Goal: Information Seeking & Learning: Learn about a topic

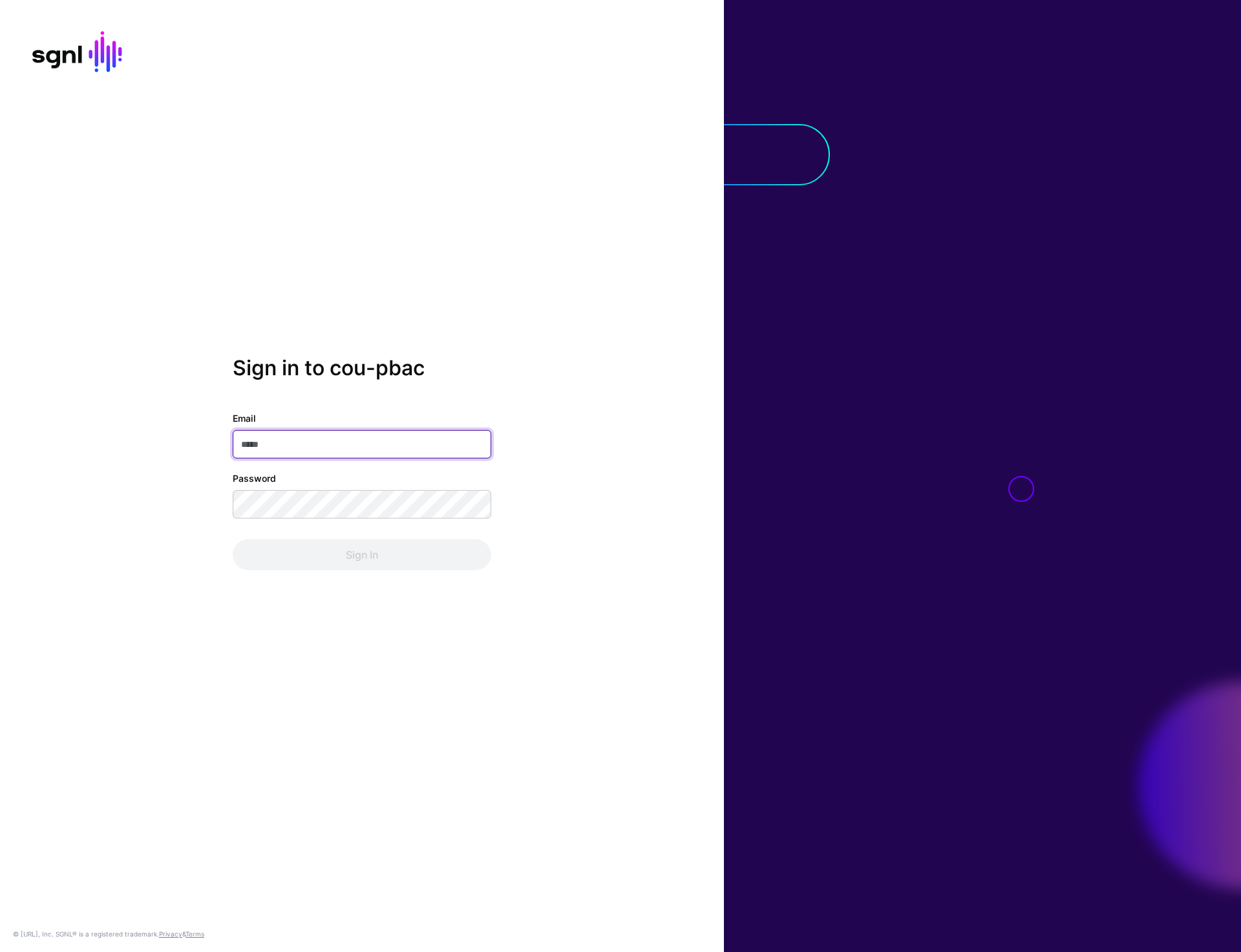
type input "**********"
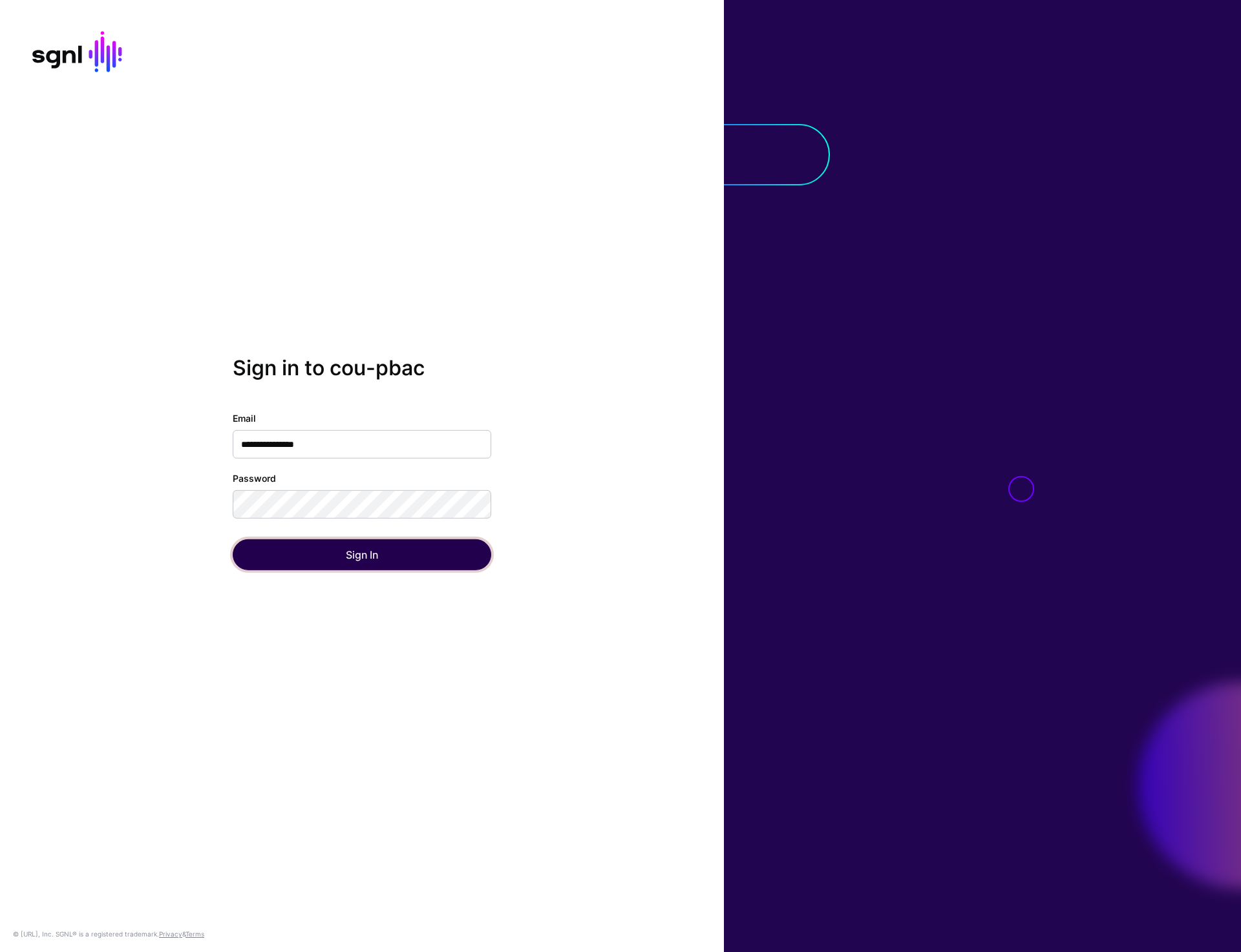
click at [379, 562] on button "Sign In" at bounding box center [362, 554] width 259 height 31
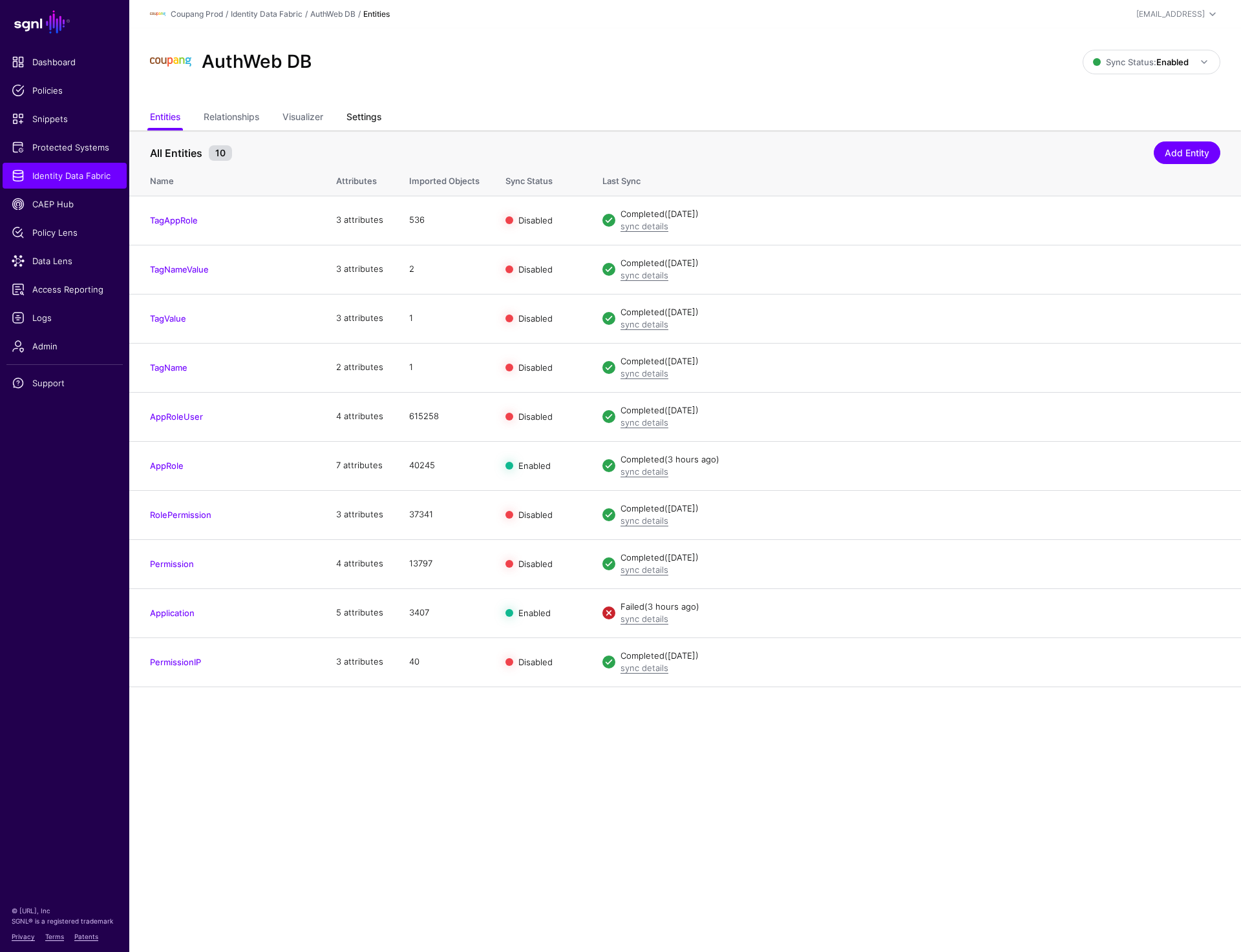
click at [367, 125] on link "Settings" at bounding box center [363, 118] width 35 height 24
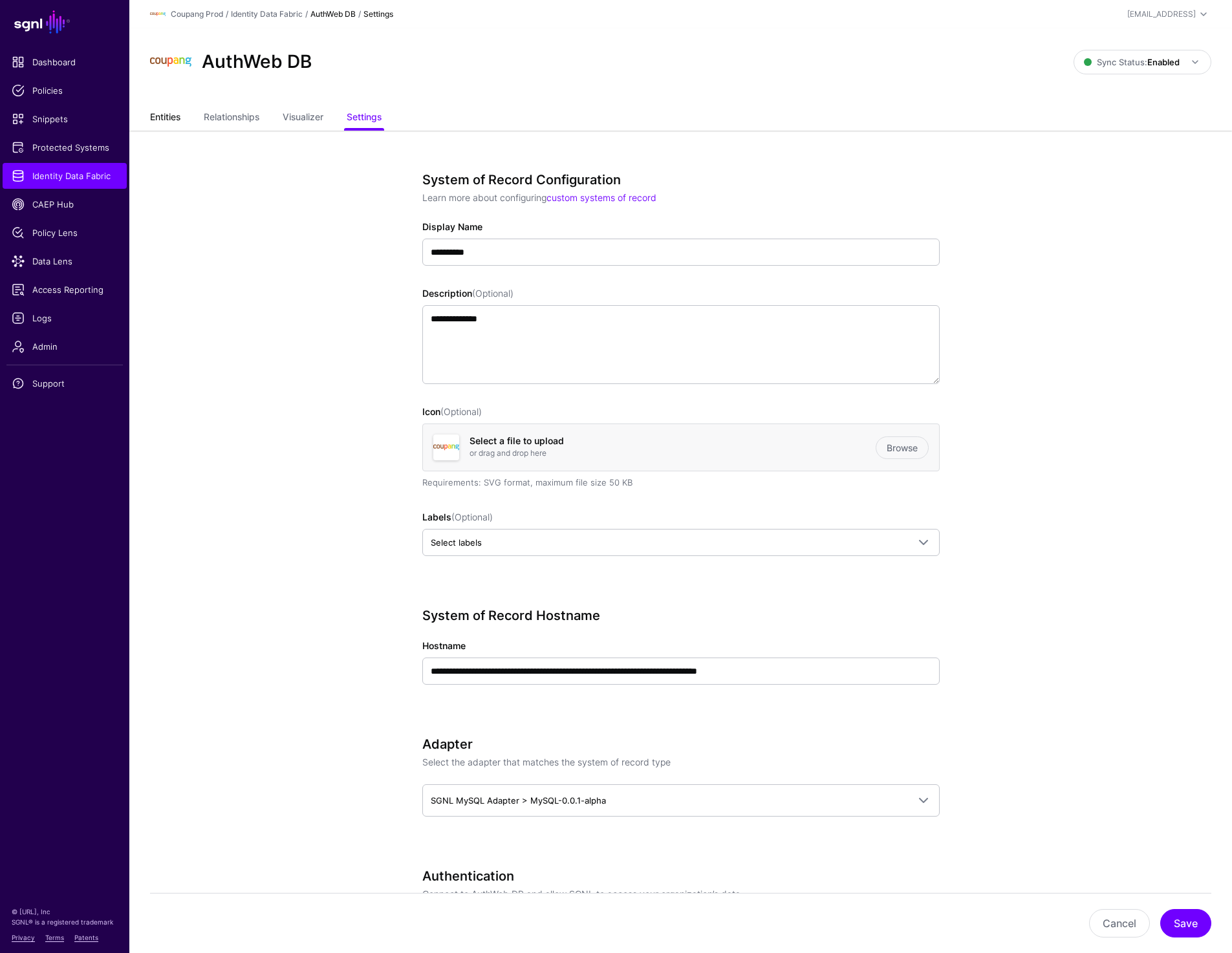
click at [163, 124] on link "Entities" at bounding box center [165, 118] width 30 height 24
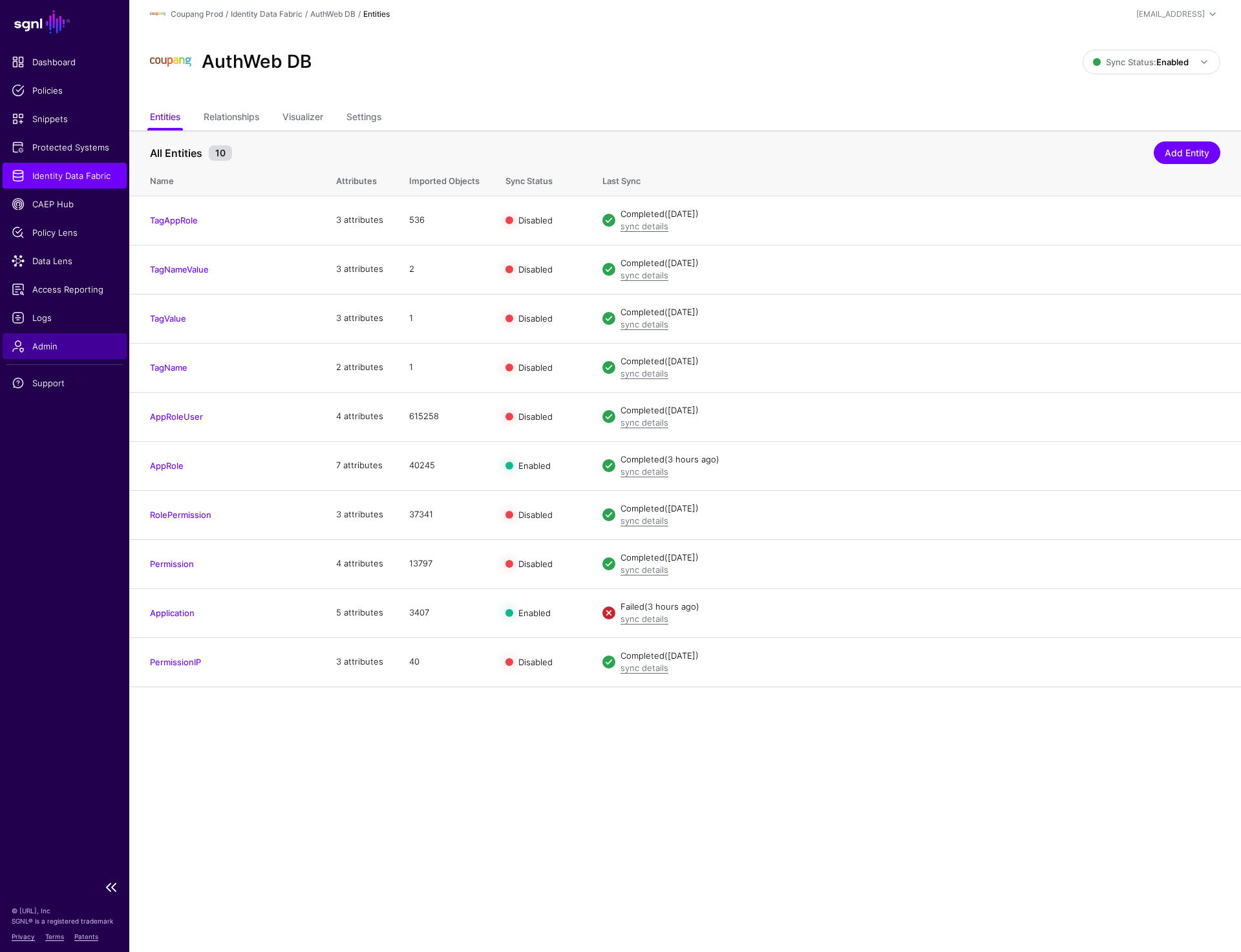
click at [47, 346] on span "Admin" at bounding box center [64, 346] width 106 height 13
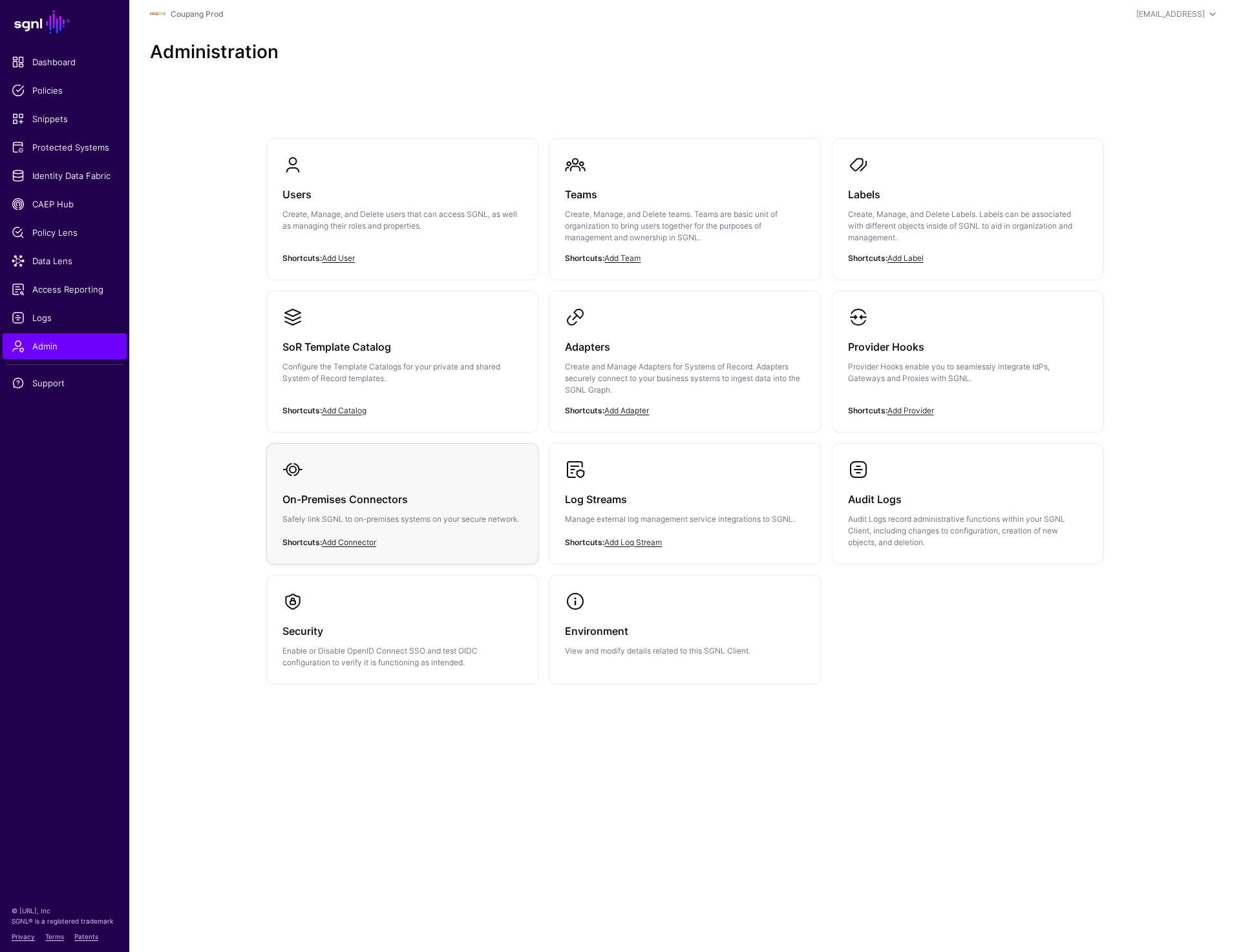
click at [392, 521] on p "Safely link SGNL to on-premises systems on your secure network." at bounding box center [402, 520] width 240 height 11
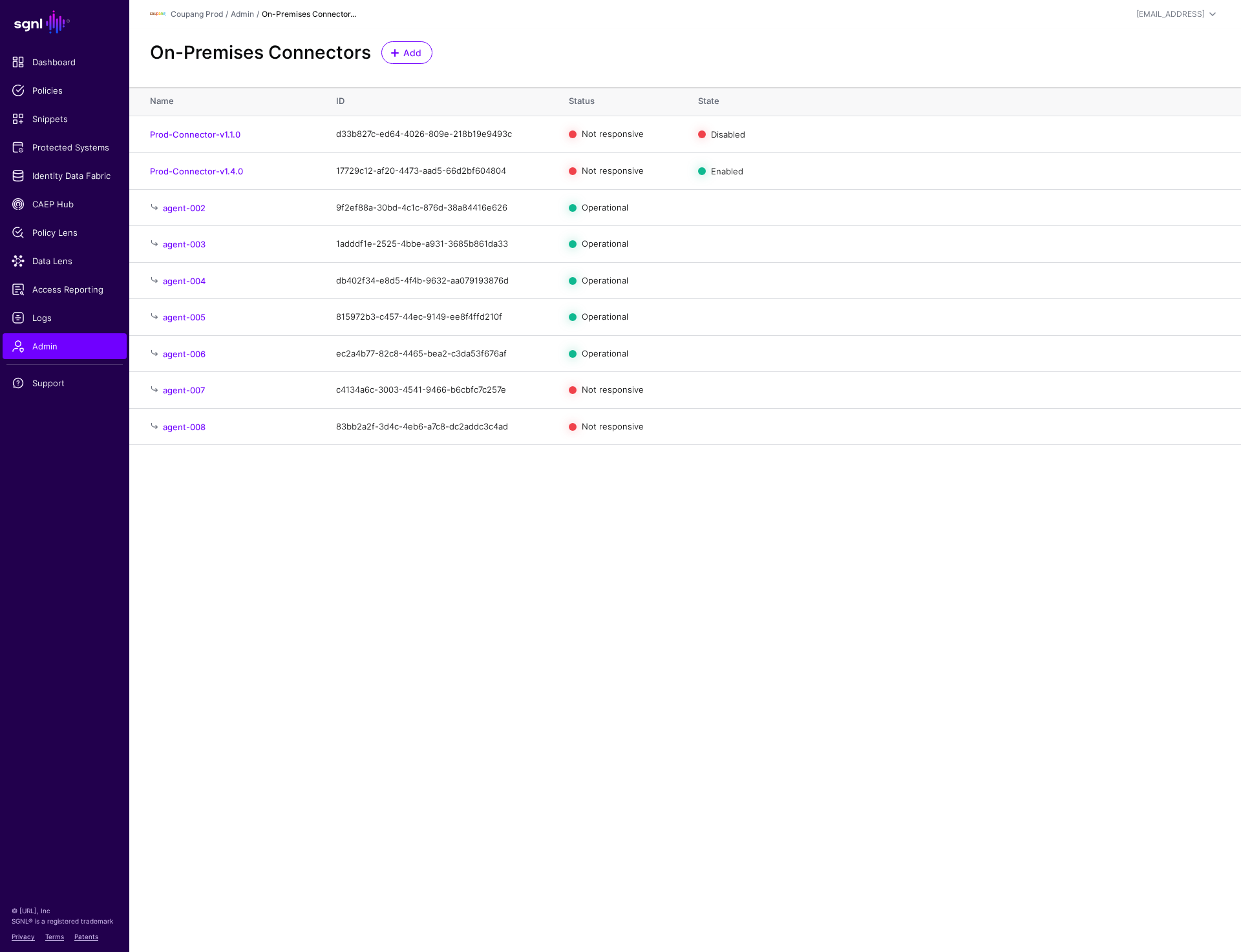
click at [542, 639] on main "SGNL Dashboard Policies Snippets Protected Systems Identity Data Fabric CAEP Hu…" at bounding box center [620, 476] width 1241 height 952
click at [53, 174] on span "Identity Data Fabric" at bounding box center [64, 175] width 106 height 13
click at [597, 700] on main "SGNL Dashboard Policies Snippets Protected Systems Identity Data Fabric CAEP Hu…" at bounding box center [620, 476] width 1241 height 952
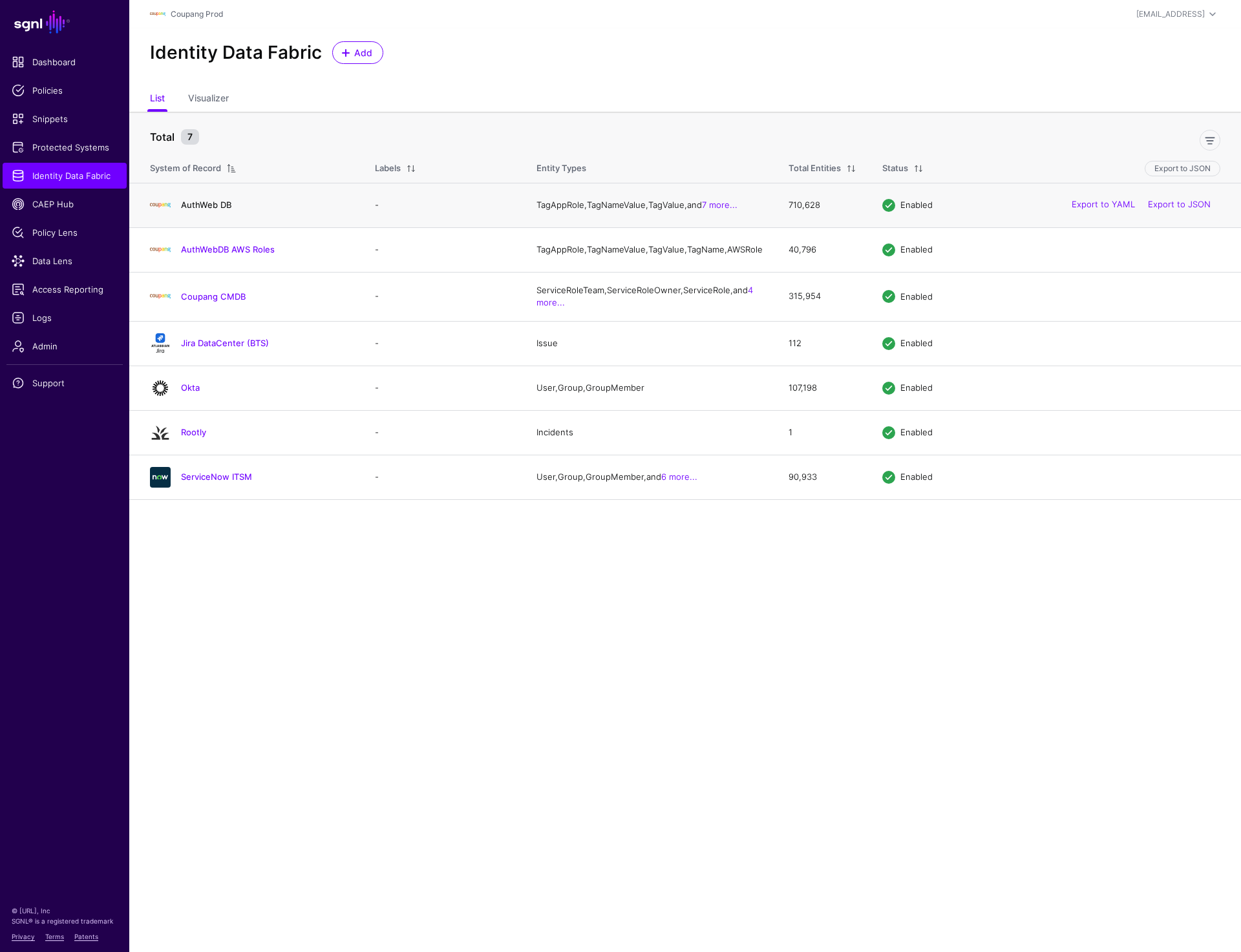
click at [205, 206] on link "AuthWeb DB" at bounding box center [206, 204] width 51 height 10
click at [205, 254] on link "AuthWebDB AWS Roles" at bounding box center [228, 249] width 94 height 10
click at [198, 302] on link "Coupang CMDB" at bounding box center [213, 296] width 65 height 10
click at [189, 348] on link "Jira DataCenter (BTS)" at bounding box center [225, 342] width 88 height 10
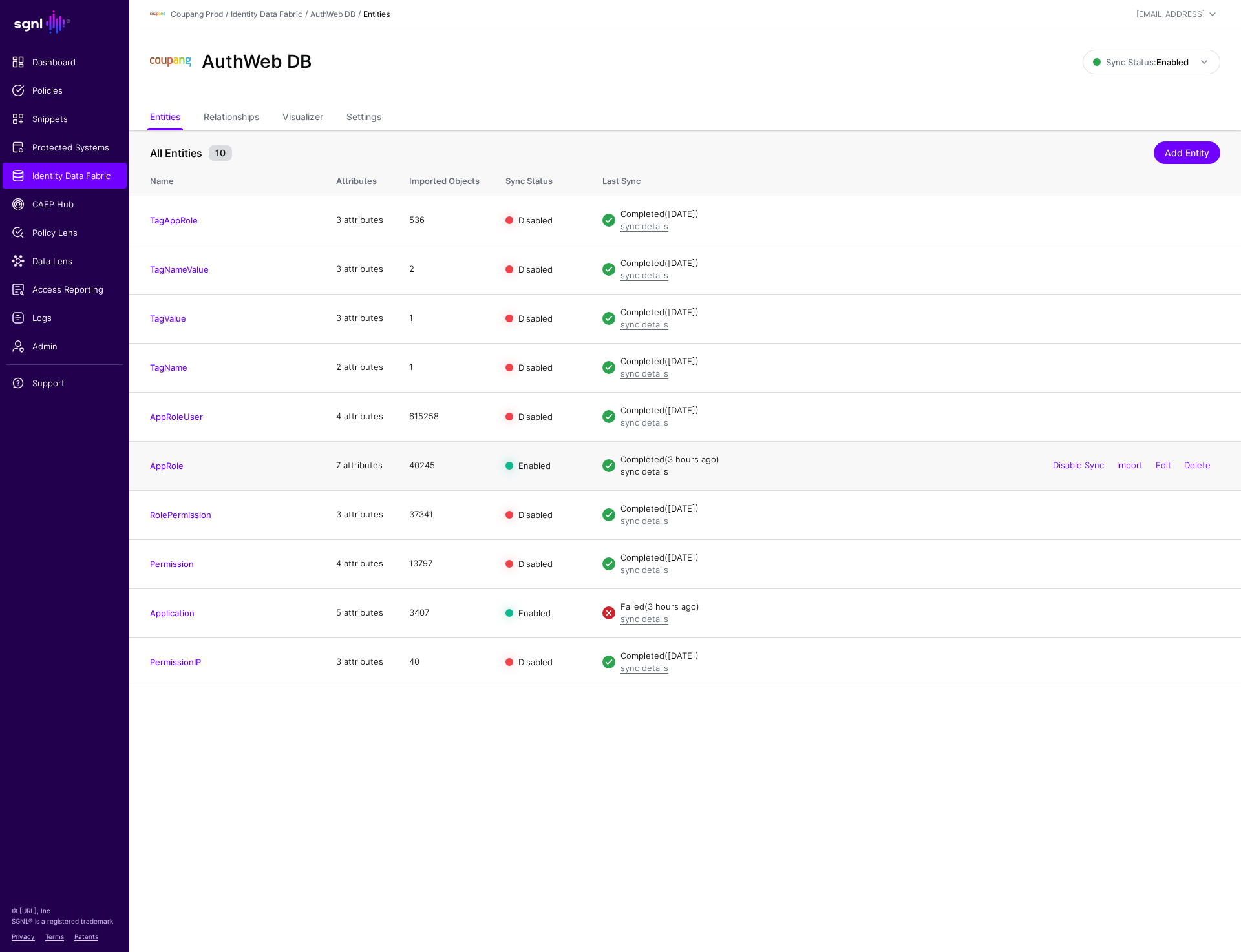
click at [640, 473] on link "sync details" at bounding box center [643, 471] width 48 height 10
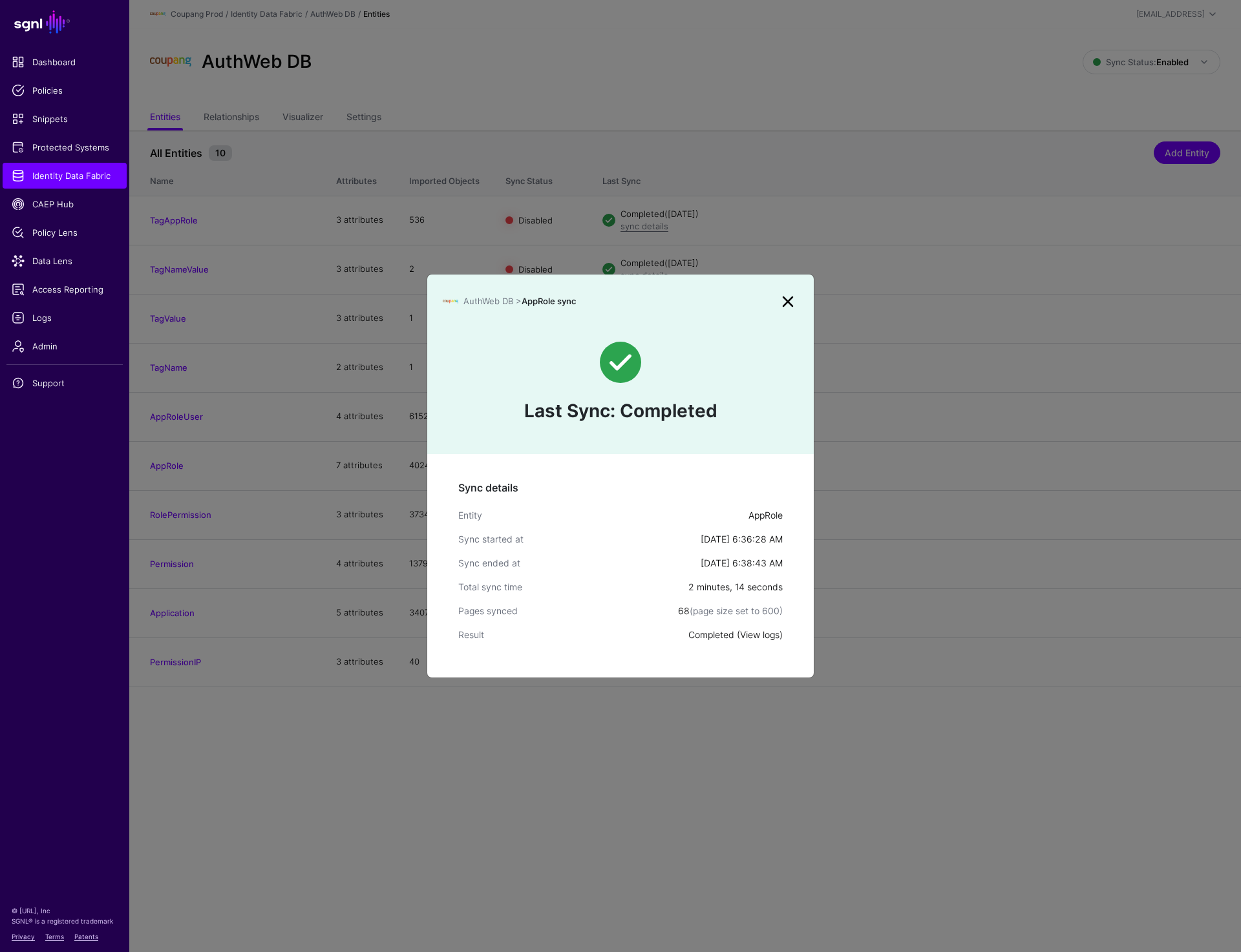
click at [750, 630] on link "View logs" at bounding box center [760, 635] width 39 height 11
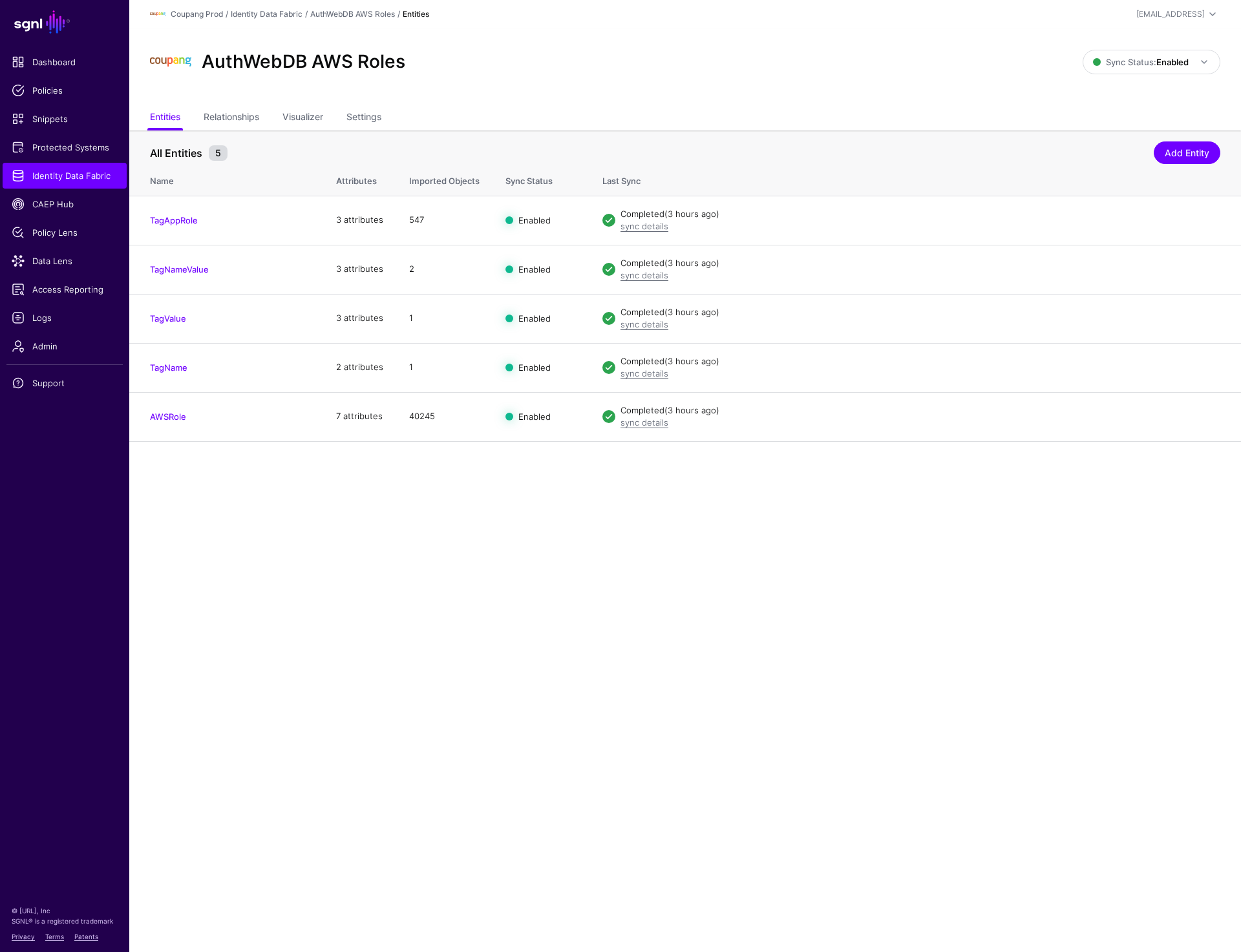
click at [598, 748] on main "SGNL Dashboard Policies Snippets Protected Systems Identity Data Fabric CAEP Hu…" at bounding box center [620, 476] width 1241 height 952
click at [65, 175] on span "Identity Data Fabric" at bounding box center [64, 175] width 106 height 13
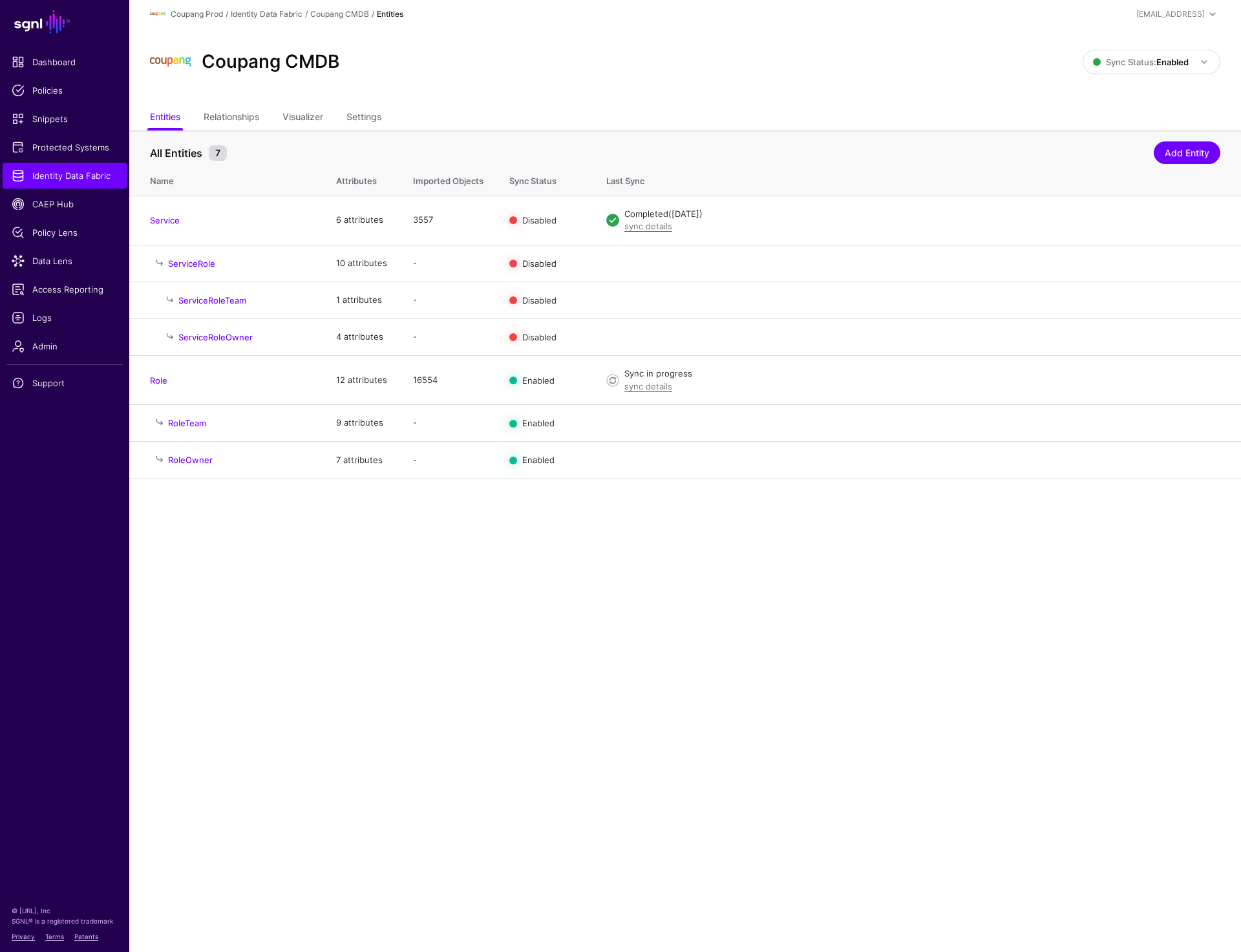
click at [701, 715] on main "SGNL Dashboard Policies Snippets Protected Systems Identity Data Fabric CAEP Hu…" at bounding box center [620, 476] width 1241 height 952
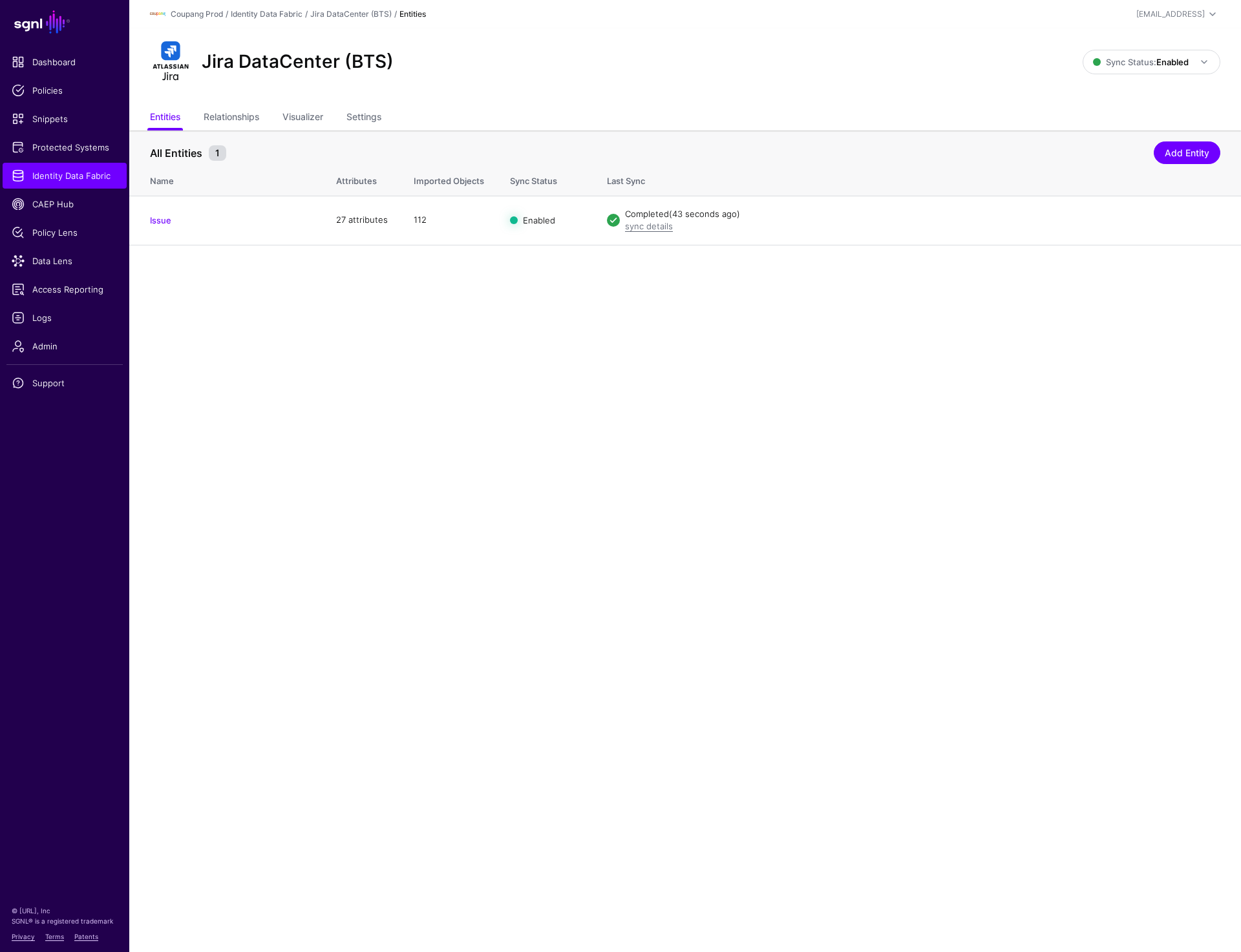
click at [783, 456] on main "SGNL Dashboard Policies Snippets Protected Systems Identity Data Fabric CAEP Hu…" at bounding box center [620, 476] width 1241 height 952
click at [366, 114] on link "Settings" at bounding box center [363, 118] width 35 height 24
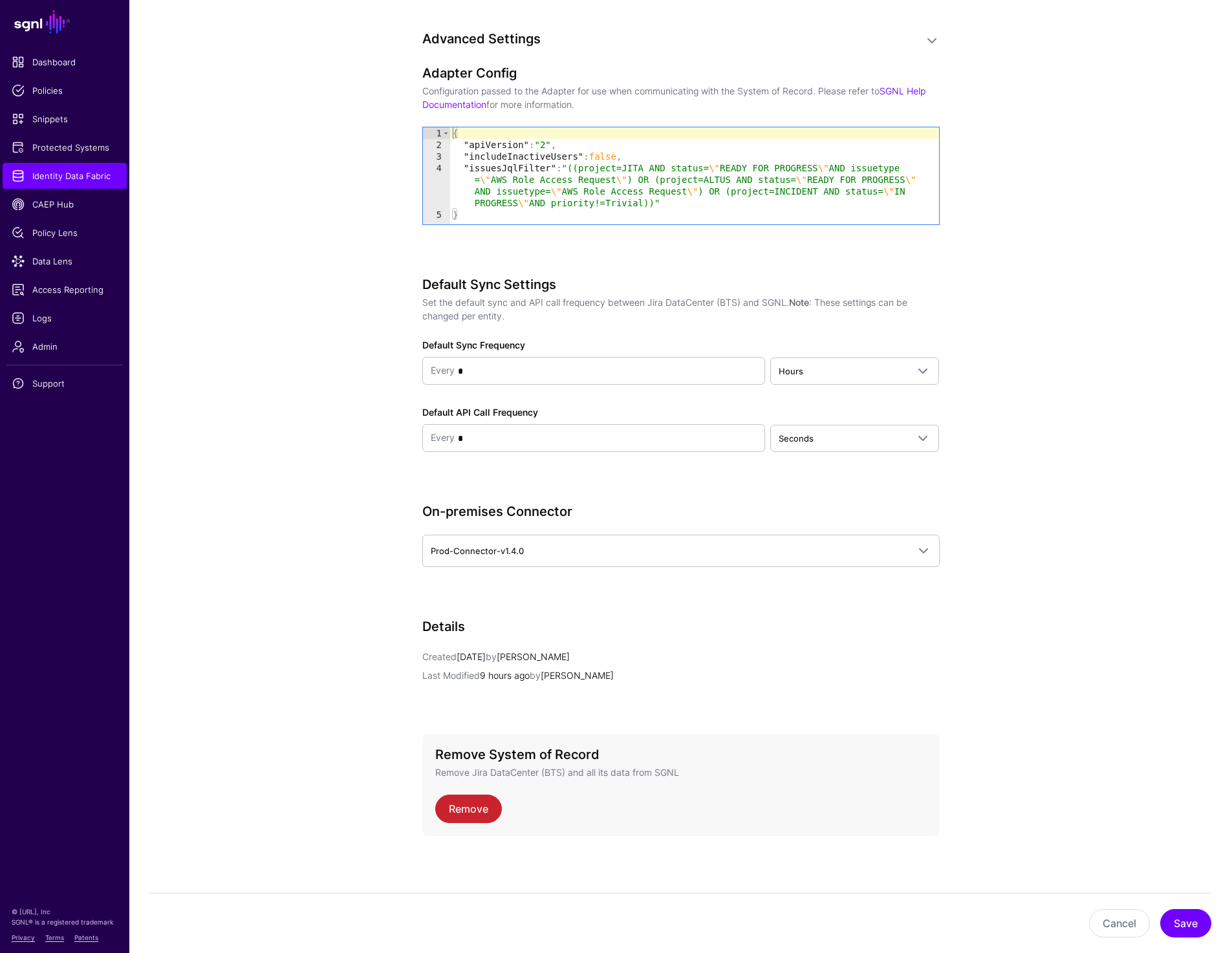
scroll to position [1114, 0]
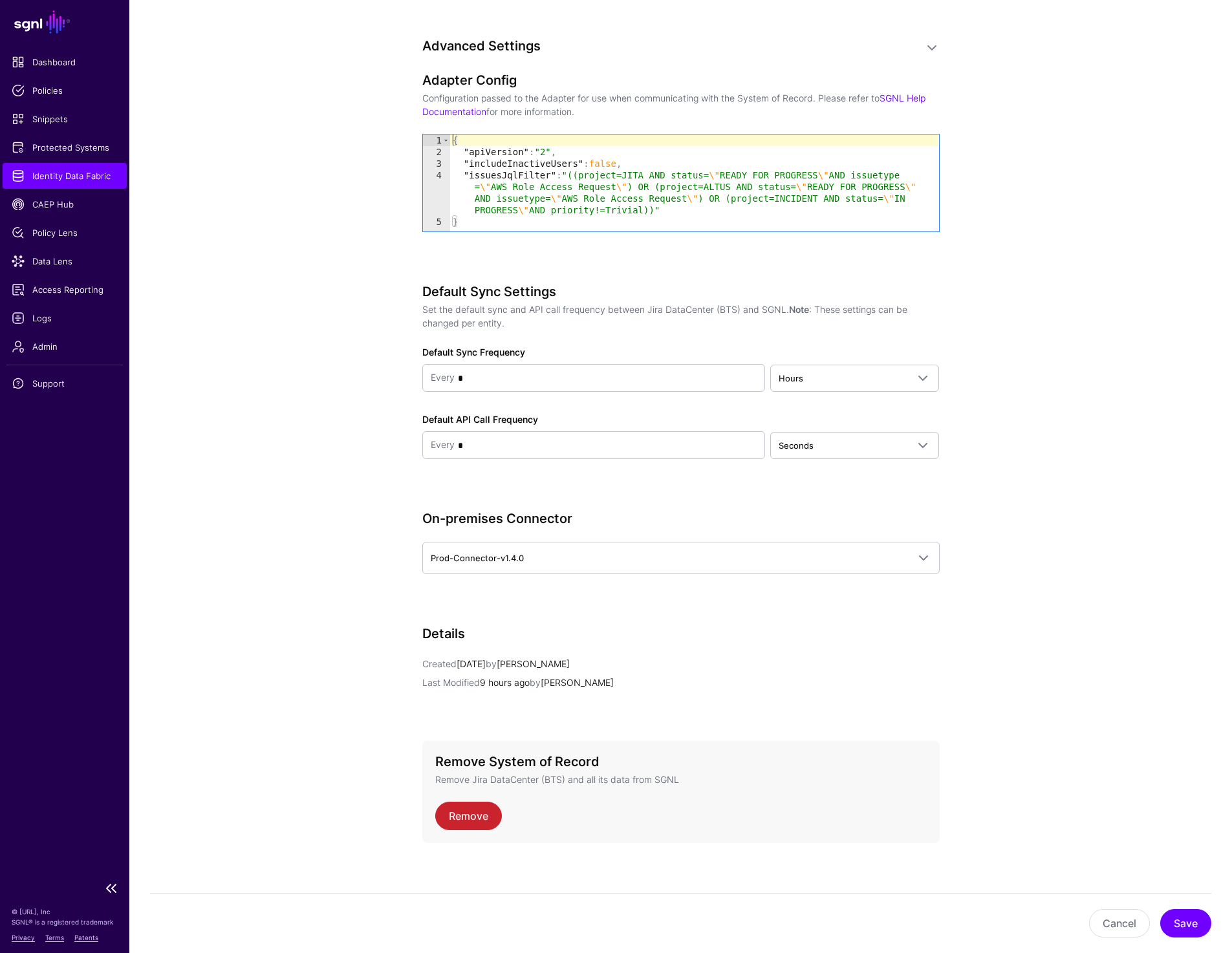
click at [44, 174] on span "Identity Data Fabric" at bounding box center [64, 176] width 106 height 13
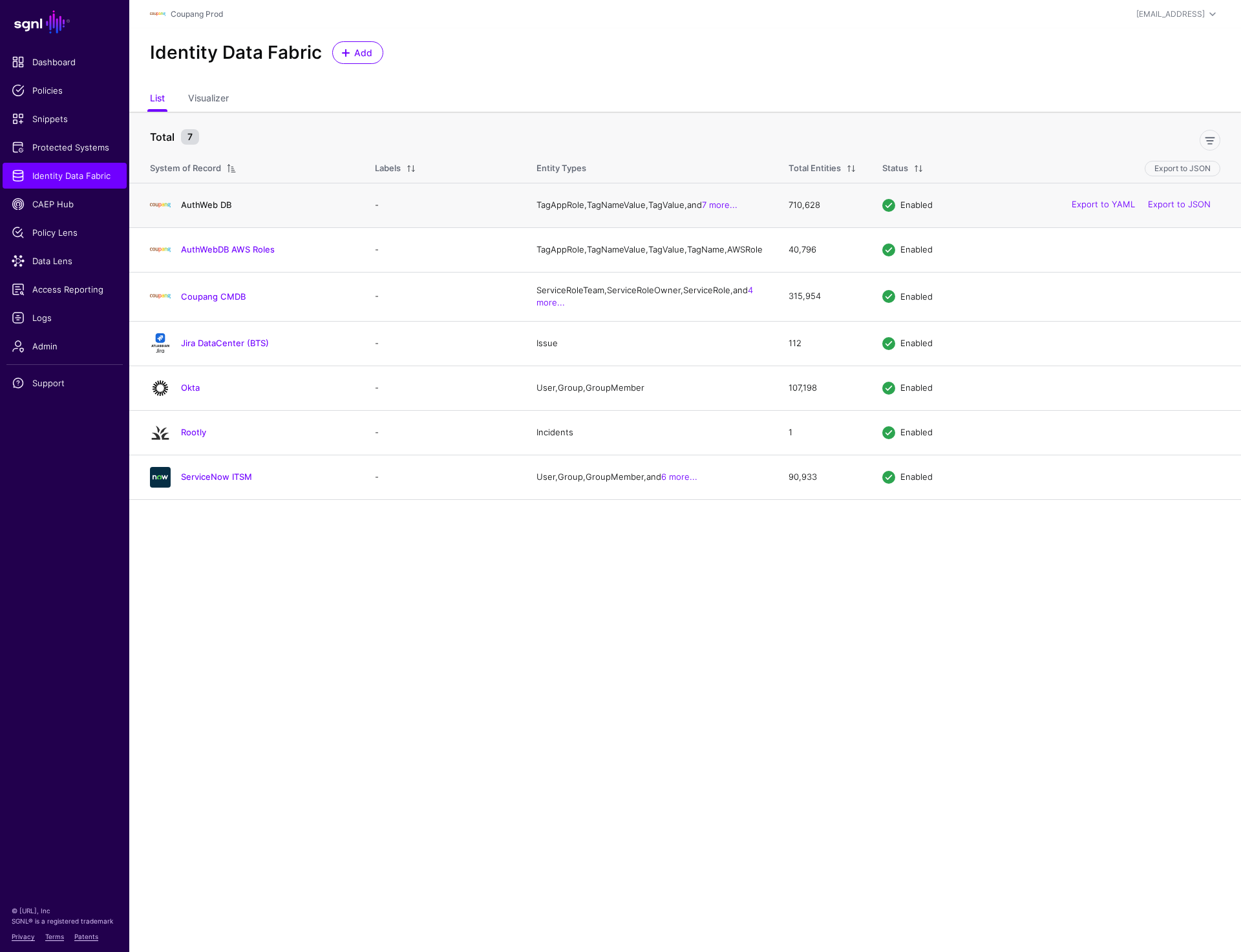
click at [213, 210] on link "AuthWeb DB" at bounding box center [206, 204] width 51 height 10
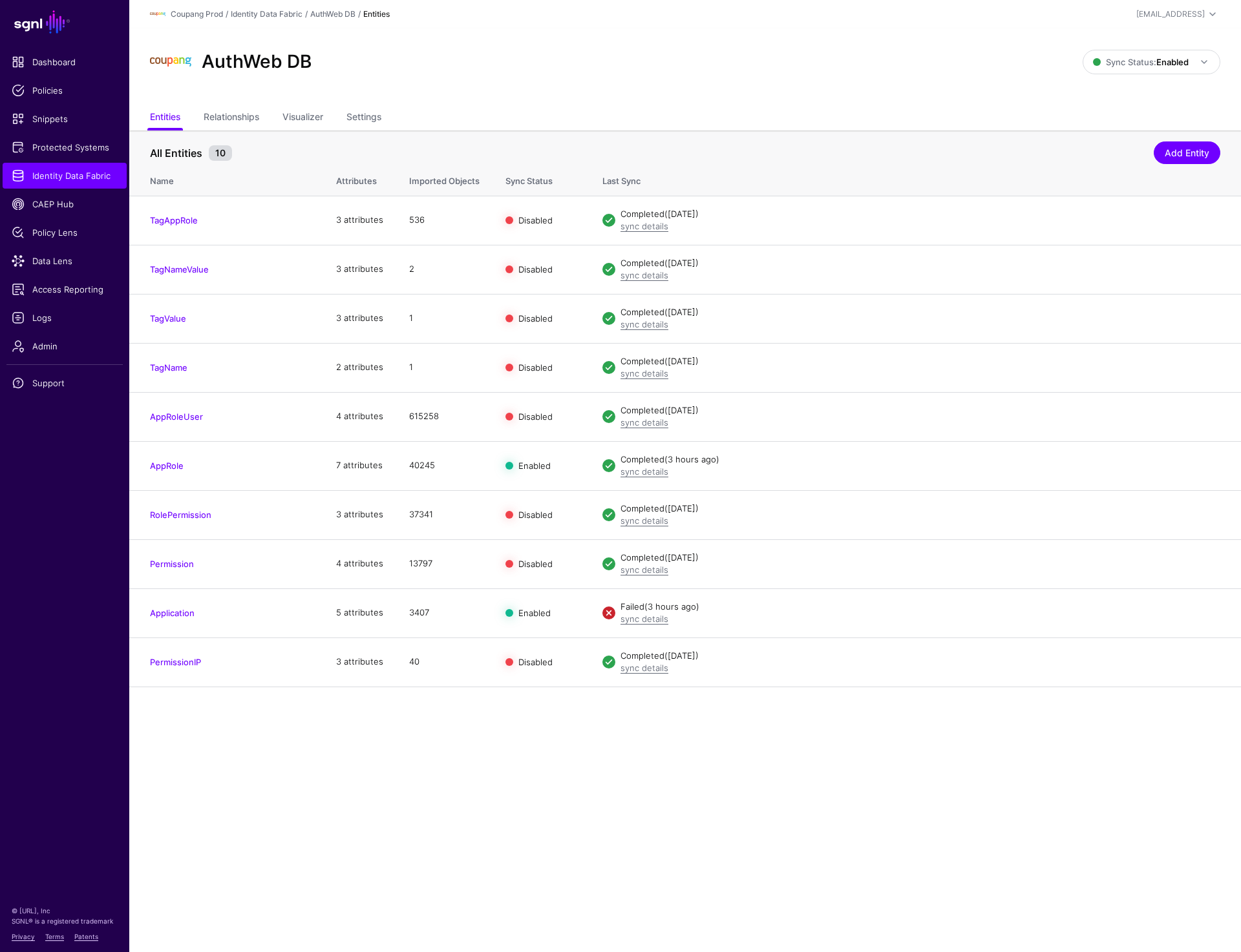
click at [593, 748] on main "SGNL Dashboard Policies Snippets Protected Systems Identity Data Fabric CAEP Hu…" at bounding box center [620, 476] width 1241 height 952
click at [45, 339] on link "Admin" at bounding box center [65, 346] width 124 height 26
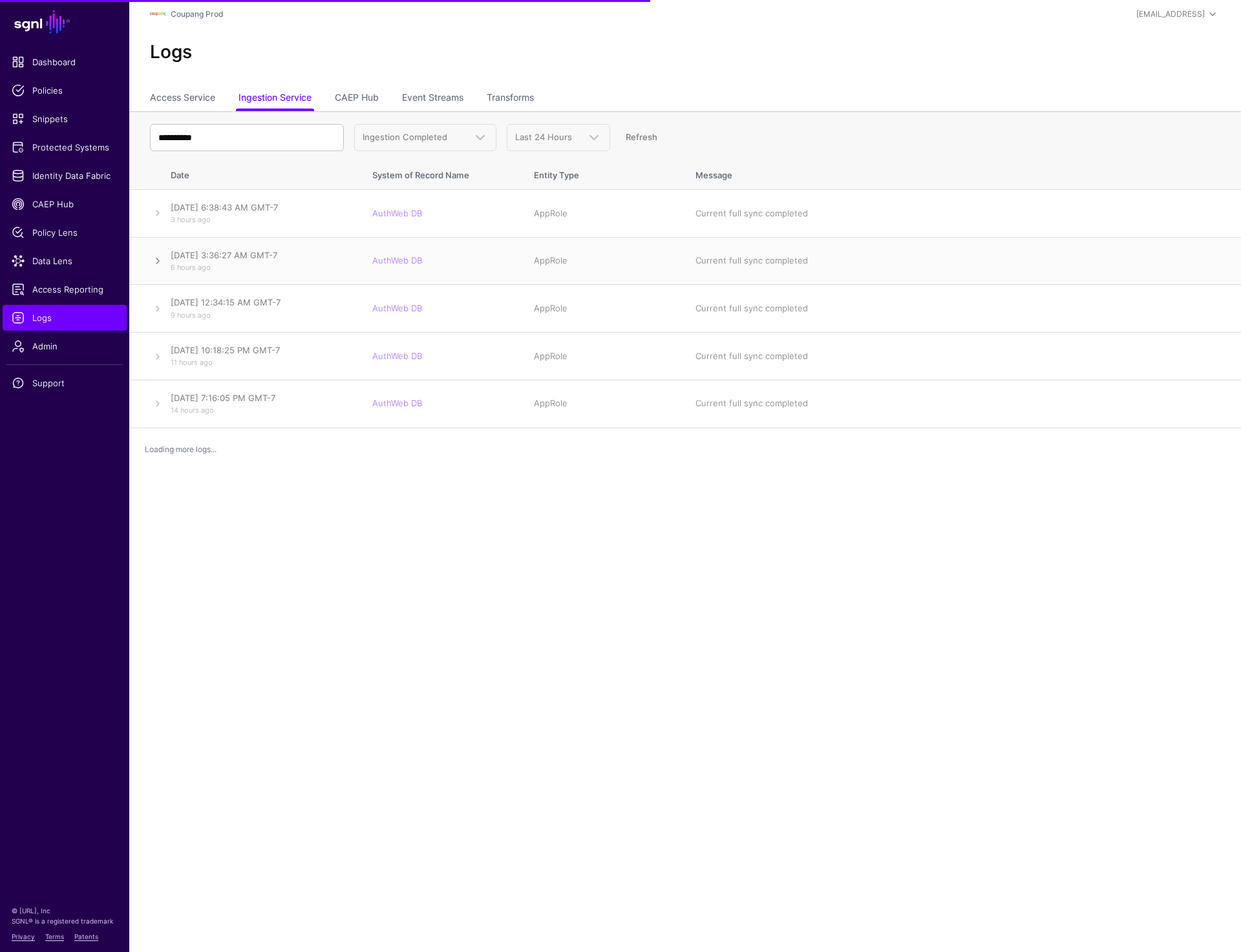
click at [155, 263] on link at bounding box center [158, 261] width 16 height 16
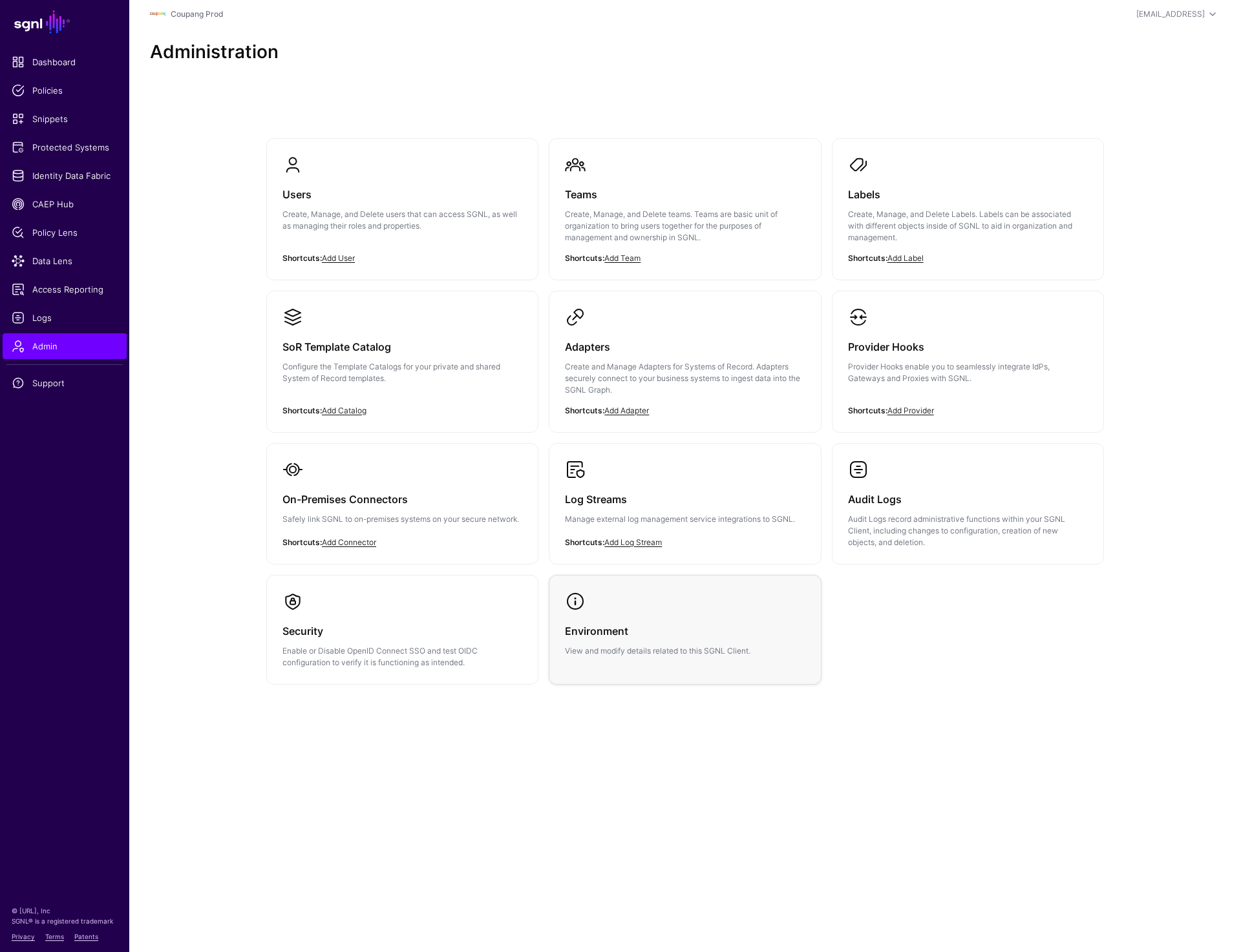
click at [654, 642] on div "Environment View and modify details related to this SGNL Client." at bounding box center [685, 634] width 240 height 45
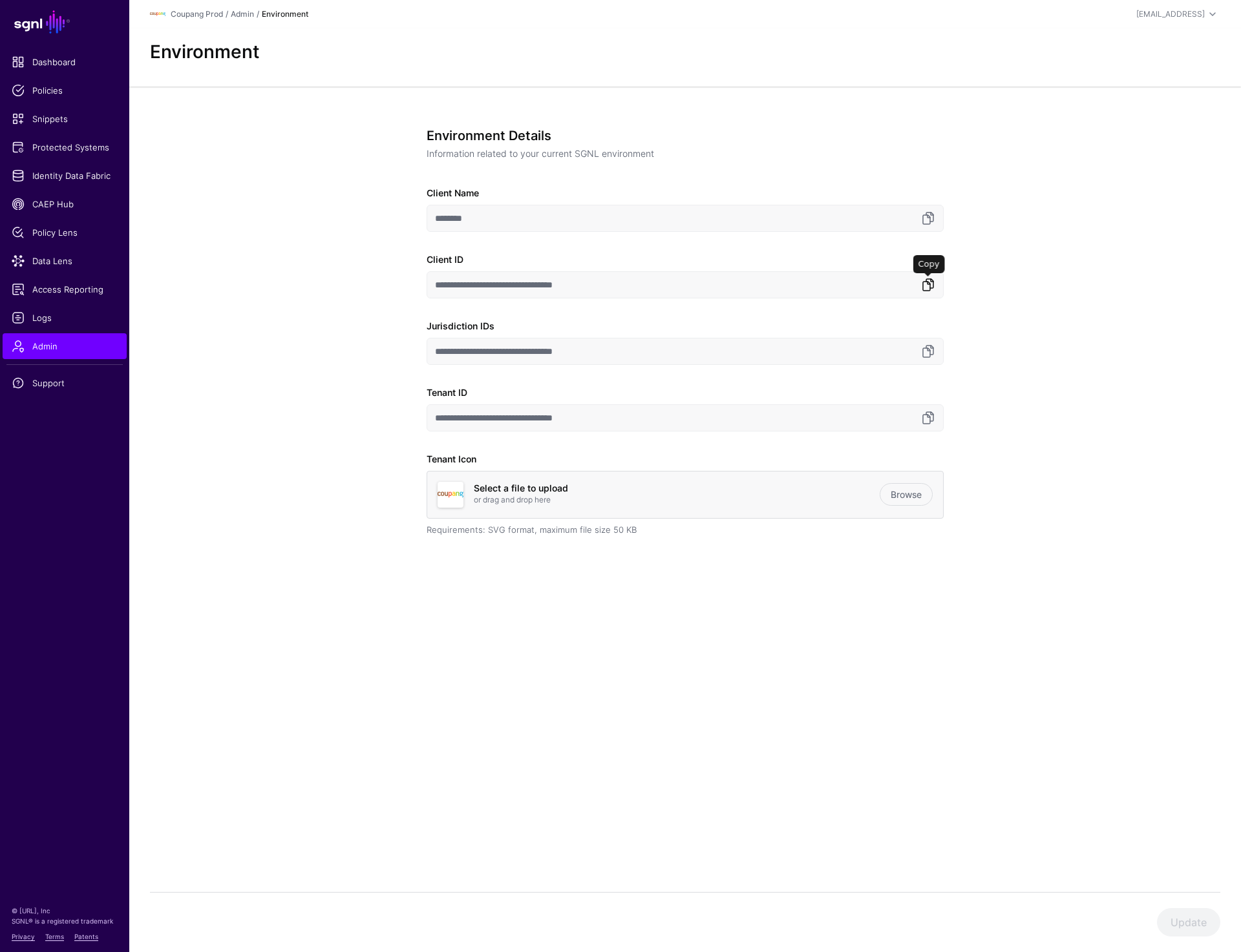
click at [931, 280] on link at bounding box center [928, 285] width 16 height 16
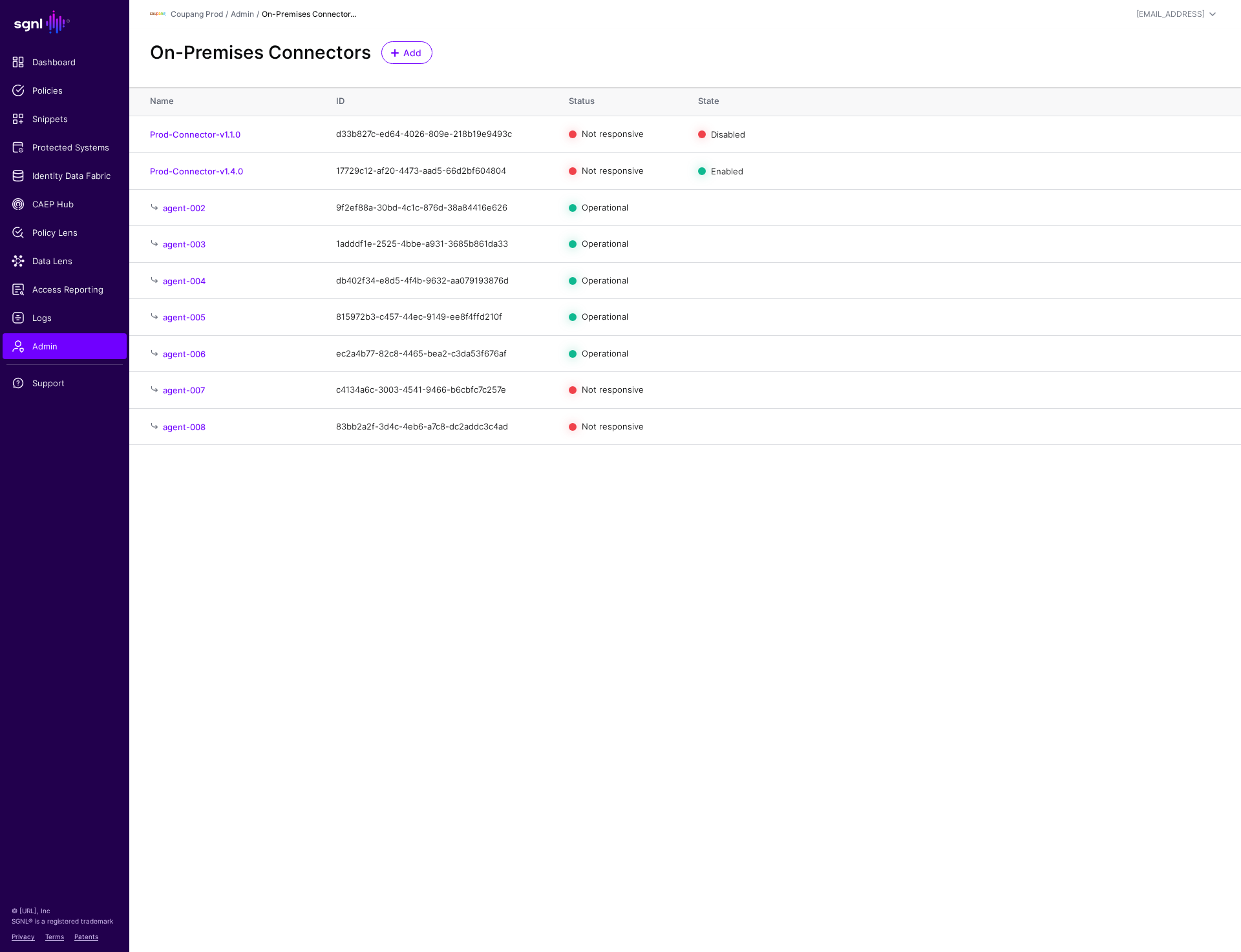
click at [767, 768] on main "SGNL Dashboard Policies Snippets Protected Systems Identity Data Fabric CAEP Hu…" at bounding box center [620, 476] width 1241 height 952
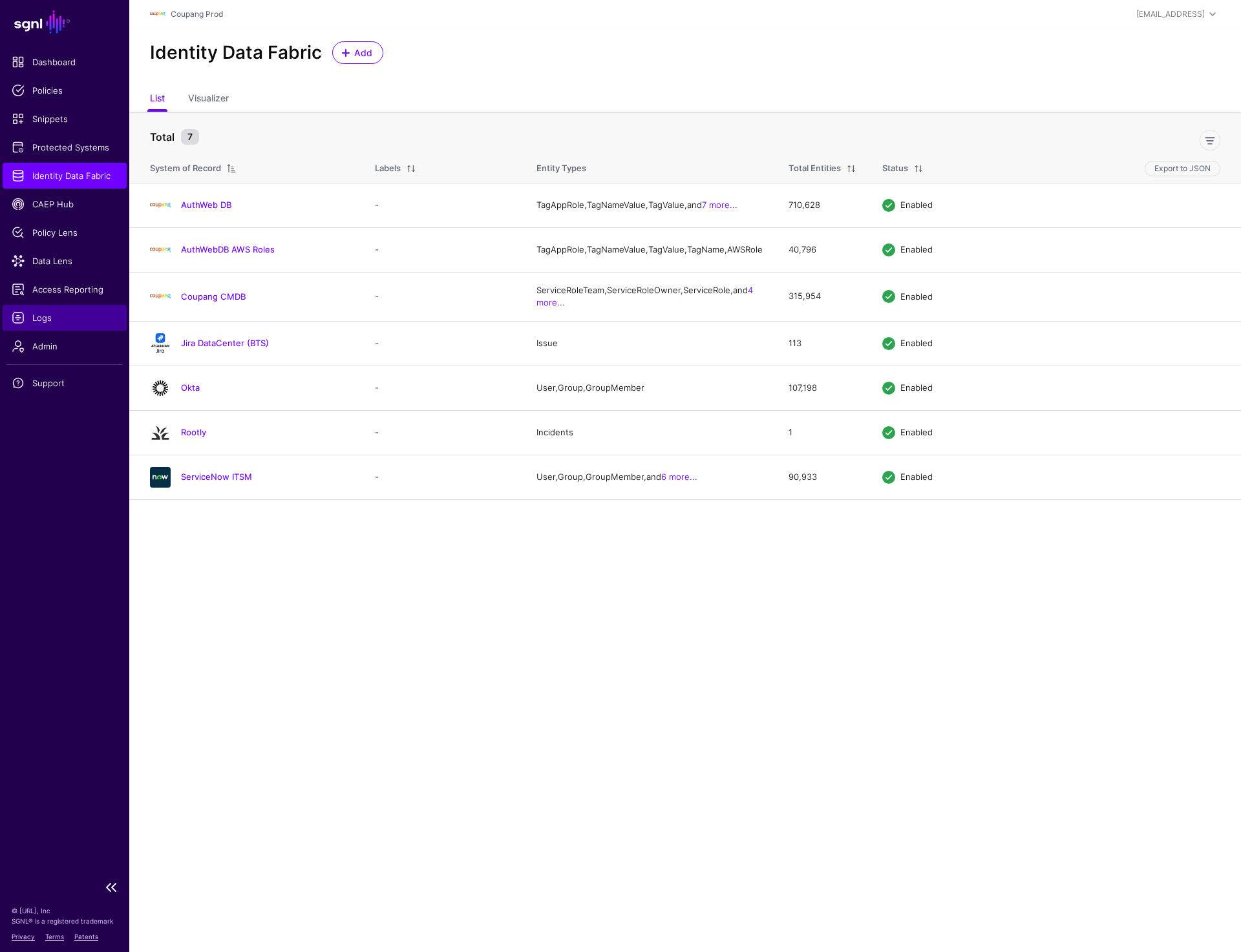
click at [38, 312] on span "Logs" at bounding box center [64, 318] width 106 height 13
click at [381, 585] on main "SGNL Dashboard Policies Snippets Protected Systems Identity Data Fabric CAEP Hu…" at bounding box center [620, 476] width 1241 height 952
click at [87, 167] on link "Identity Data Fabric" at bounding box center [65, 176] width 124 height 26
click at [100, 174] on span "Identity Data Fabric" at bounding box center [64, 175] width 106 height 13
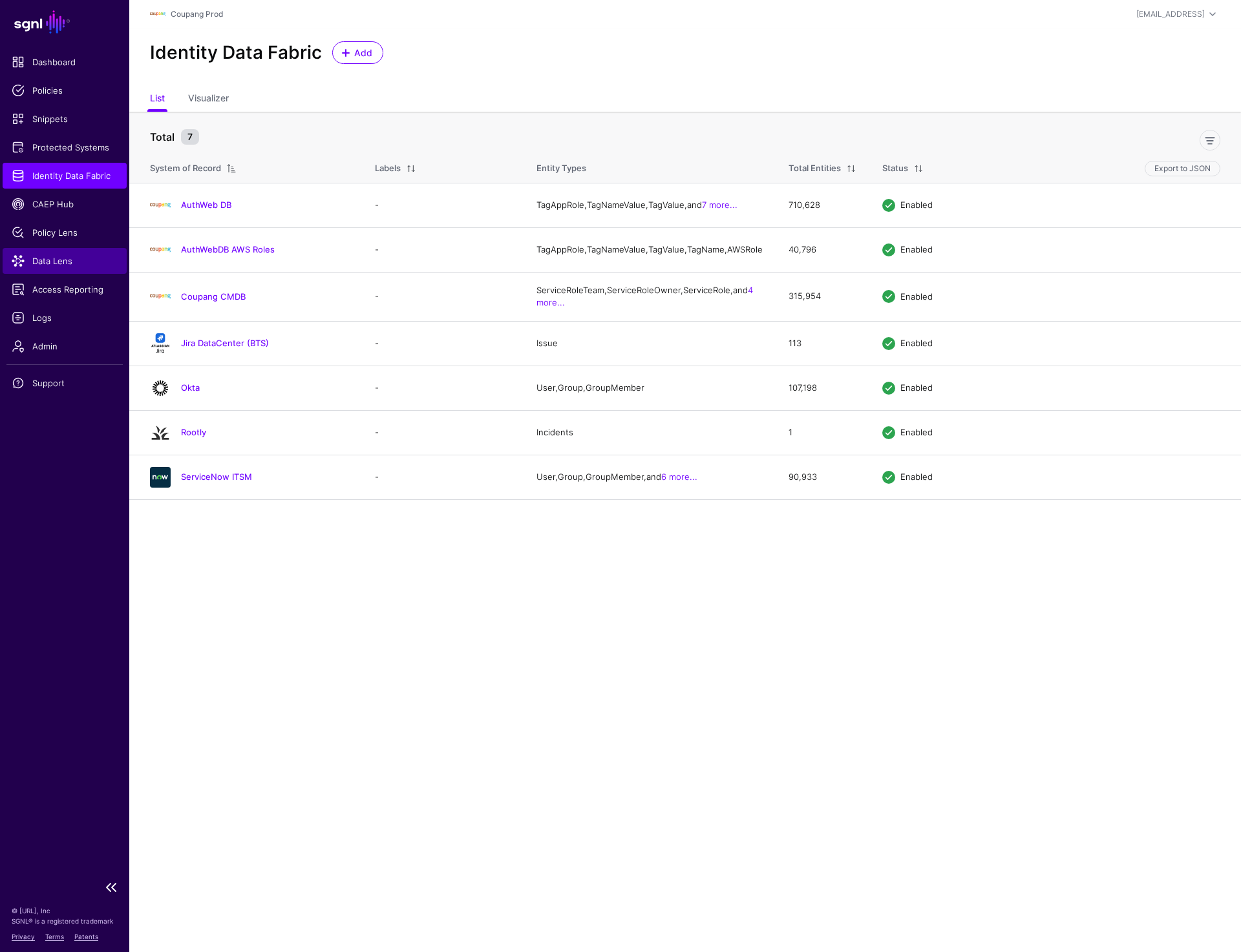
click at [76, 261] on span "Data Lens" at bounding box center [64, 261] width 106 height 13
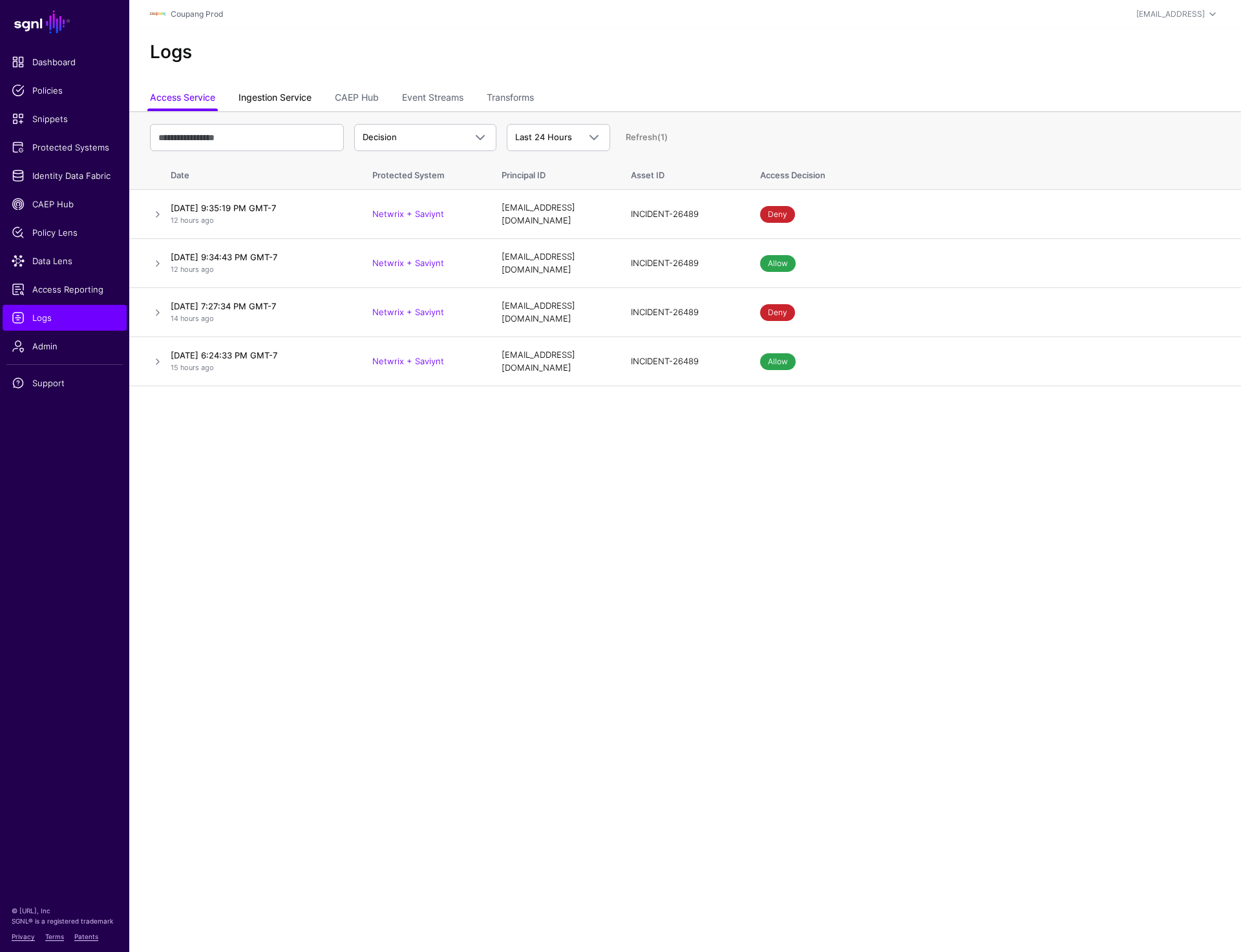
click at [290, 91] on link "Ingestion Service" at bounding box center [275, 98] width 73 height 24
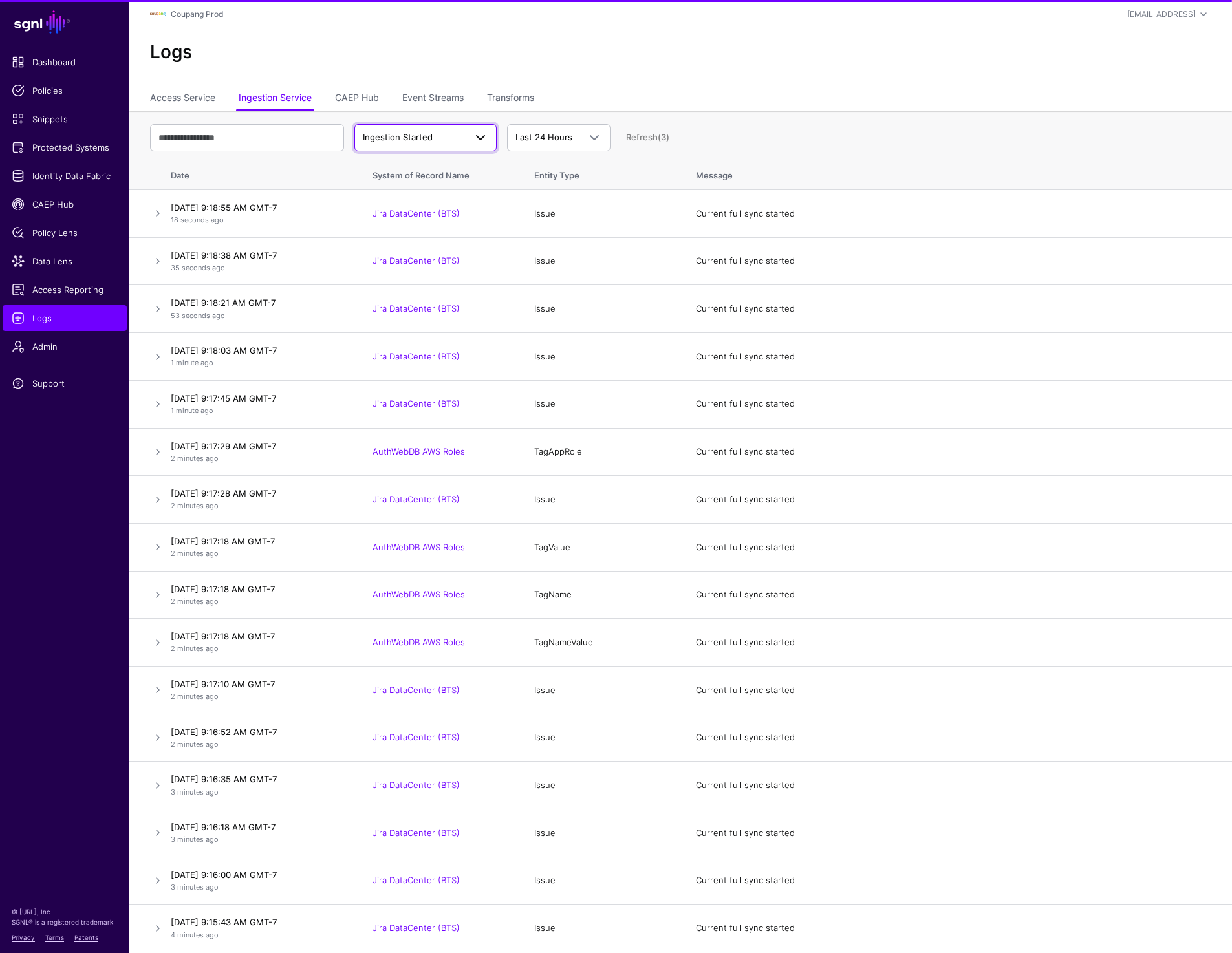
click at [403, 138] on span "Ingestion Started" at bounding box center [397, 137] width 69 height 10
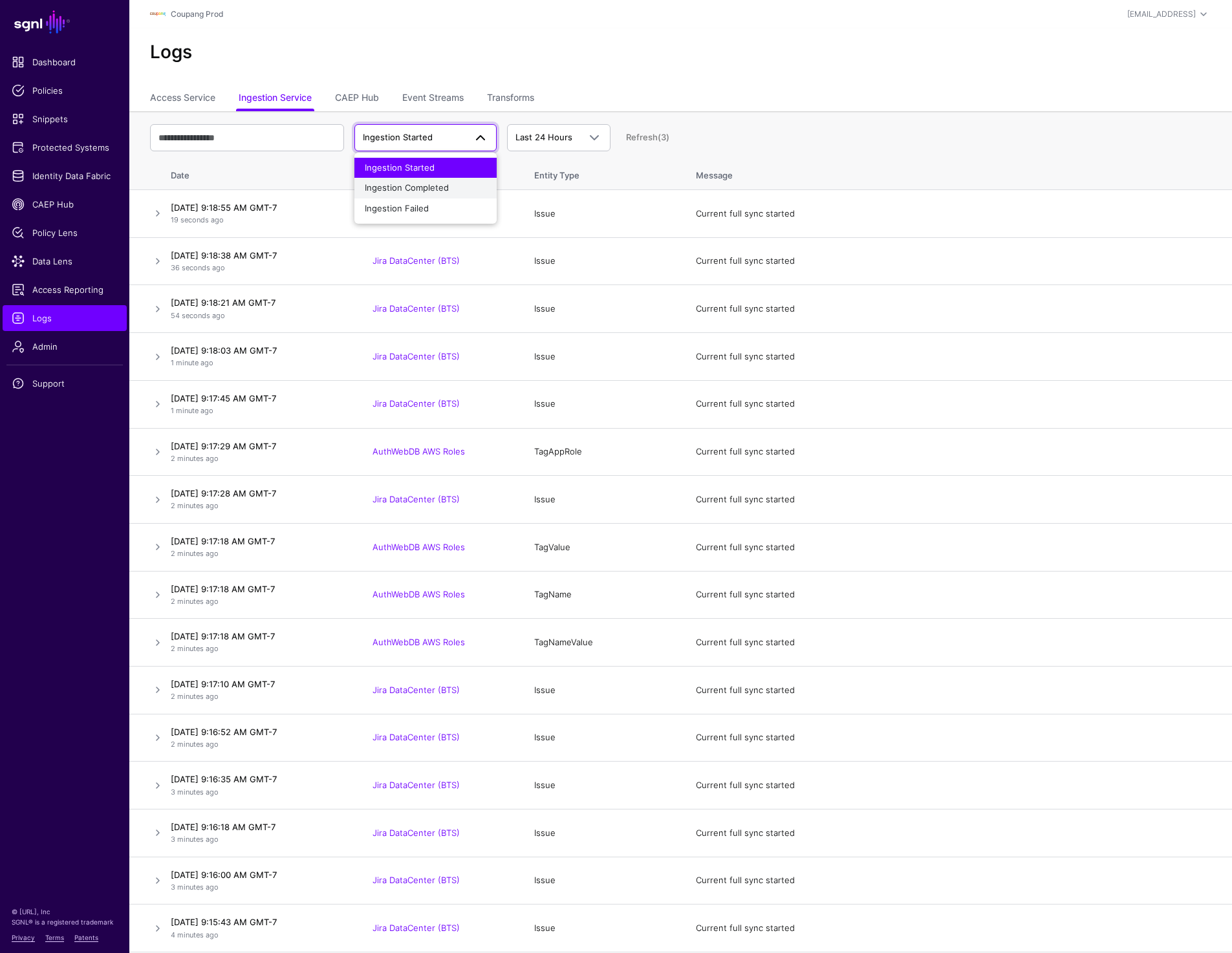
click at [412, 188] on span "Ingestion Completed" at bounding box center [407, 187] width 85 height 10
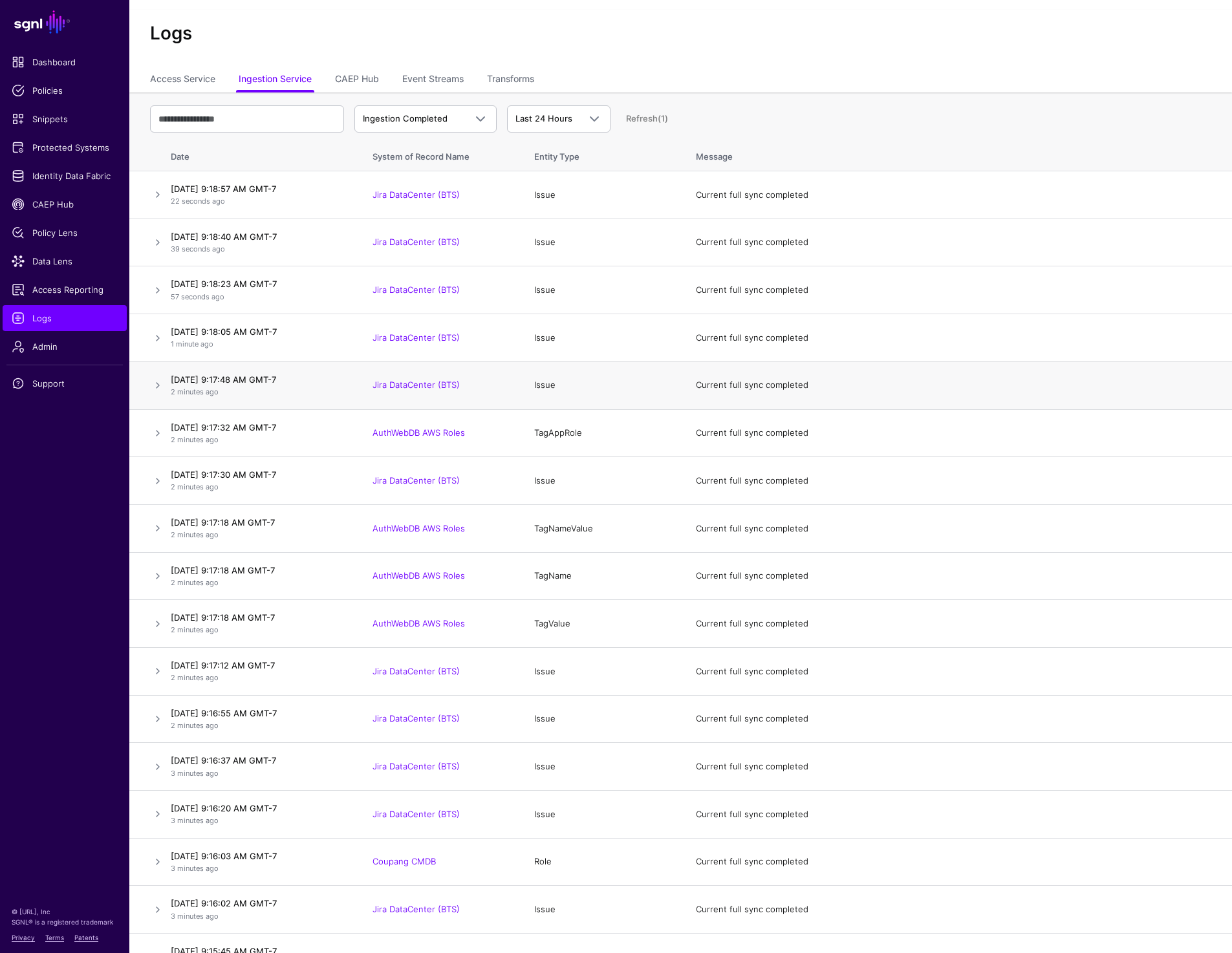
scroll to position [20, 0]
click at [417, 529] on link "AuthWebDB AWS Roles" at bounding box center [419, 528] width 93 height 10
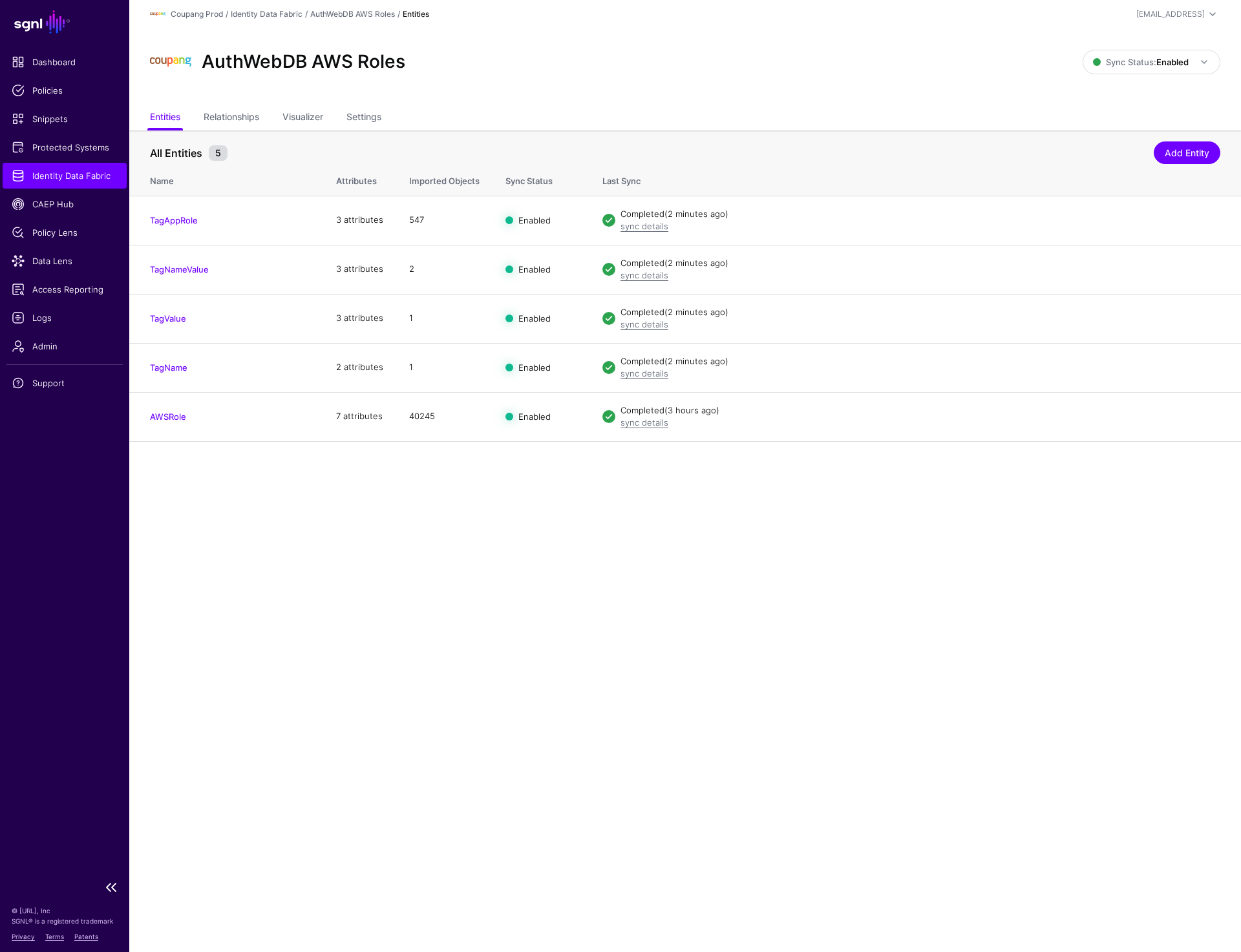
click at [84, 175] on span "Identity Data Fabric" at bounding box center [64, 175] width 106 height 13
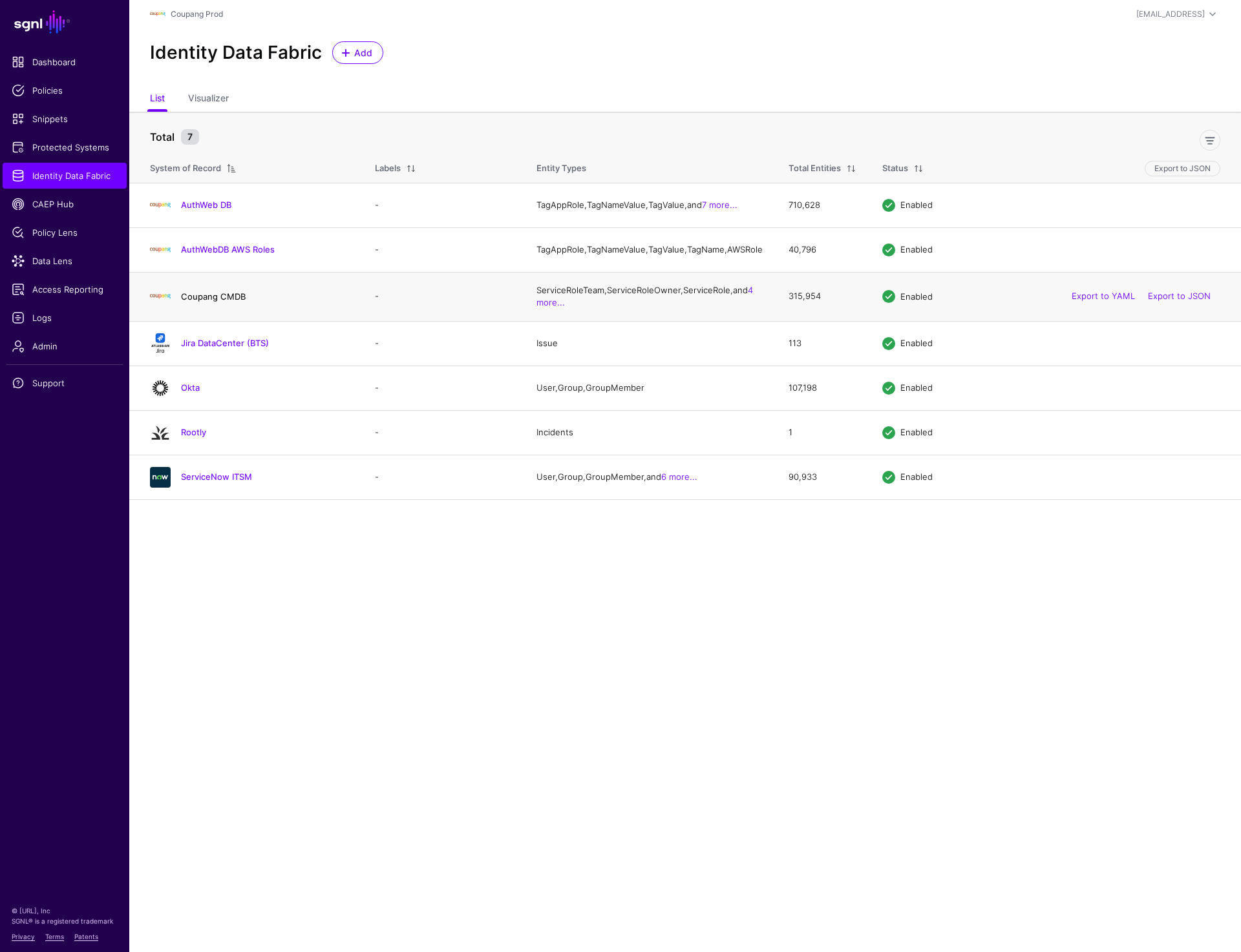
click at [217, 300] on link "Coupang CMDB" at bounding box center [213, 296] width 65 height 10
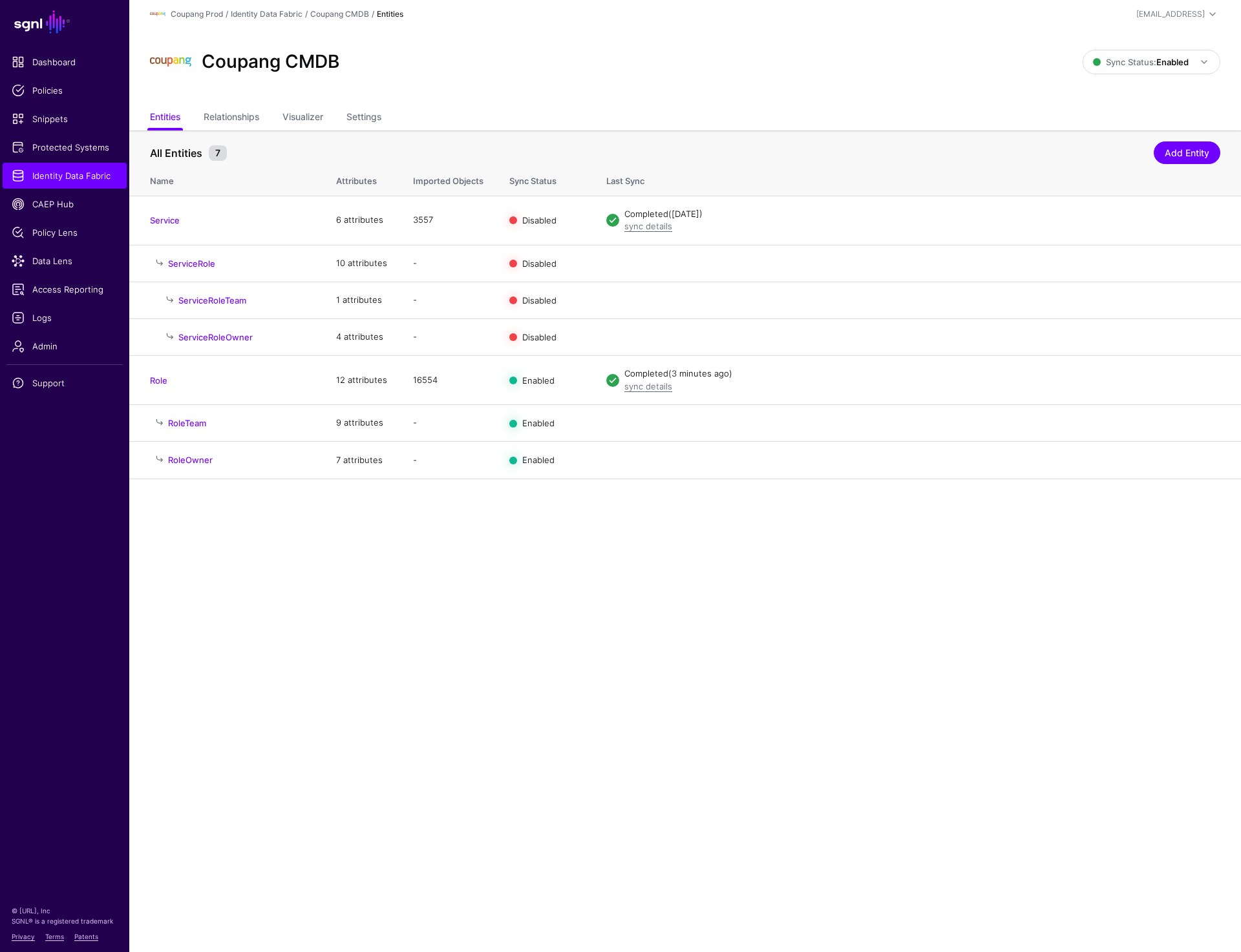
click at [565, 697] on main "SGNL Dashboard Policies Snippets Protected Systems Identity Data Fabric CAEP Hu…" at bounding box center [620, 476] width 1241 height 952
click at [279, 675] on main "SGNL Dashboard Policies Snippets Protected Systems Identity Data Fabric CAEP Hu…" at bounding box center [620, 476] width 1241 height 952
click at [70, 177] on span "Identity Data Fabric" at bounding box center [64, 175] width 106 height 13
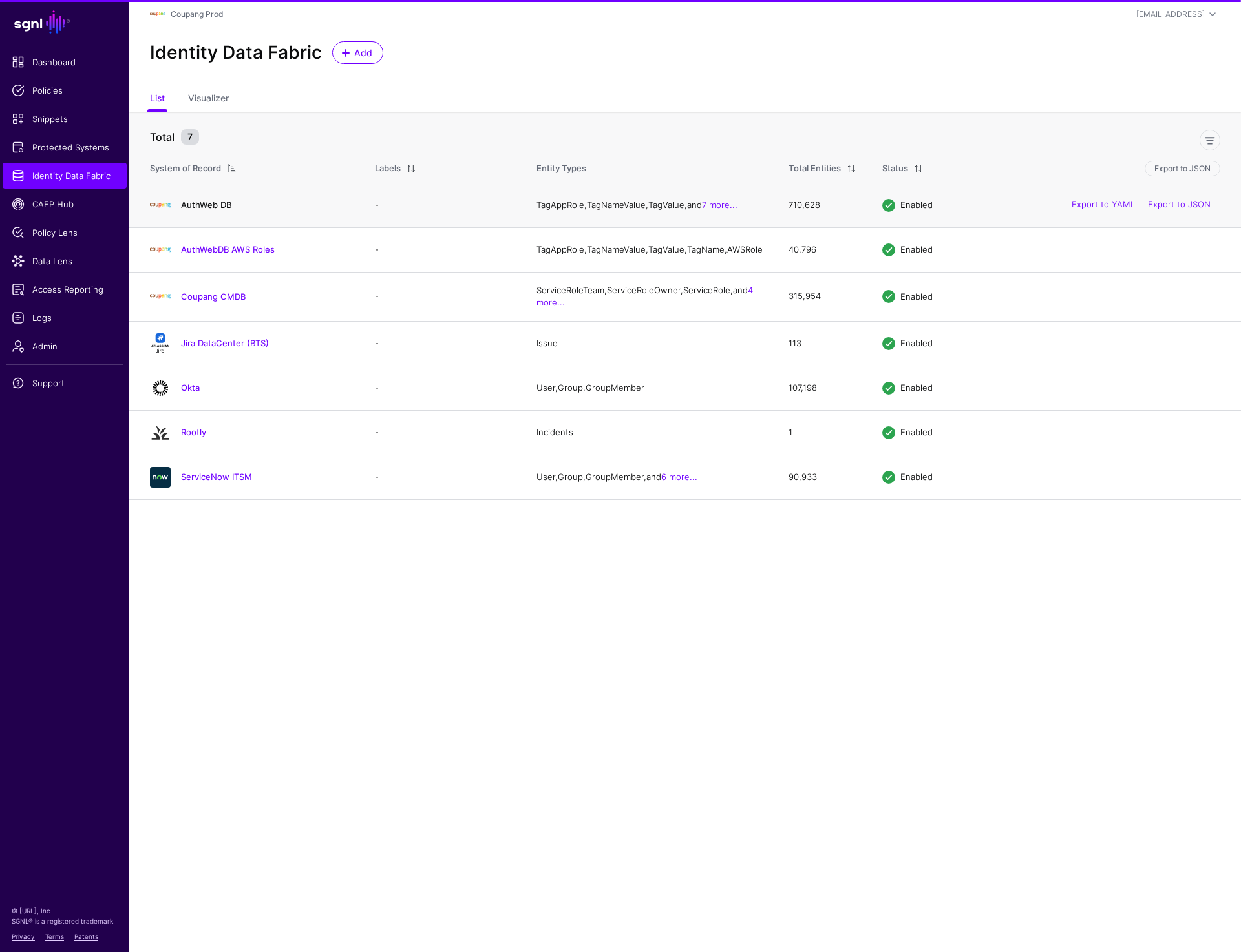
click at [211, 208] on link "AuthWeb DB" at bounding box center [206, 204] width 51 height 10
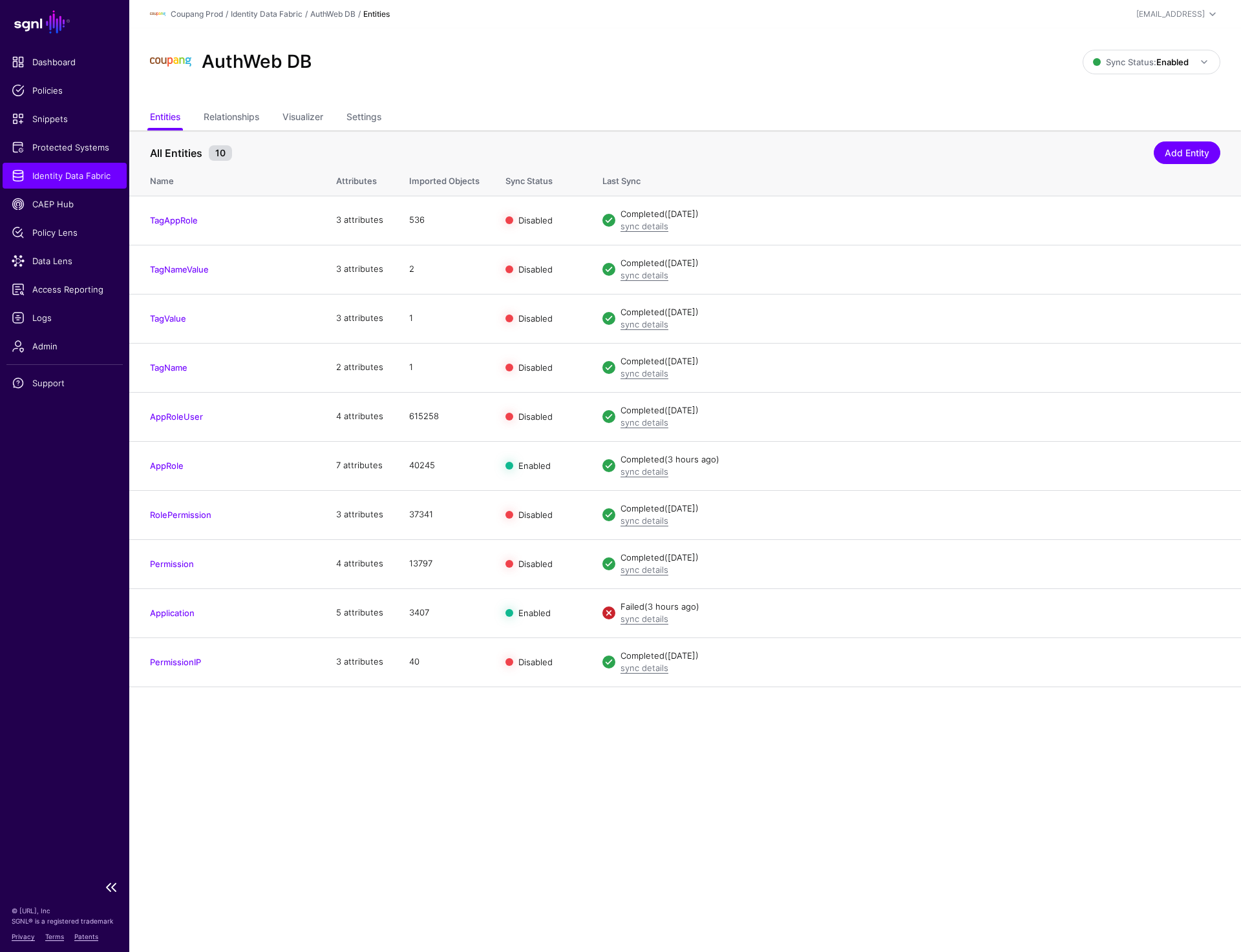
click at [86, 177] on span "Identity Data Fabric" at bounding box center [64, 175] width 106 height 13
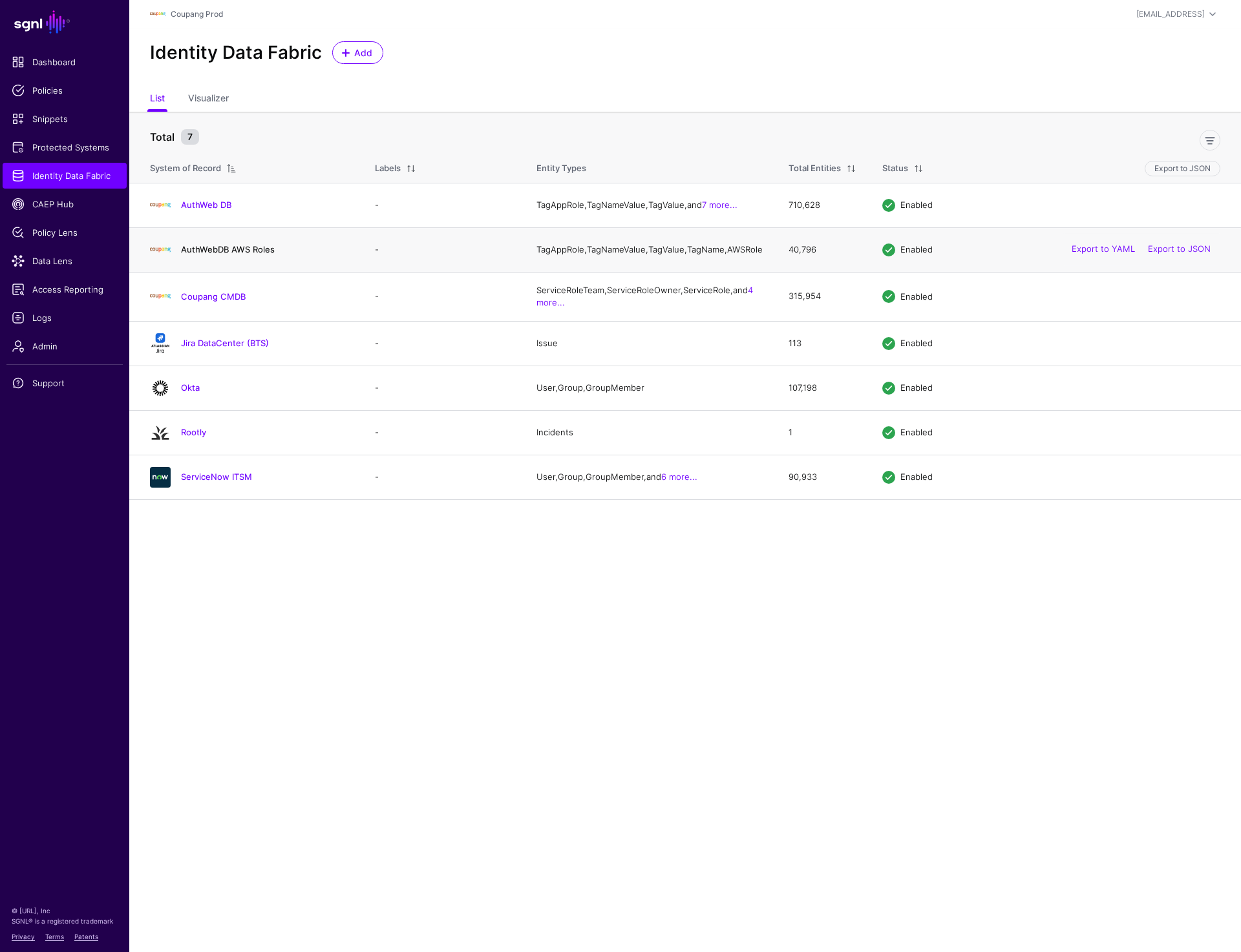
click at [205, 254] on link "AuthWebDB AWS Roles" at bounding box center [228, 249] width 94 height 10
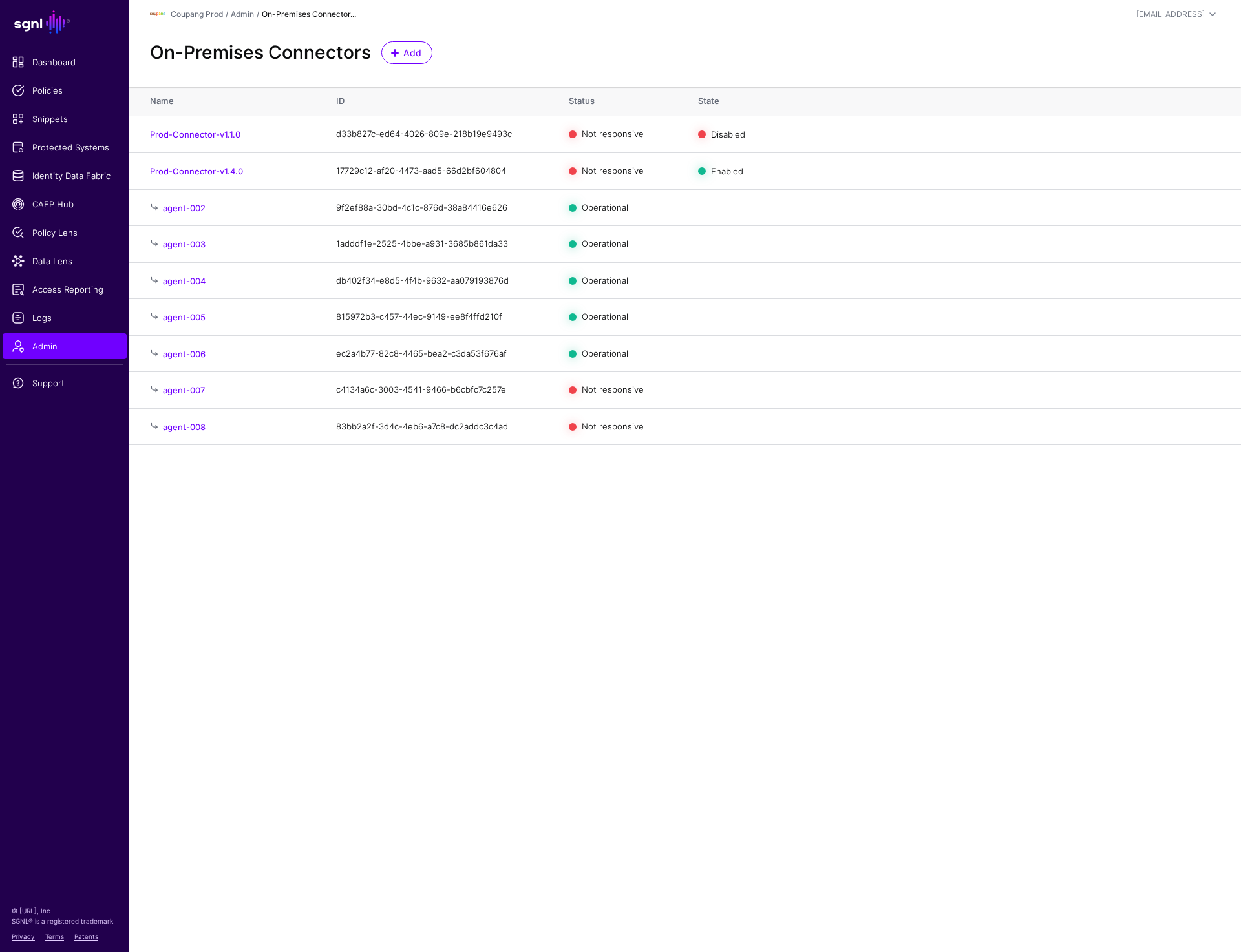
click at [578, 694] on main "SGNL Dashboard Policies Snippets Protected Systems Identity Data Fabric CAEP Hu…" at bounding box center [620, 476] width 1241 height 952
click at [504, 575] on main "SGNL Dashboard Policies Snippets Protected Systems Identity Data Fabric CAEP Hu…" at bounding box center [620, 476] width 1241 height 952
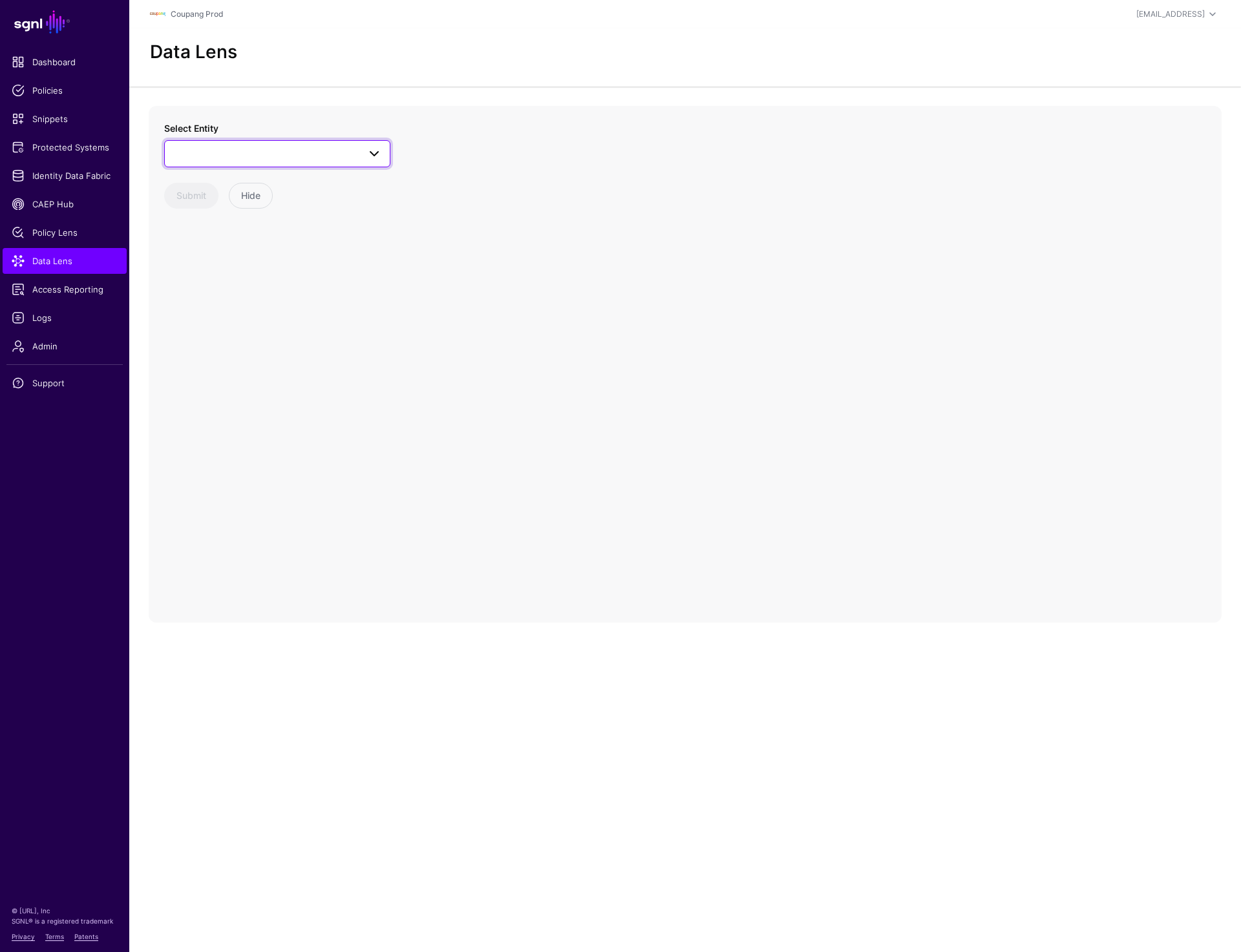
click at [371, 147] on span at bounding box center [374, 154] width 16 height 16
click at [433, 694] on main "SGNL Dashboard Policies Snippets Protected Systems Identity Data Fabric CAEP Hu…" at bounding box center [620, 476] width 1241 height 952
click at [32, 318] on span "Logs" at bounding box center [64, 318] width 106 height 13
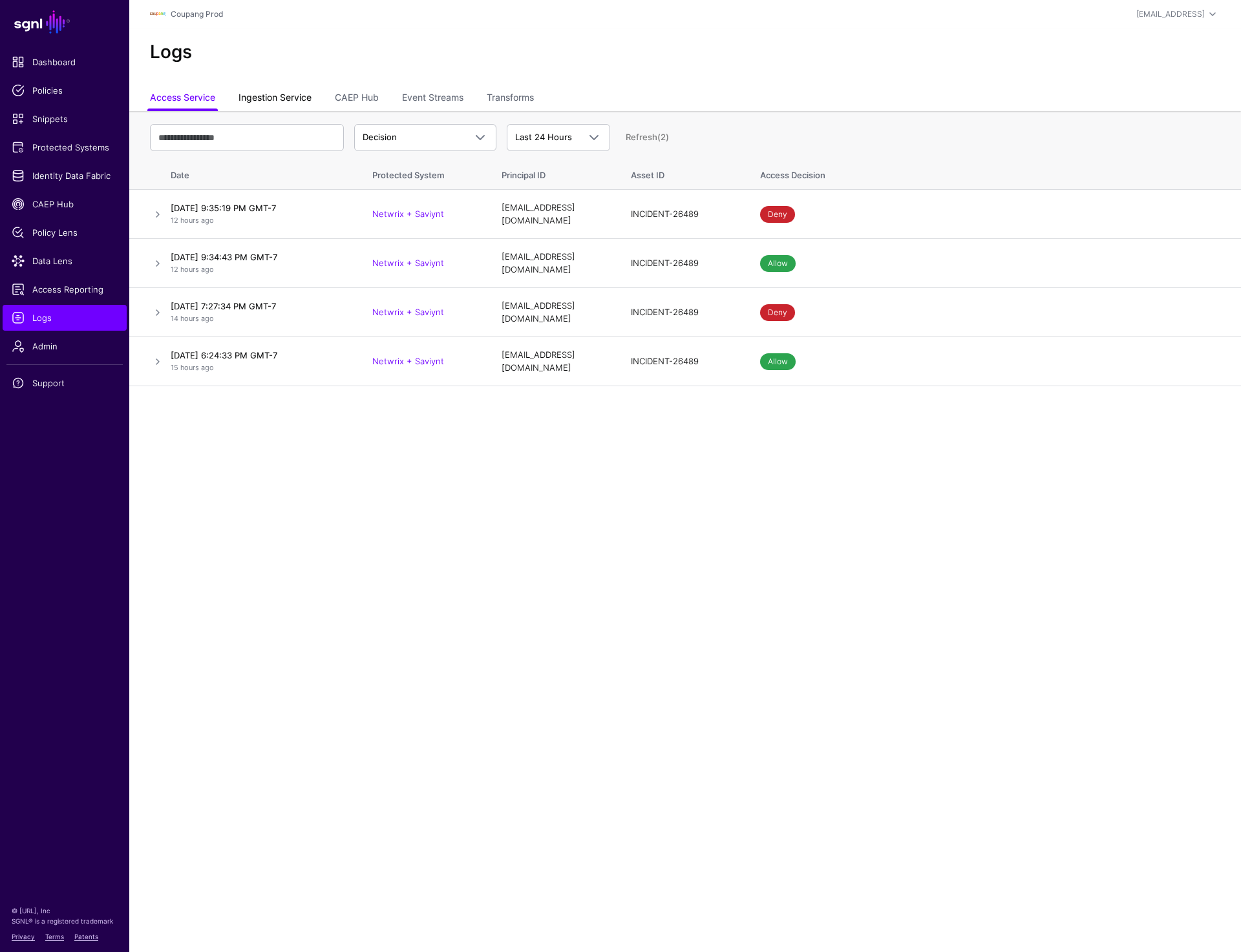
click at [272, 99] on link "Ingestion Service" at bounding box center [275, 98] width 73 height 24
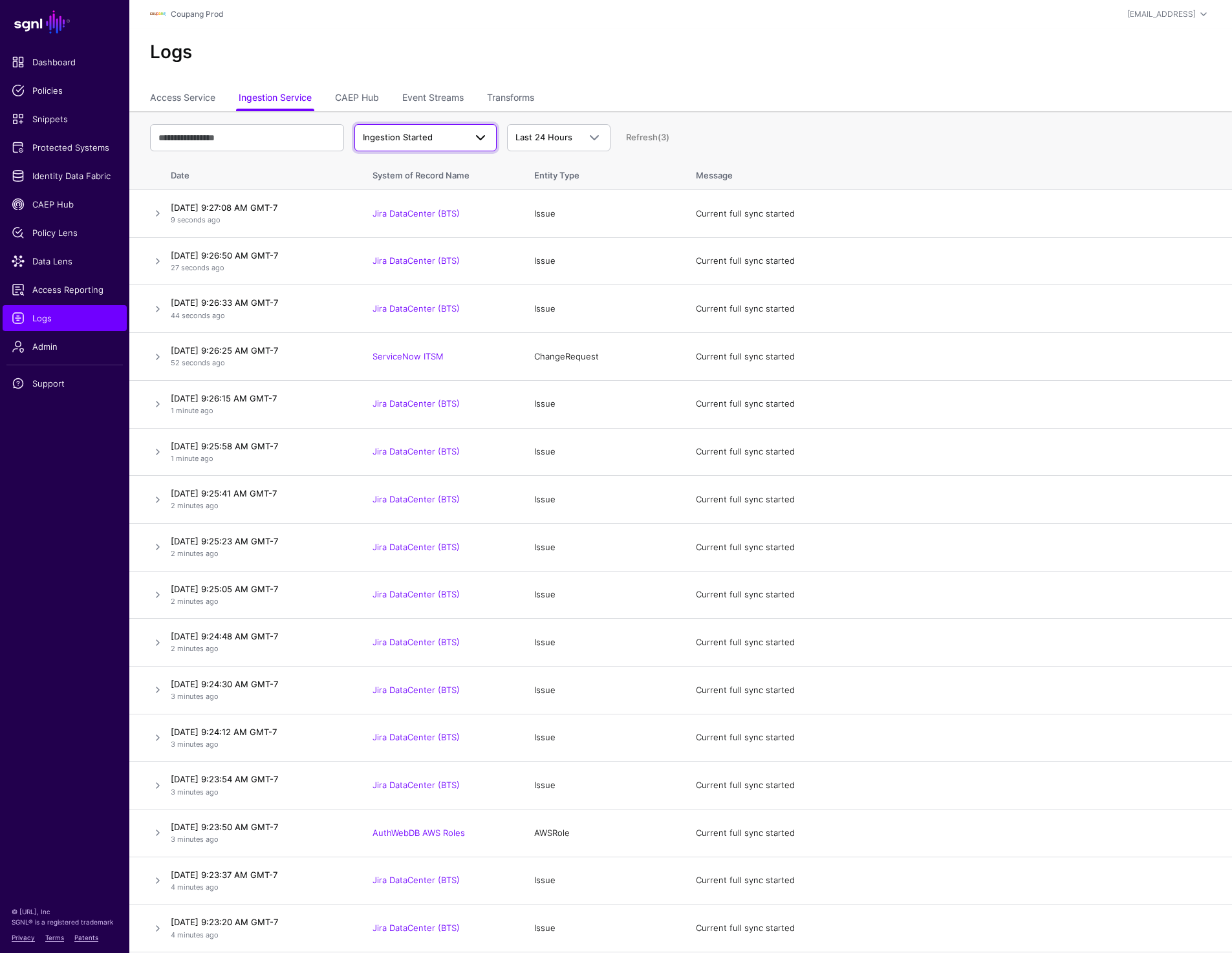
click at [477, 132] on span at bounding box center [481, 137] width 16 height 16
click at [454, 180] on button "Ingestion Completed" at bounding box center [425, 188] width 143 height 21
click at [144, 216] on td at bounding box center [147, 214] width 37 height 48
click at [151, 216] on link at bounding box center [158, 213] width 16 height 16
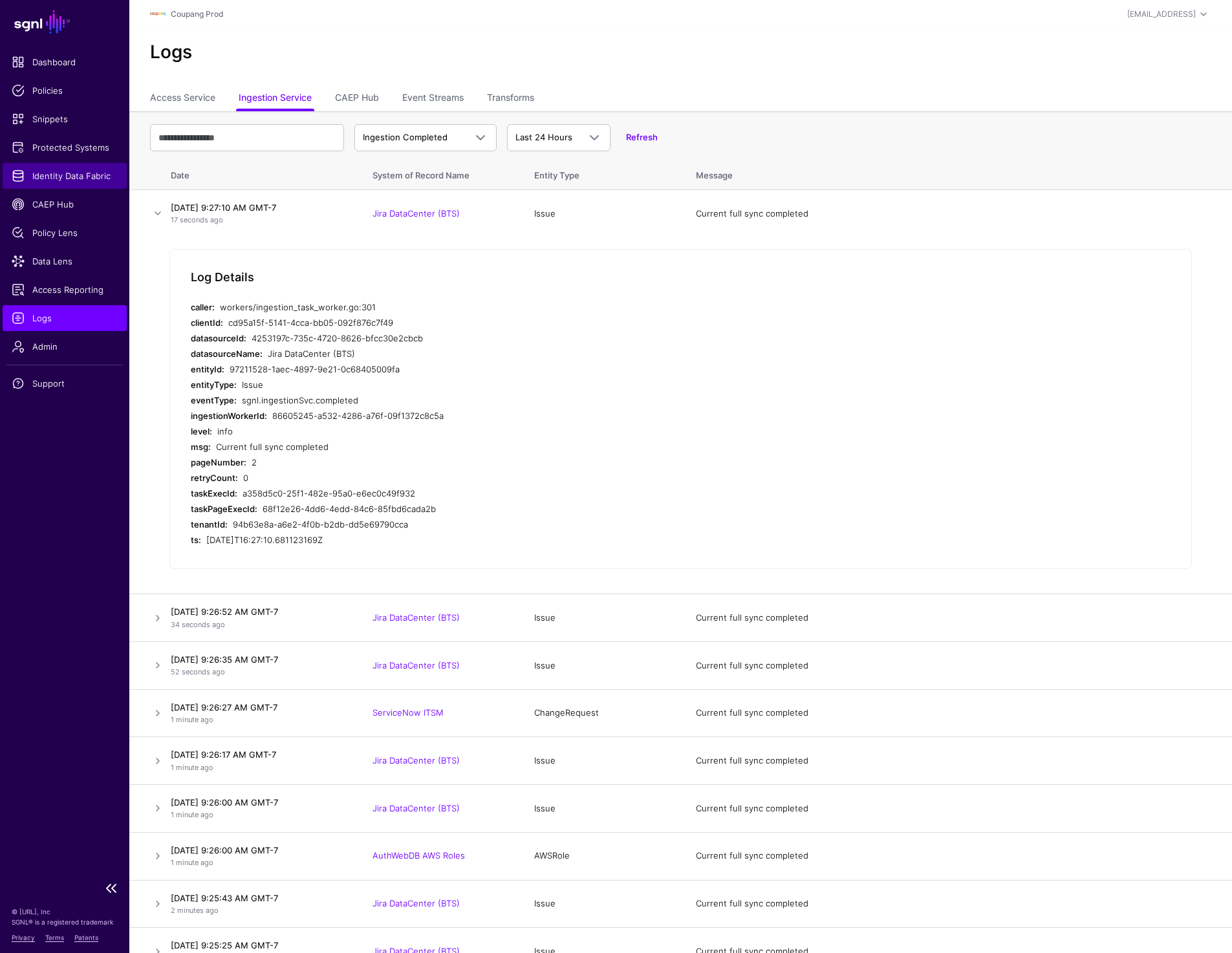
click at [38, 178] on span "Identity Data Fabric" at bounding box center [64, 176] width 106 height 13
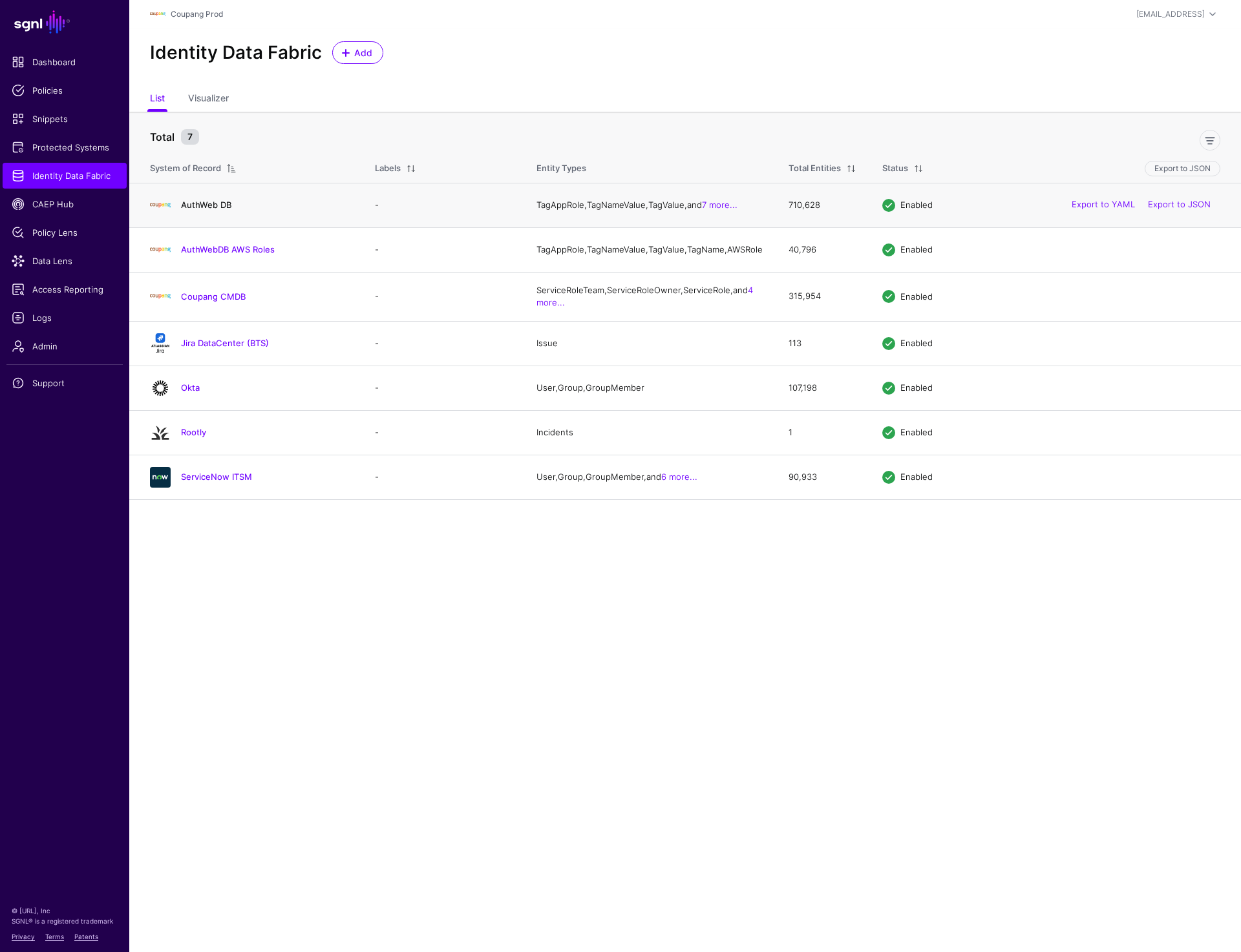
click at [213, 205] on link "AuthWeb DB" at bounding box center [206, 204] width 51 height 10
click at [216, 250] on h4 "AuthWebDB AWS Roles" at bounding box center [265, 249] width 168 height 11
click at [215, 254] on link "AuthWebDB AWS Roles" at bounding box center [228, 249] width 94 height 10
click at [204, 300] on link "Coupang CMDB" at bounding box center [213, 296] width 65 height 10
click at [204, 348] on link "Jira DataCenter (BTS)" at bounding box center [225, 342] width 88 height 10
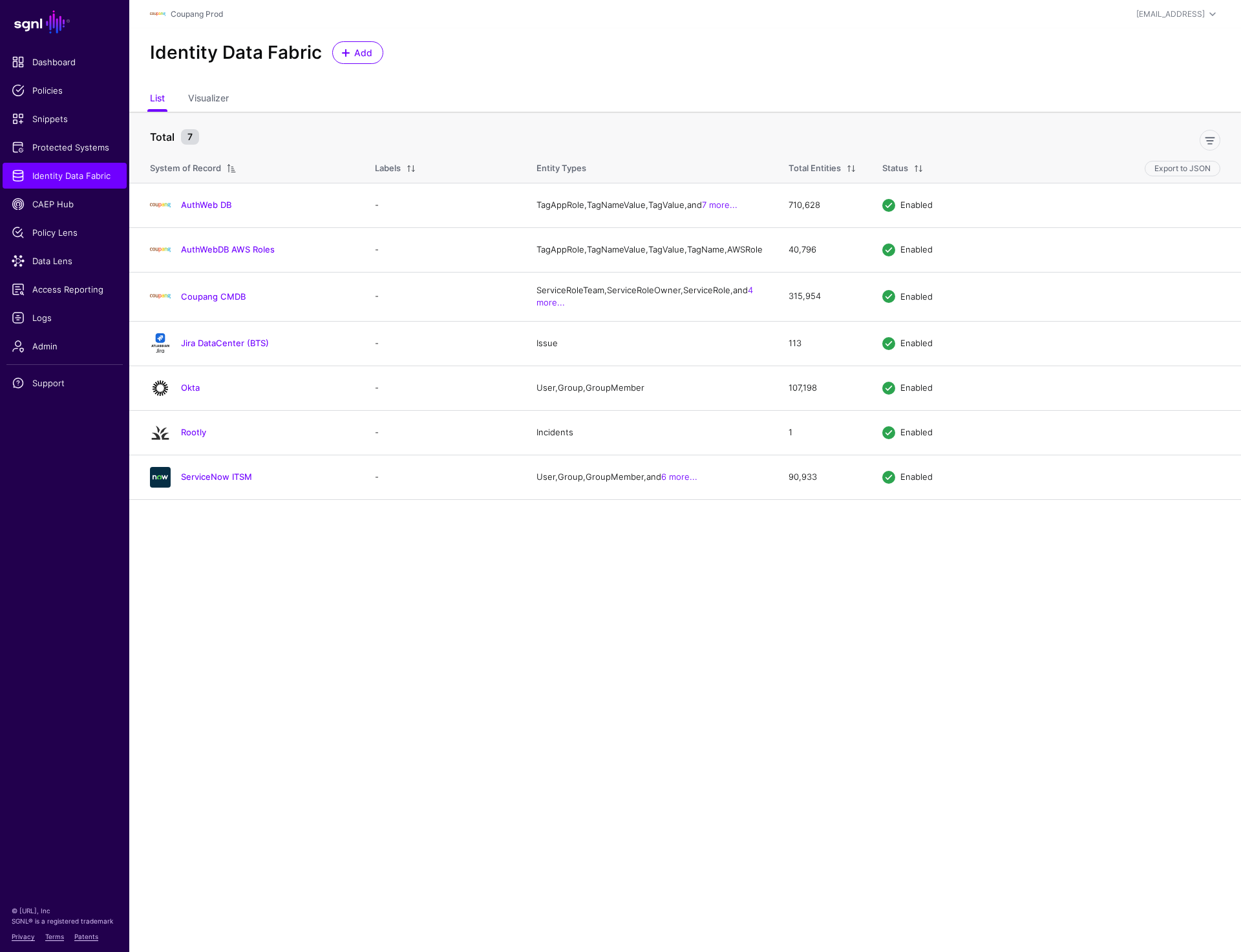
click at [486, 617] on main "SGNL Dashboard Policies Snippets Protected Systems Identity Data Fabric CAEP Hu…" at bounding box center [620, 476] width 1241 height 952
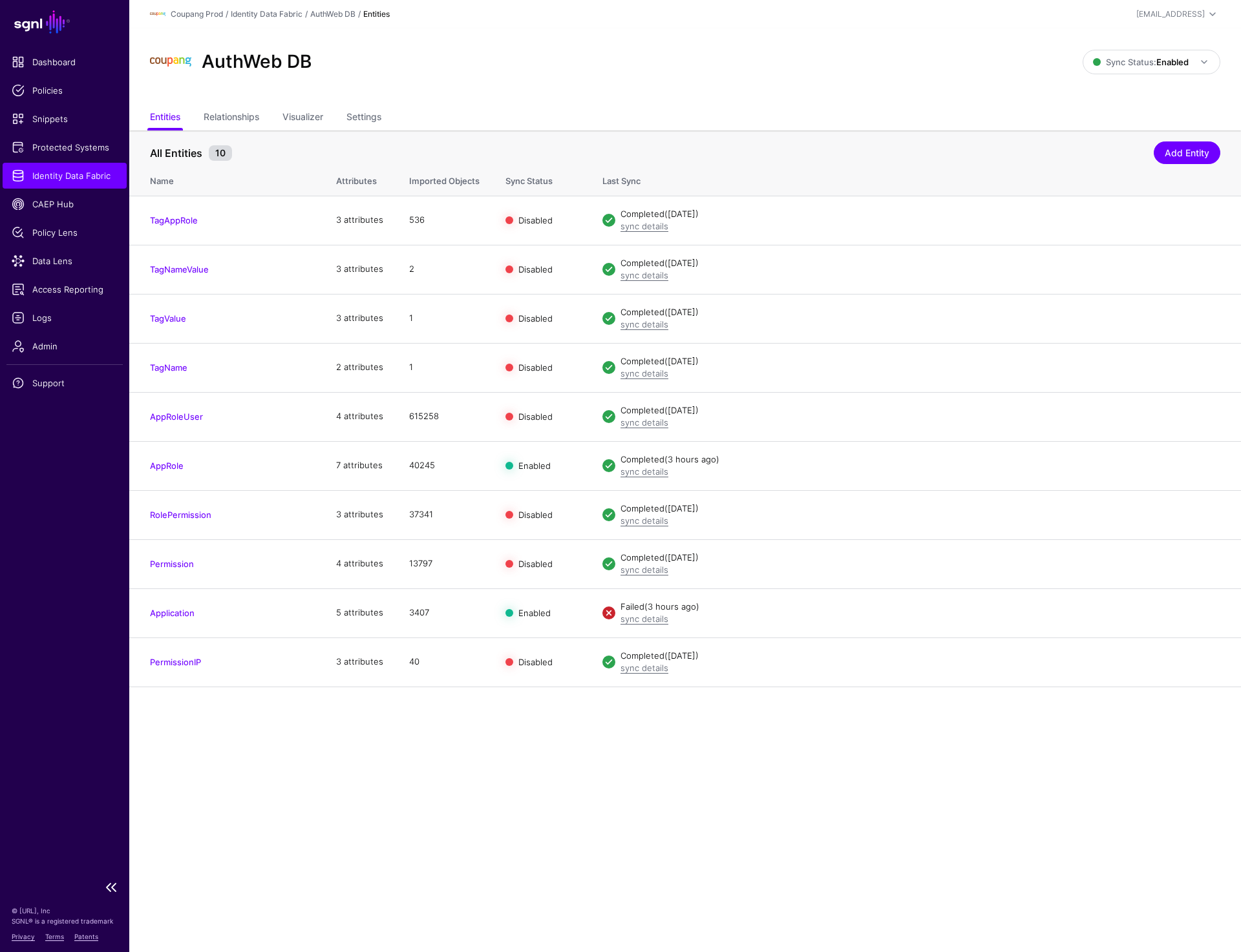
click at [68, 180] on span "Identity Data Fabric" at bounding box center [64, 175] width 106 height 13
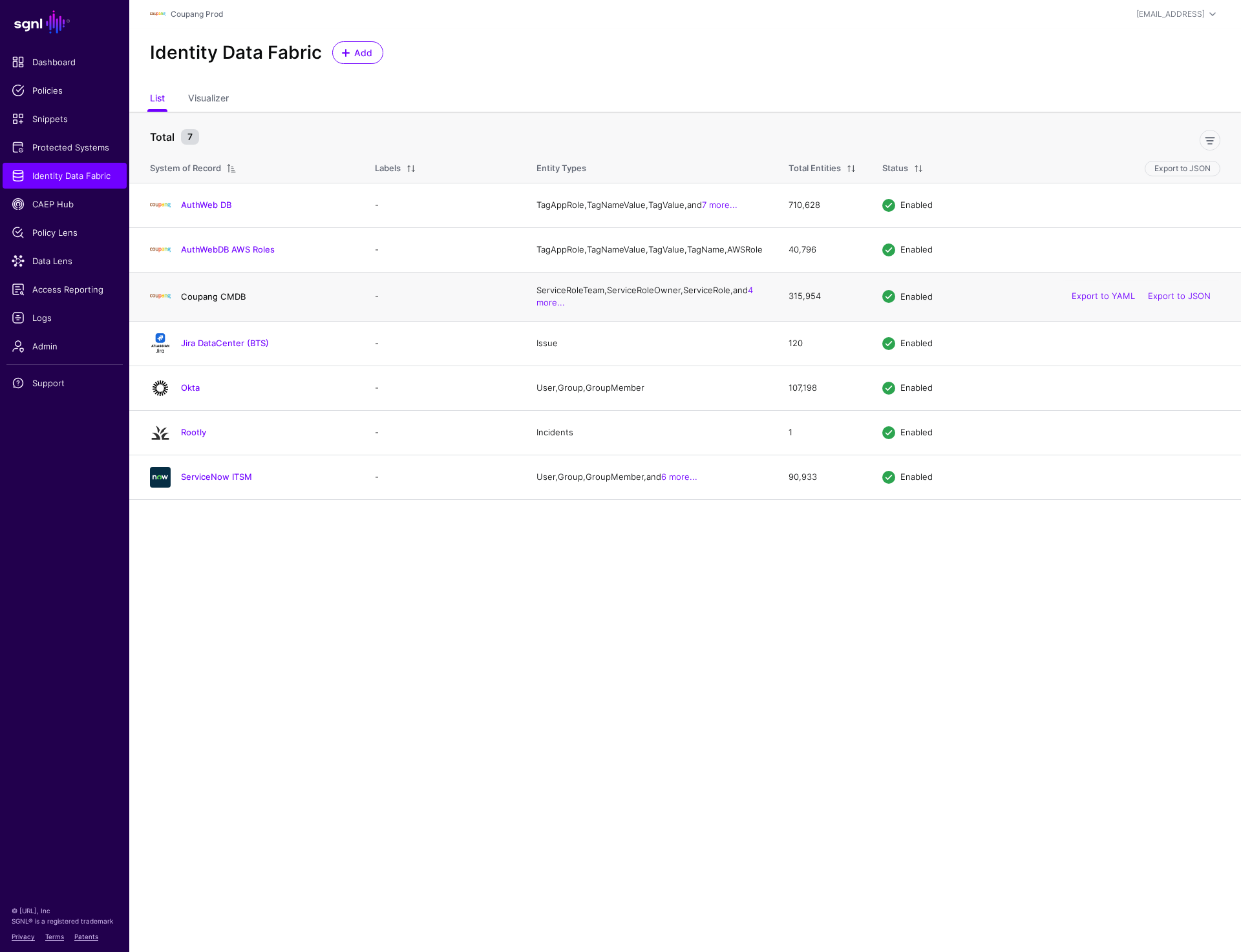
click at [204, 302] on link "Coupang CMDB" at bounding box center [213, 296] width 65 height 10
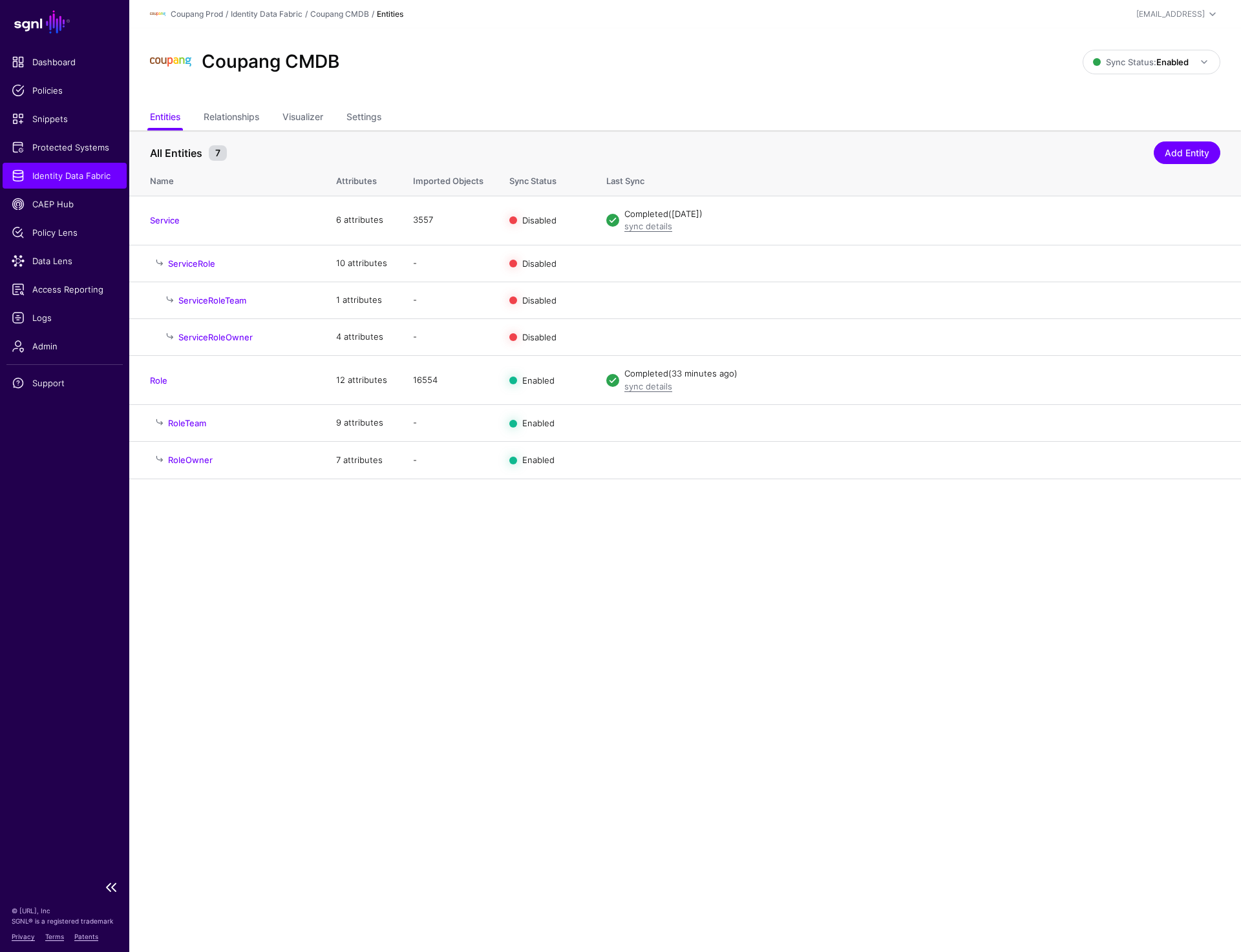
click at [74, 183] on link "Identity Data Fabric" at bounding box center [65, 176] width 124 height 26
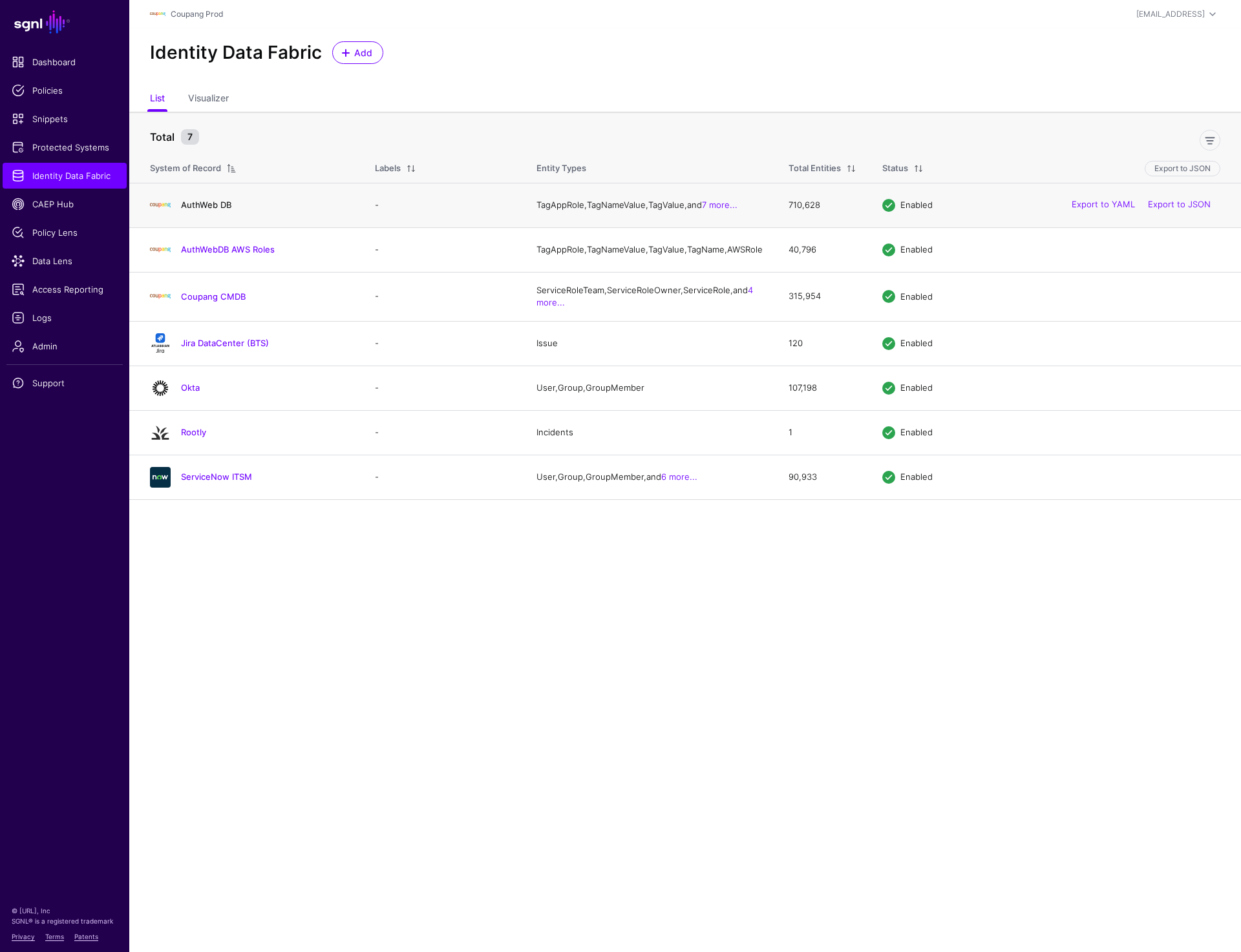
click at [211, 206] on link "AuthWeb DB" at bounding box center [206, 204] width 51 height 10
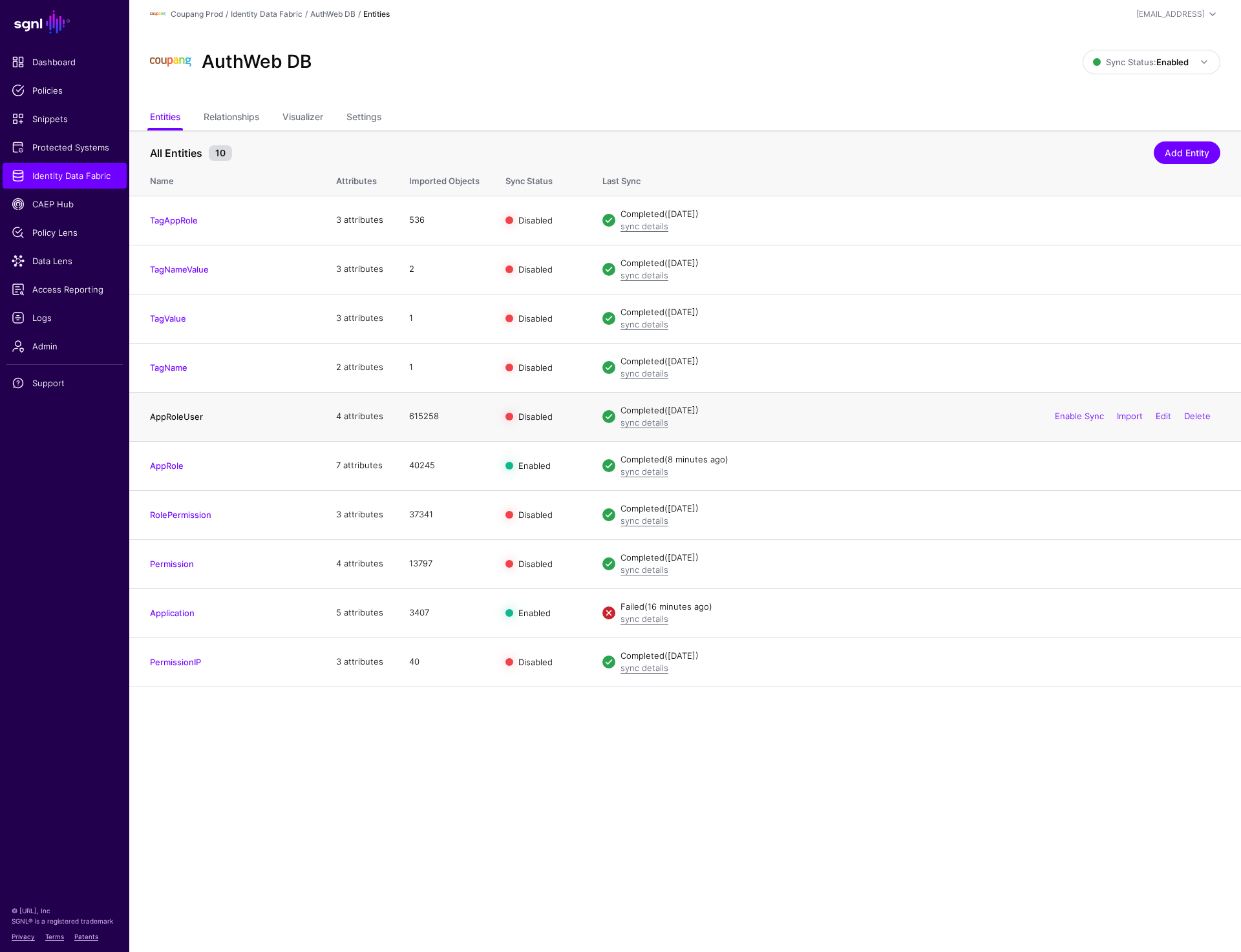
click at [189, 419] on link "AppRoleUser" at bounding box center [176, 416] width 53 height 10
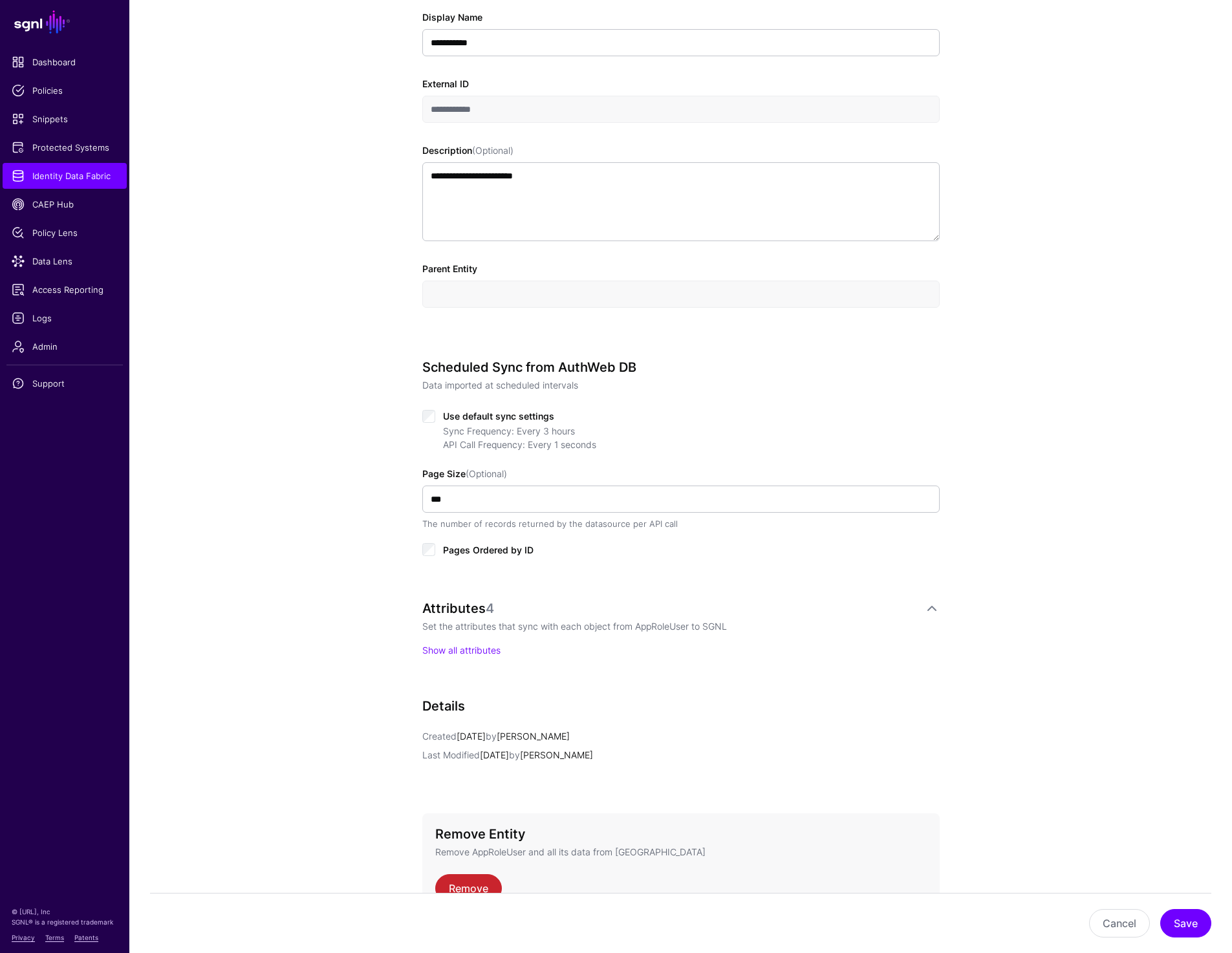
scroll to position [387, 0]
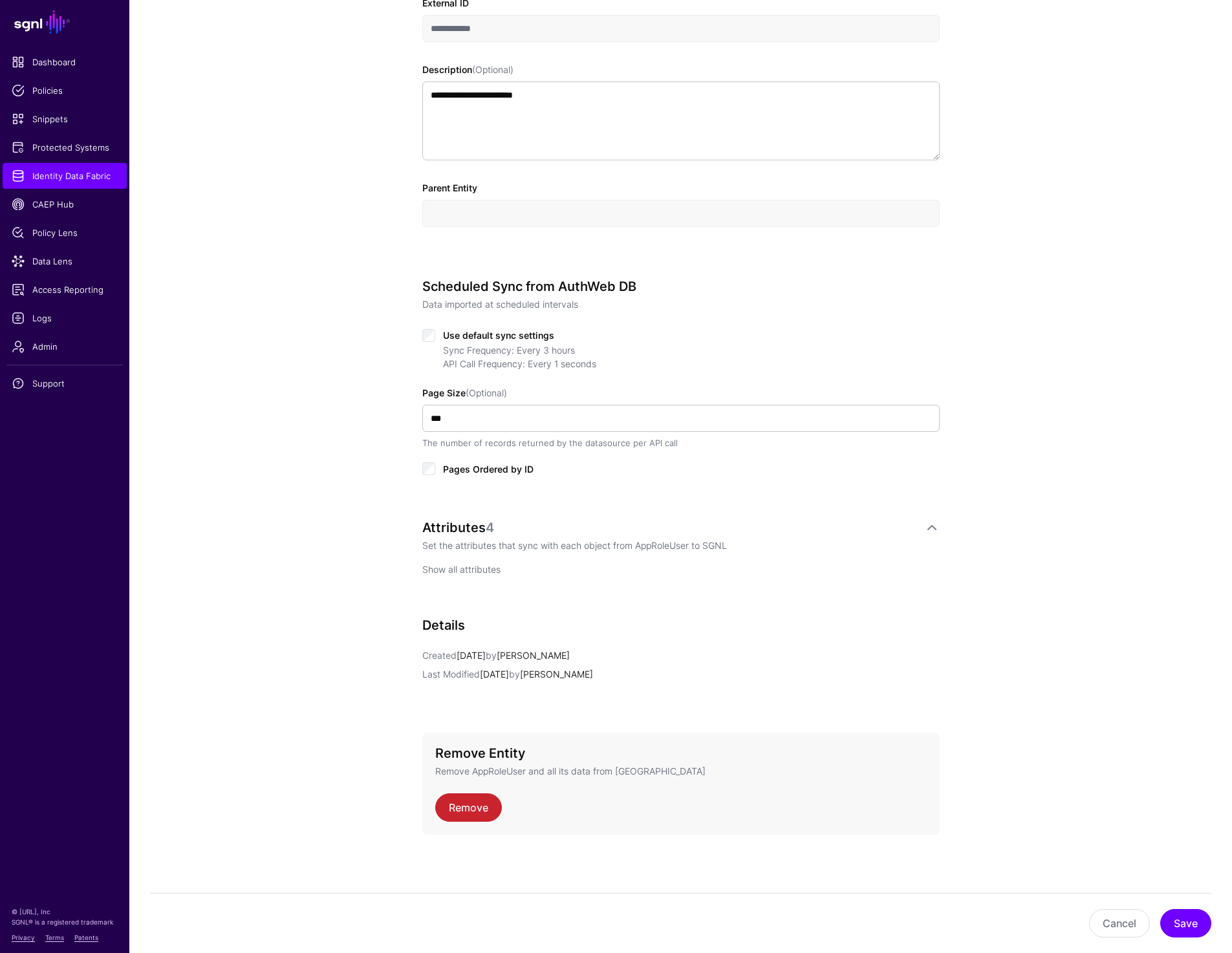
click at [460, 566] on link "Show all attributes" at bounding box center [461, 570] width 78 height 11
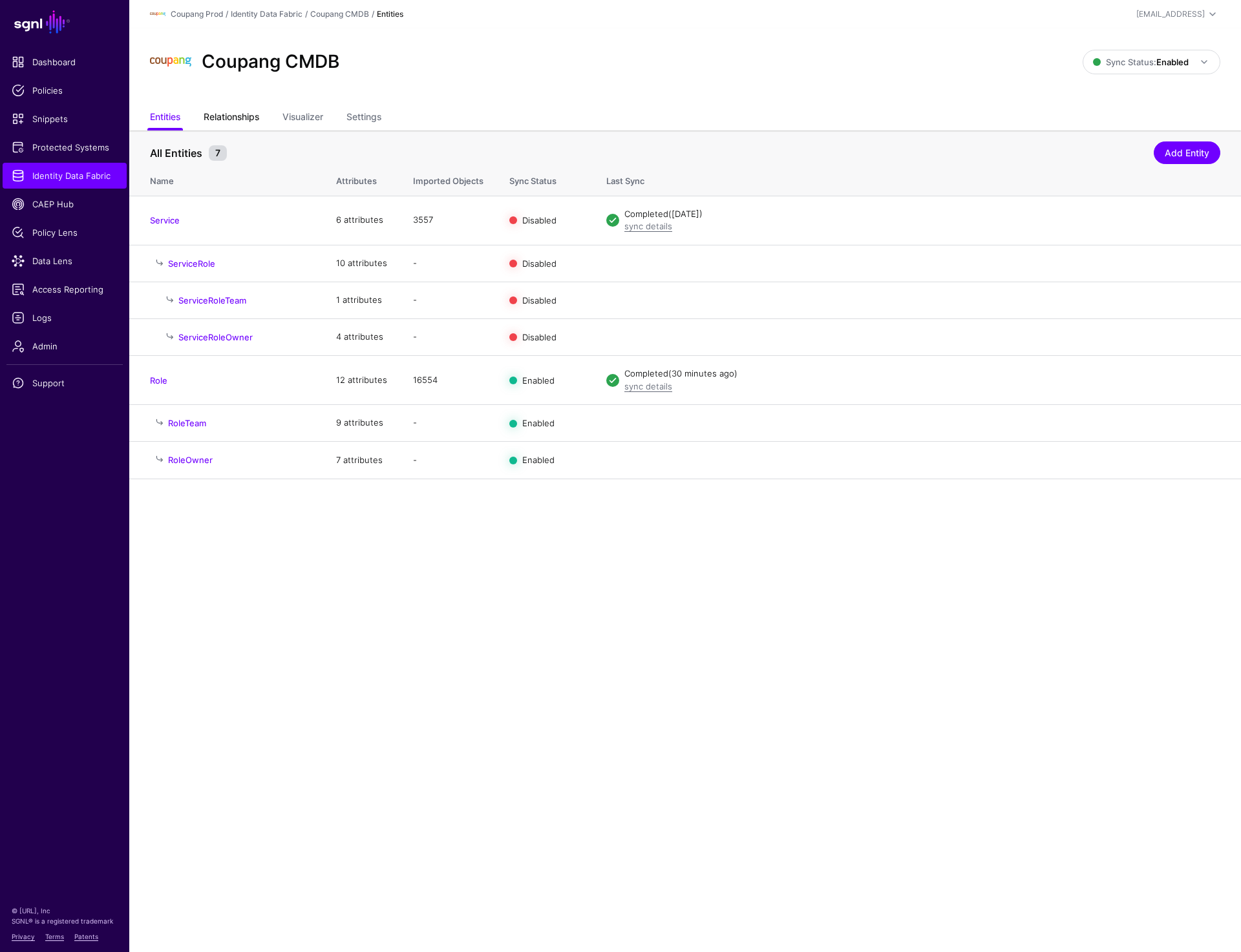
click at [231, 128] on link "Relationships" at bounding box center [231, 118] width 55 height 24
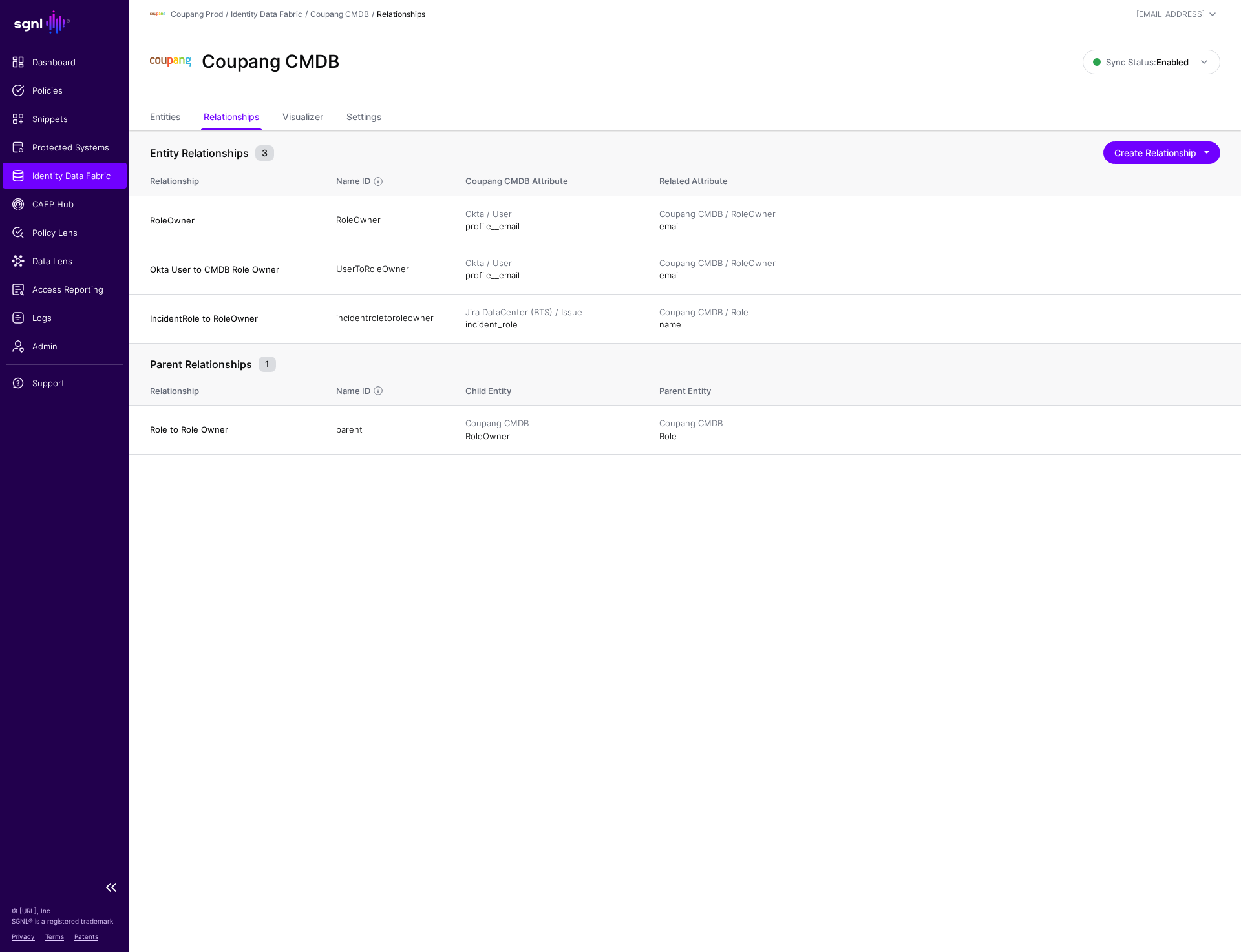
click at [61, 179] on span "Identity Data Fabric" at bounding box center [64, 175] width 106 height 13
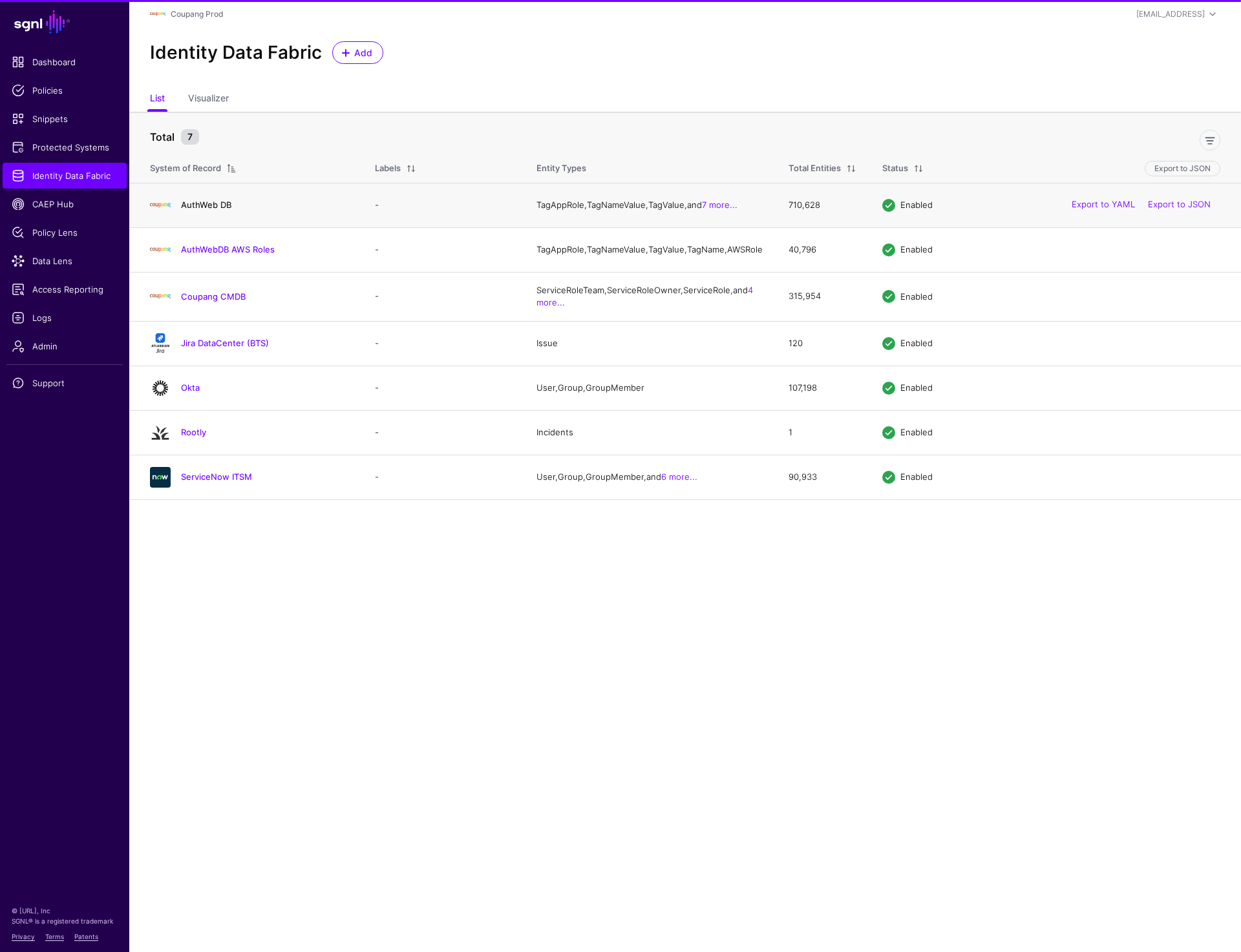
click at [216, 210] on link "AuthWeb DB" at bounding box center [206, 204] width 51 height 10
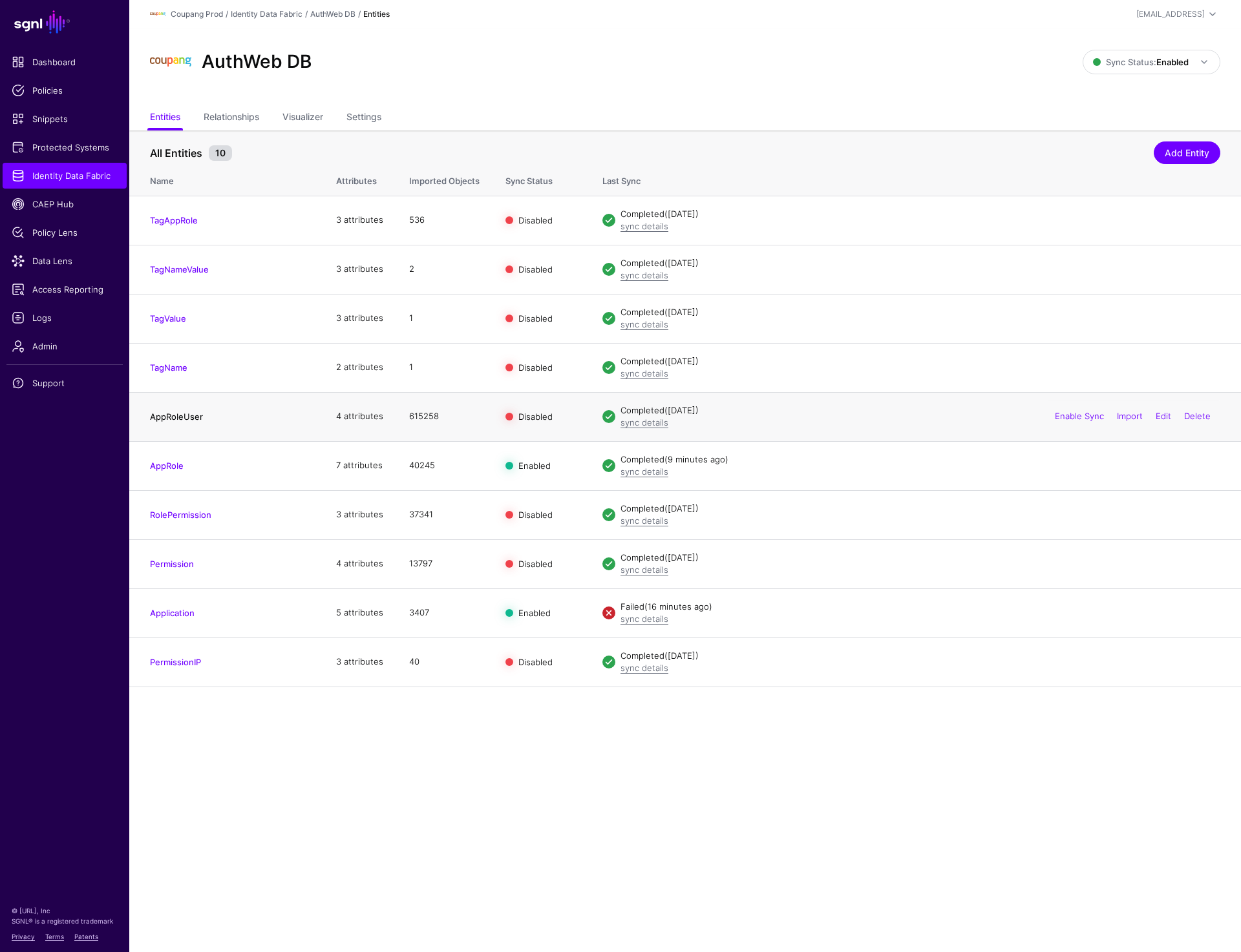
click at [169, 416] on link "AppRoleUser" at bounding box center [176, 416] width 53 height 10
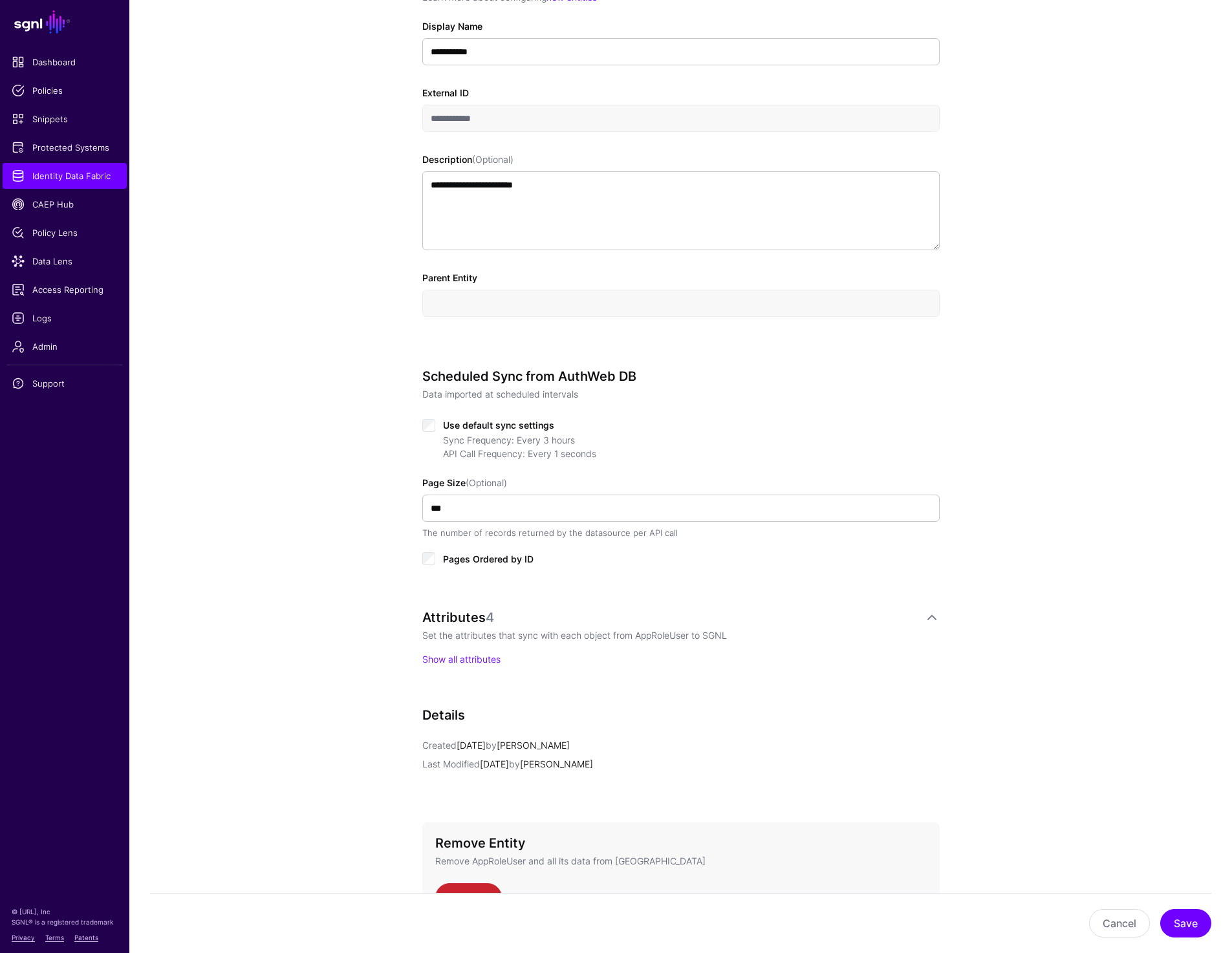
scroll to position [387, 0]
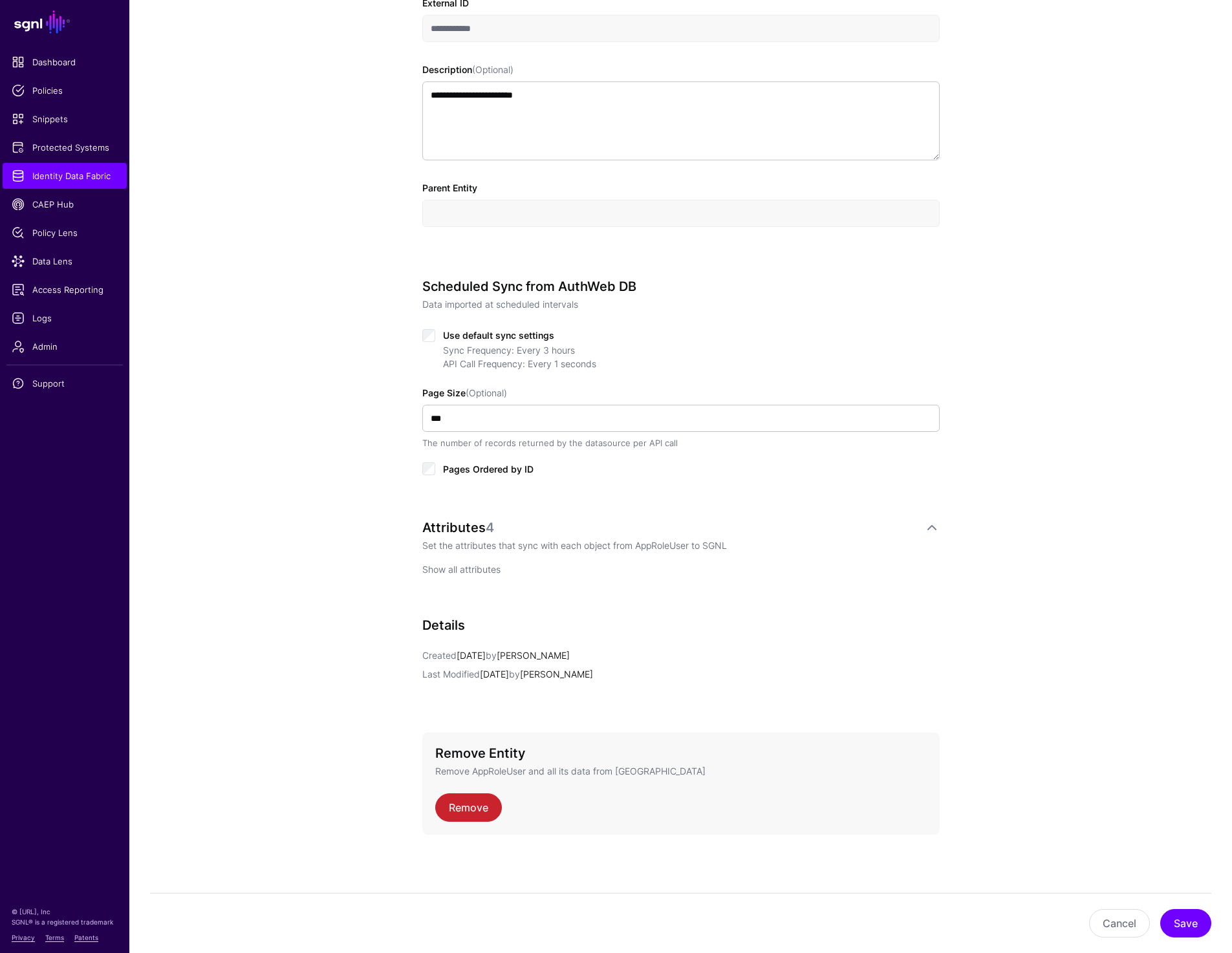
click at [457, 574] on link "Show all attributes" at bounding box center [461, 570] width 78 height 11
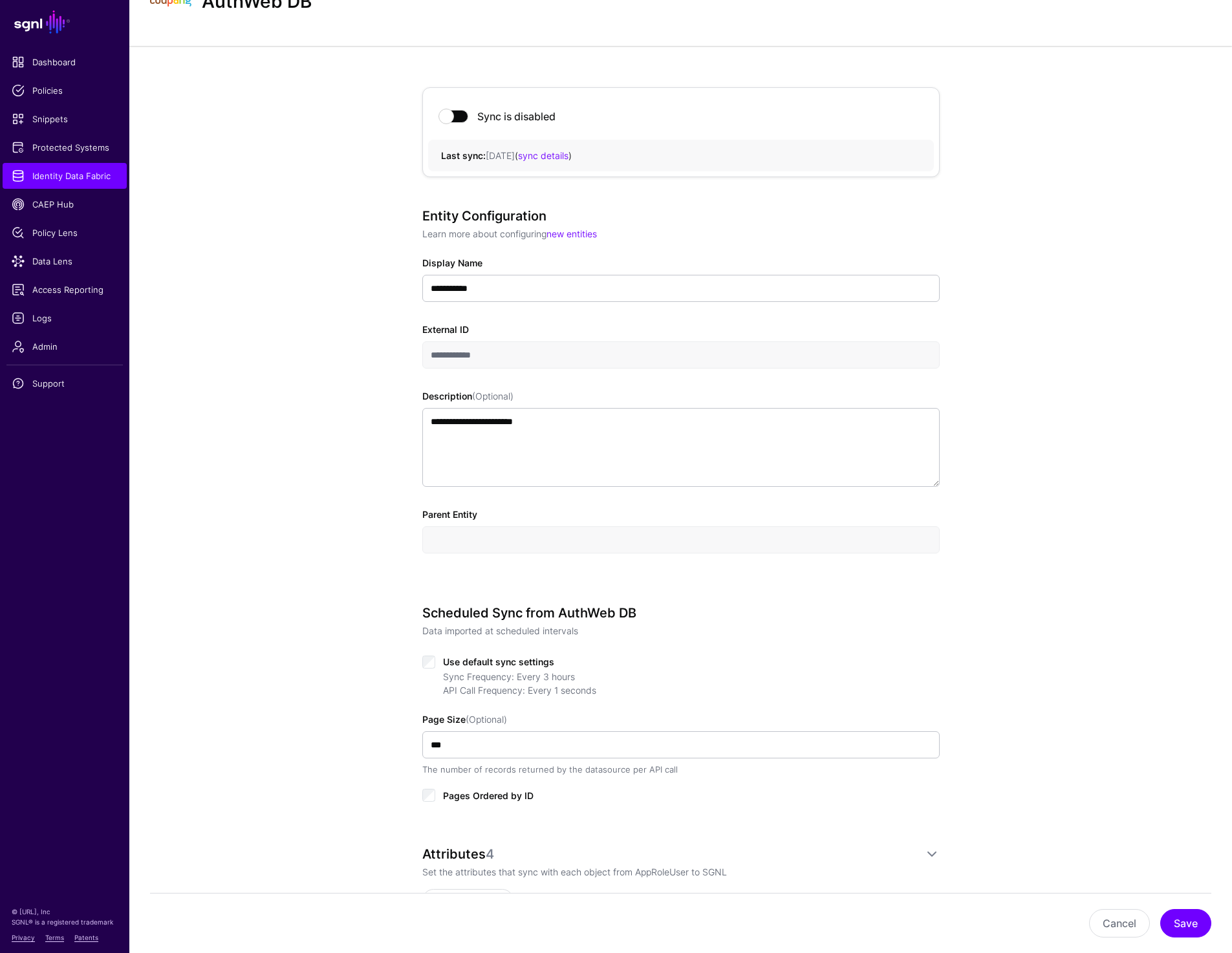
scroll to position [0, 0]
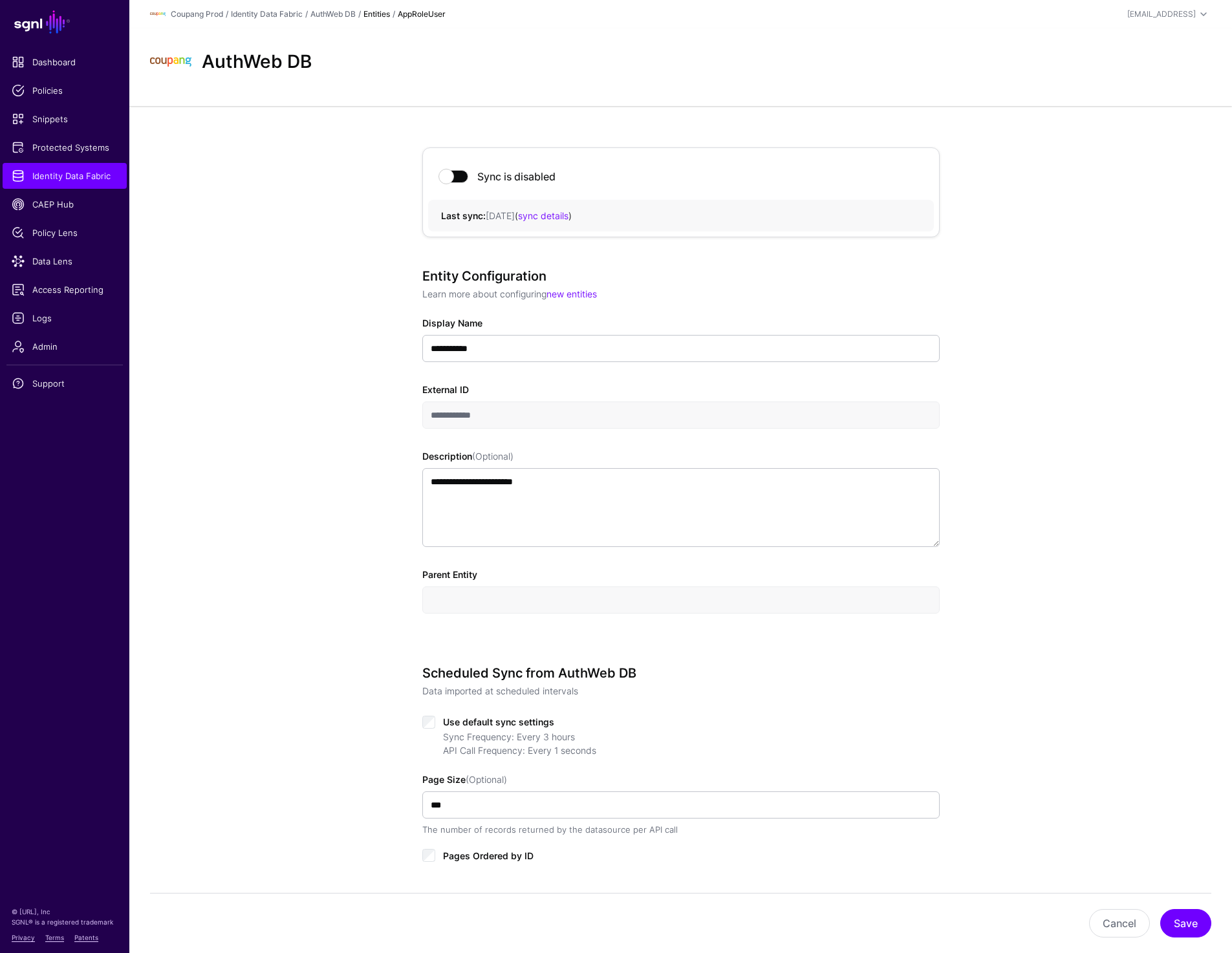
click at [336, 7] on div "Coupang Prod / Identity Data Fabric / AuthWeb DB / Entities / AppRoleUser" at bounding box center [504, 14] width 708 height 16
click at [336, 11] on link "AuthWeb DB" at bounding box center [333, 14] width 45 height 9
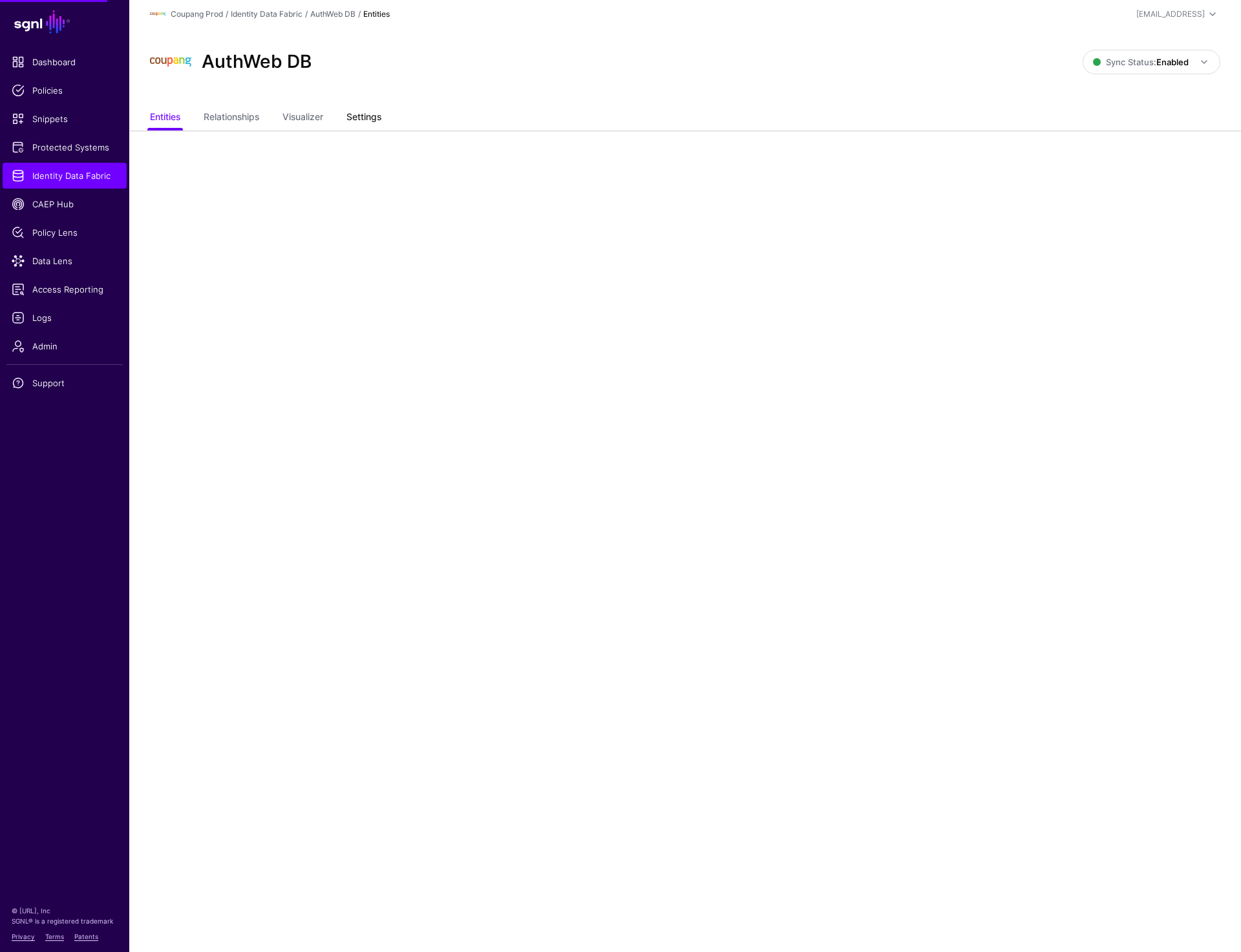
click at [381, 116] on link "Settings" at bounding box center [363, 118] width 35 height 24
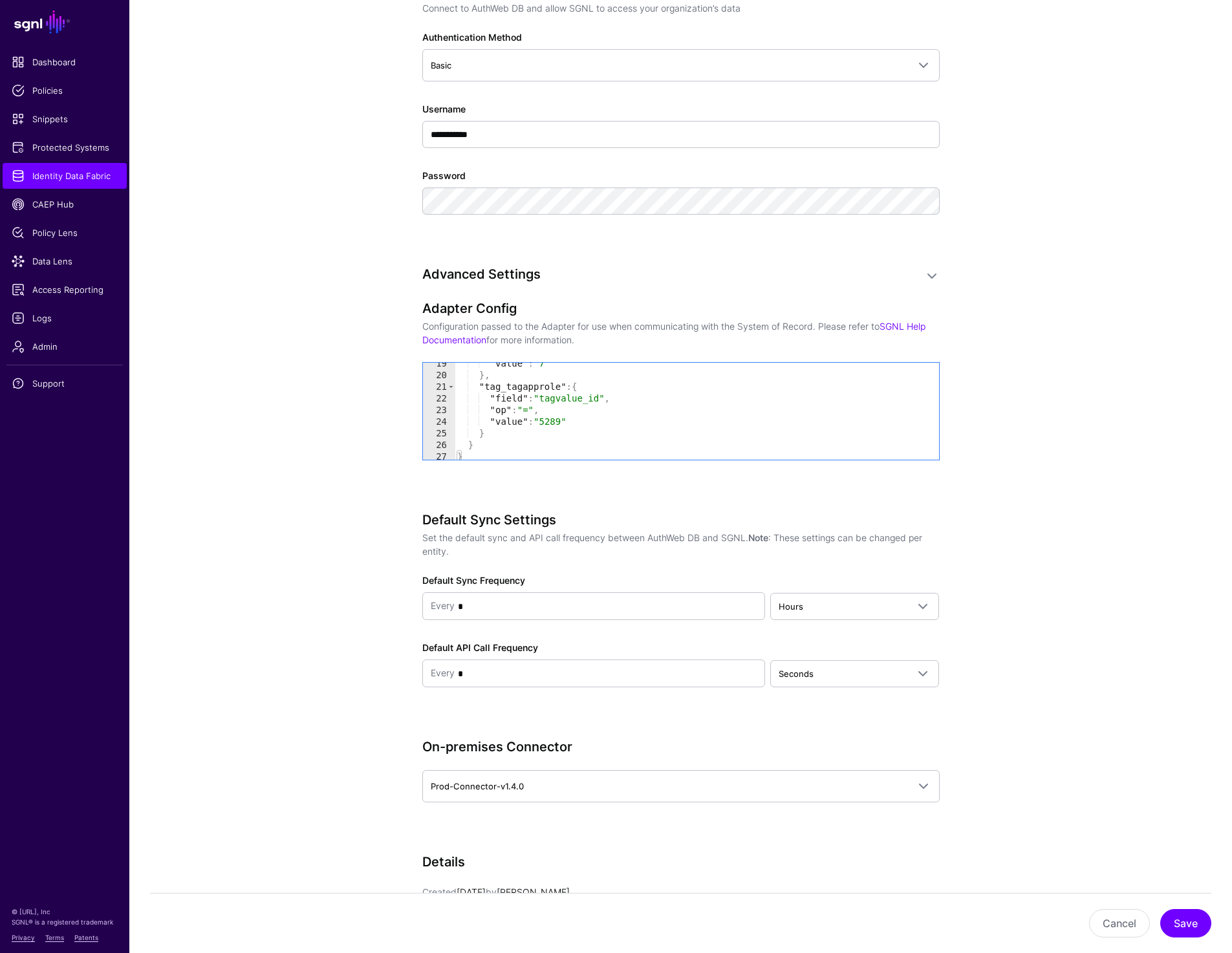
scroll to position [903, 0]
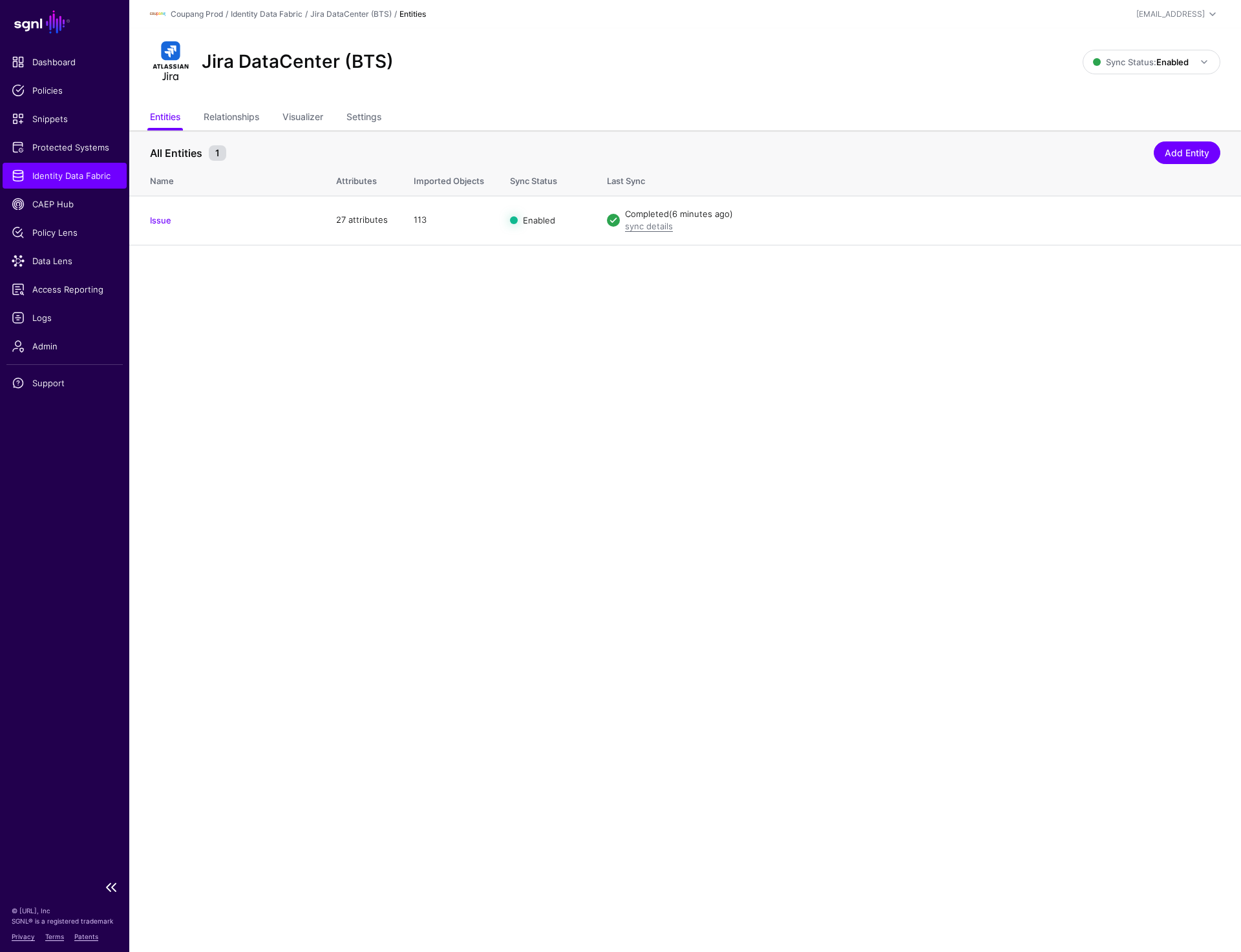
click at [54, 166] on link "Identity Data Fabric" at bounding box center [65, 176] width 124 height 26
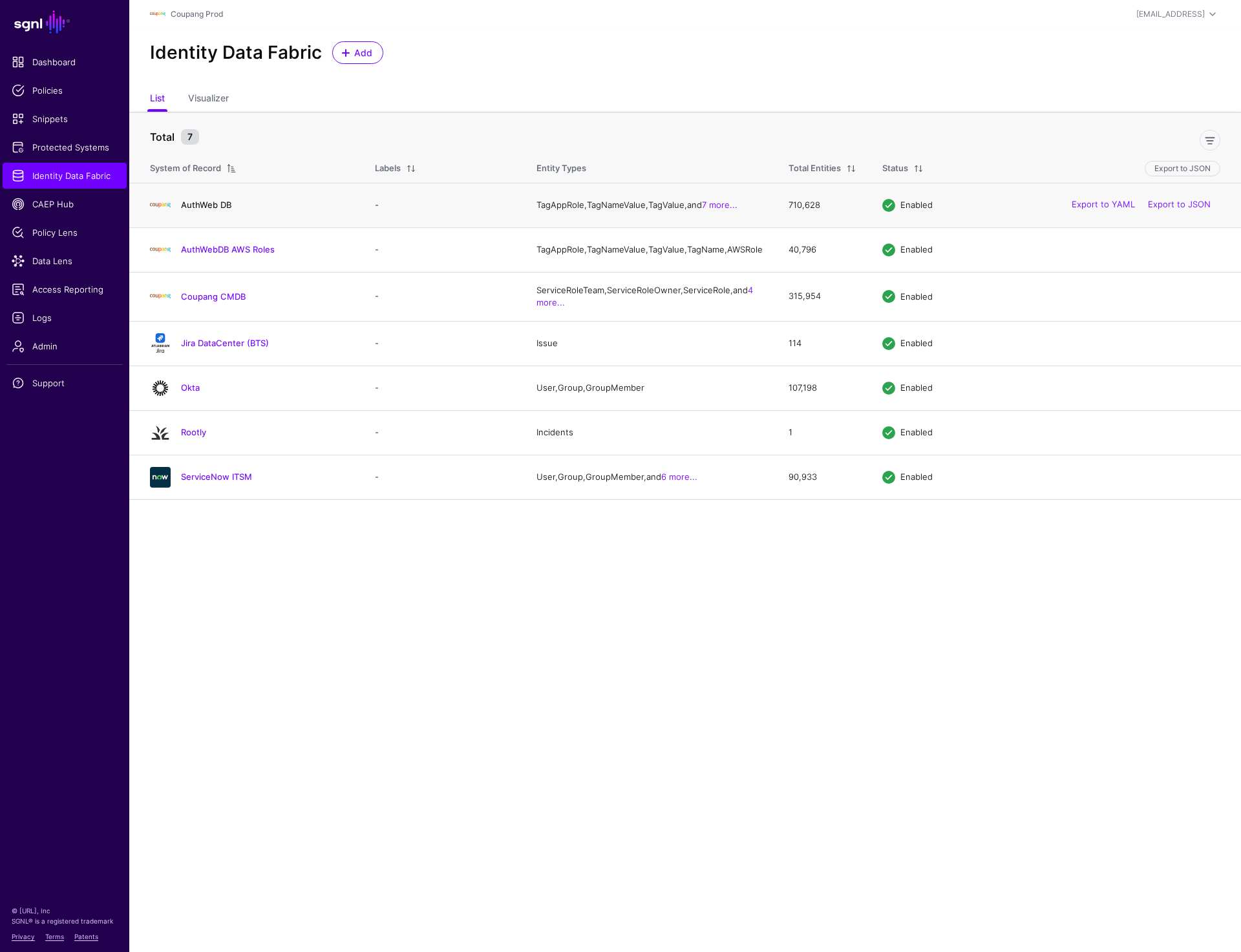
click at [196, 206] on link "AuthWeb DB" at bounding box center [206, 204] width 51 height 10
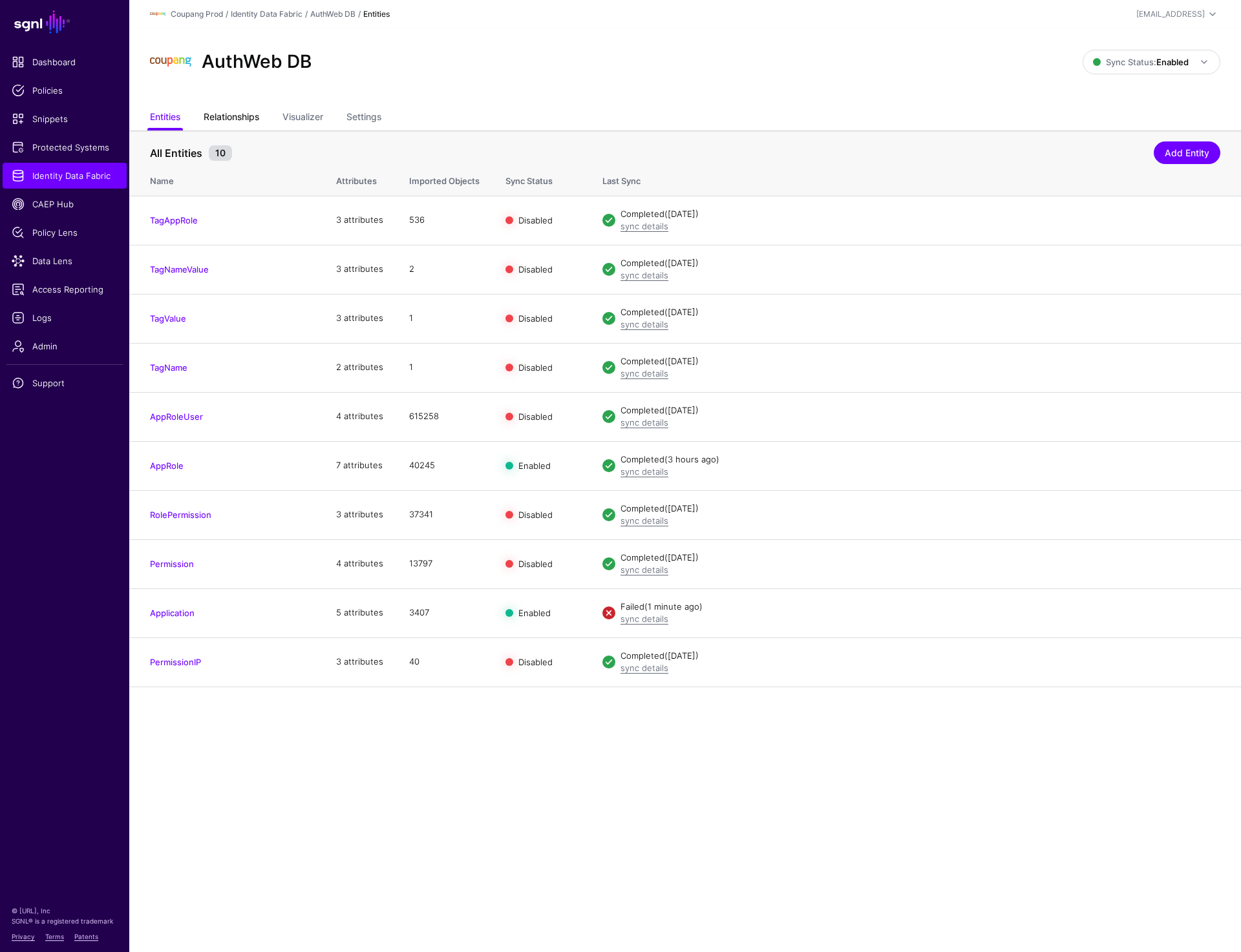
click at [235, 120] on link "Relationships" at bounding box center [231, 118] width 55 height 24
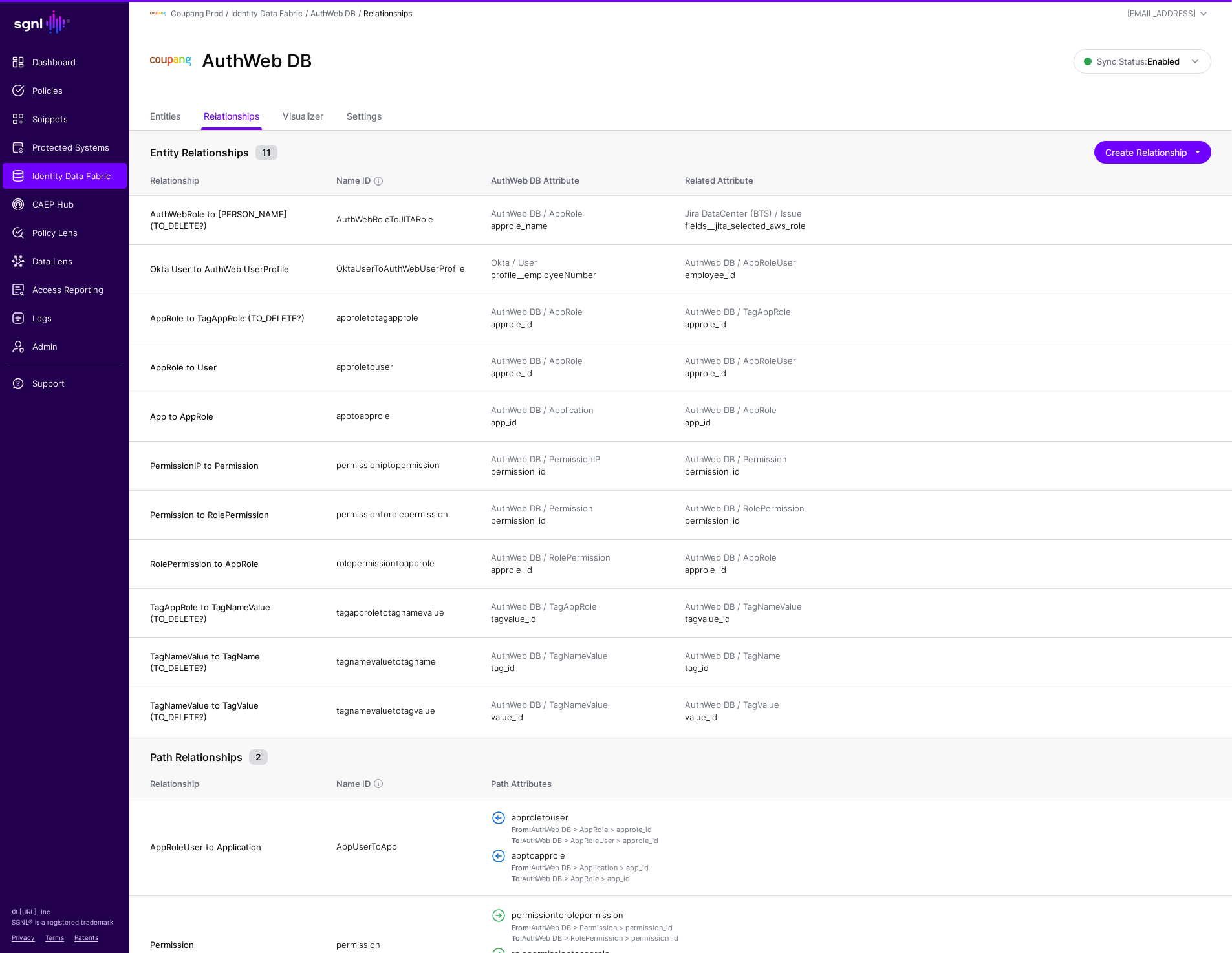
scroll to position [42, 0]
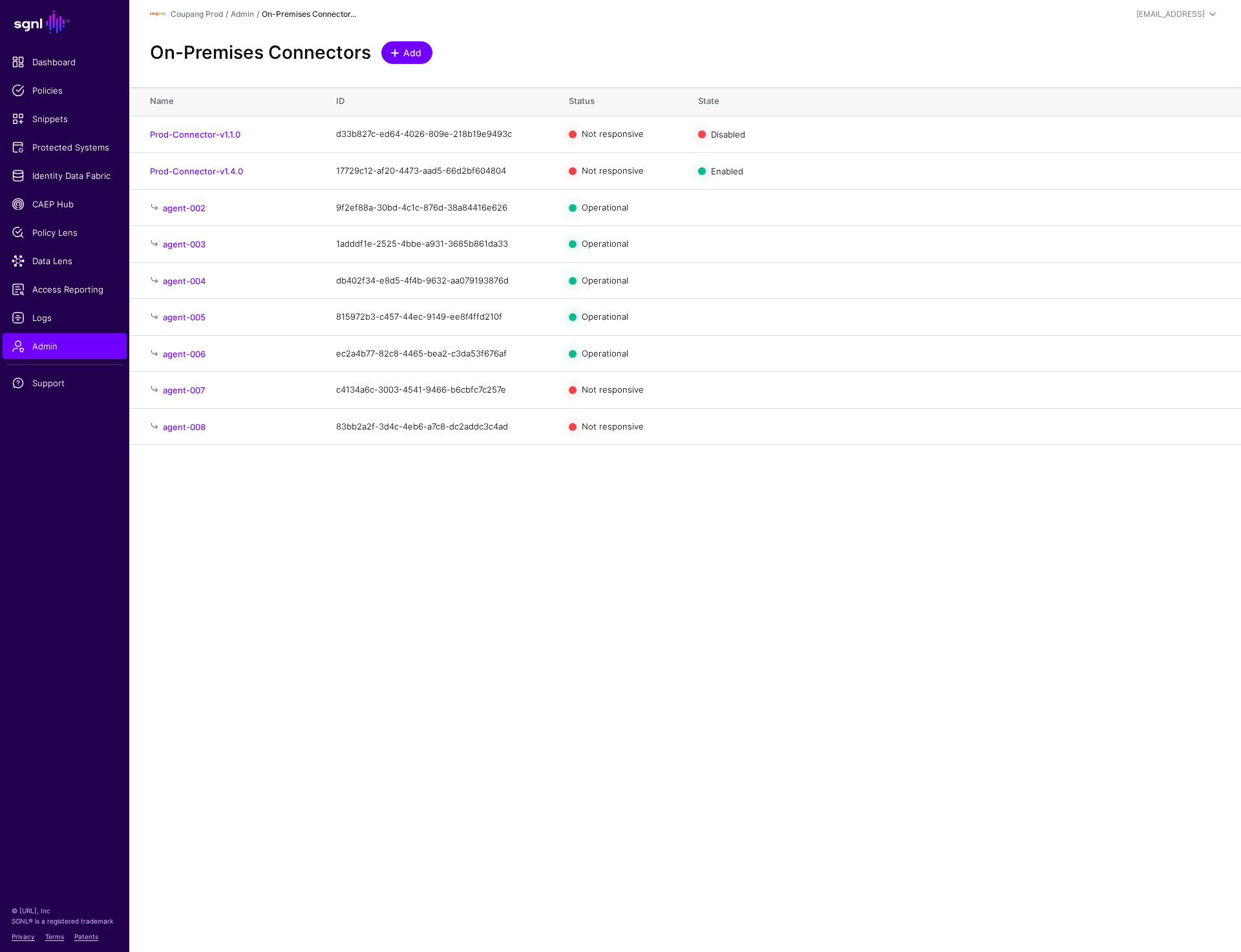
click at [403, 51] on span "Add" at bounding box center [412, 53] width 22 height 13
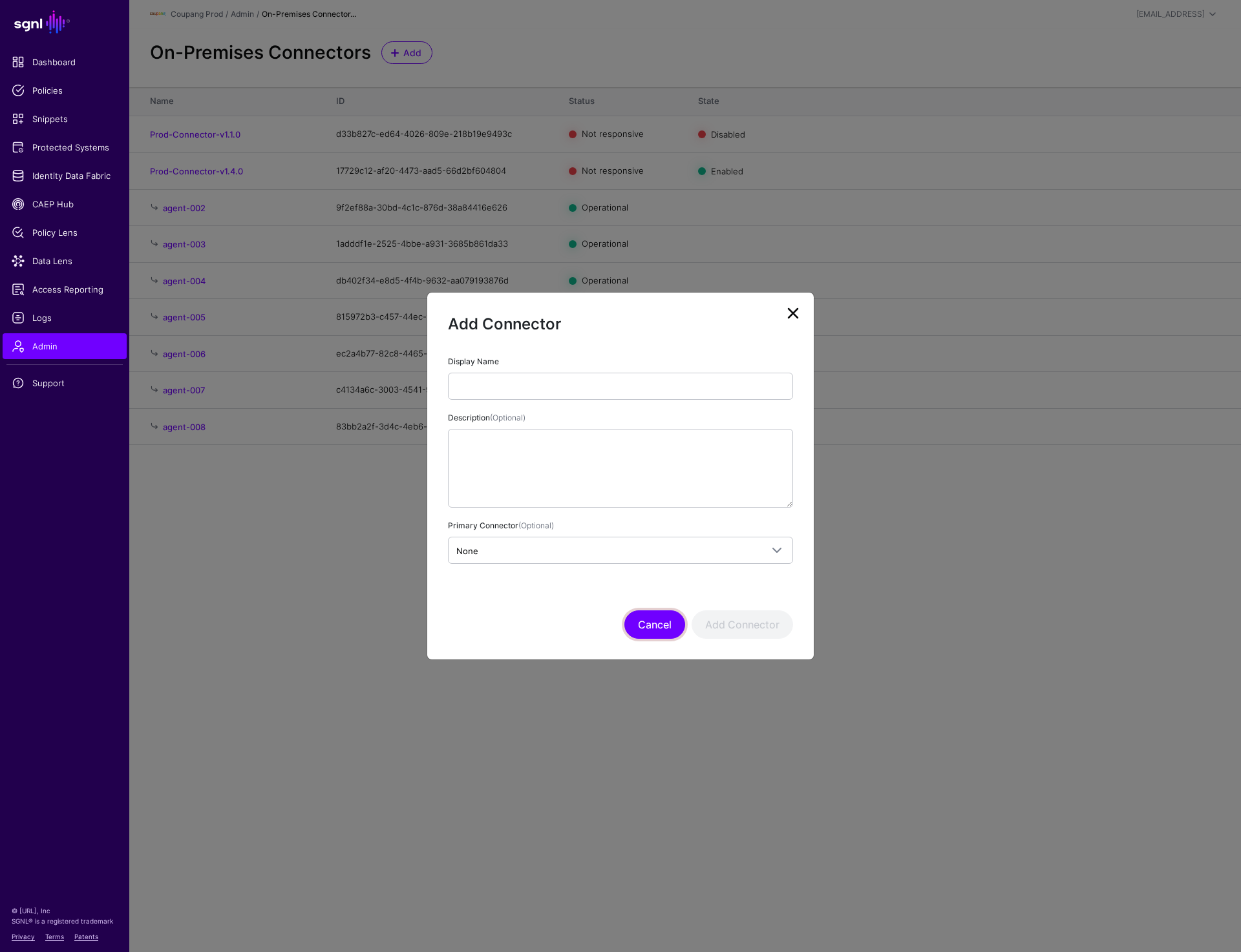
click at [662, 619] on button "Cancel" at bounding box center [654, 625] width 61 height 28
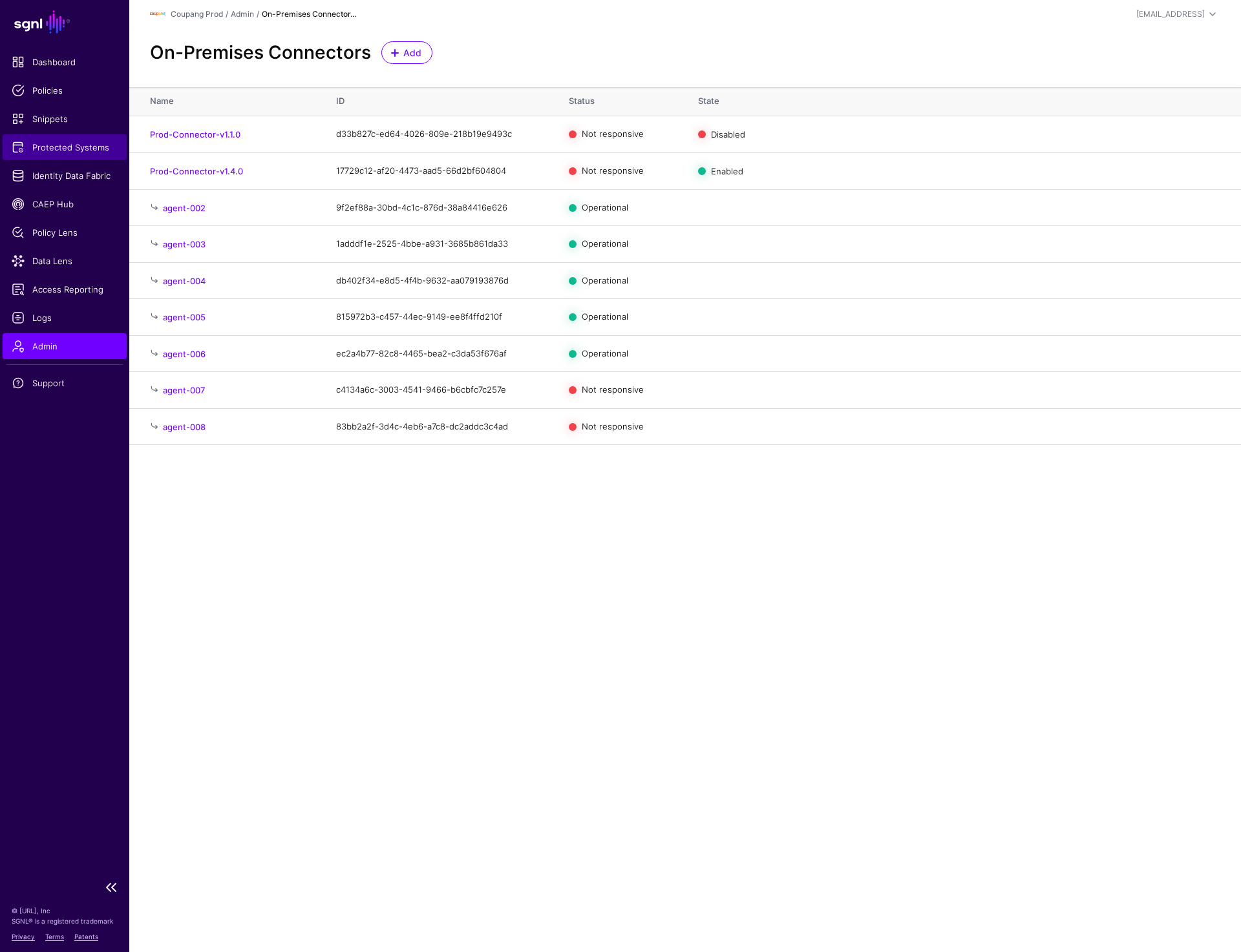
click at [67, 148] on span "Protected Systems" at bounding box center [64, 147] width 106 height 13
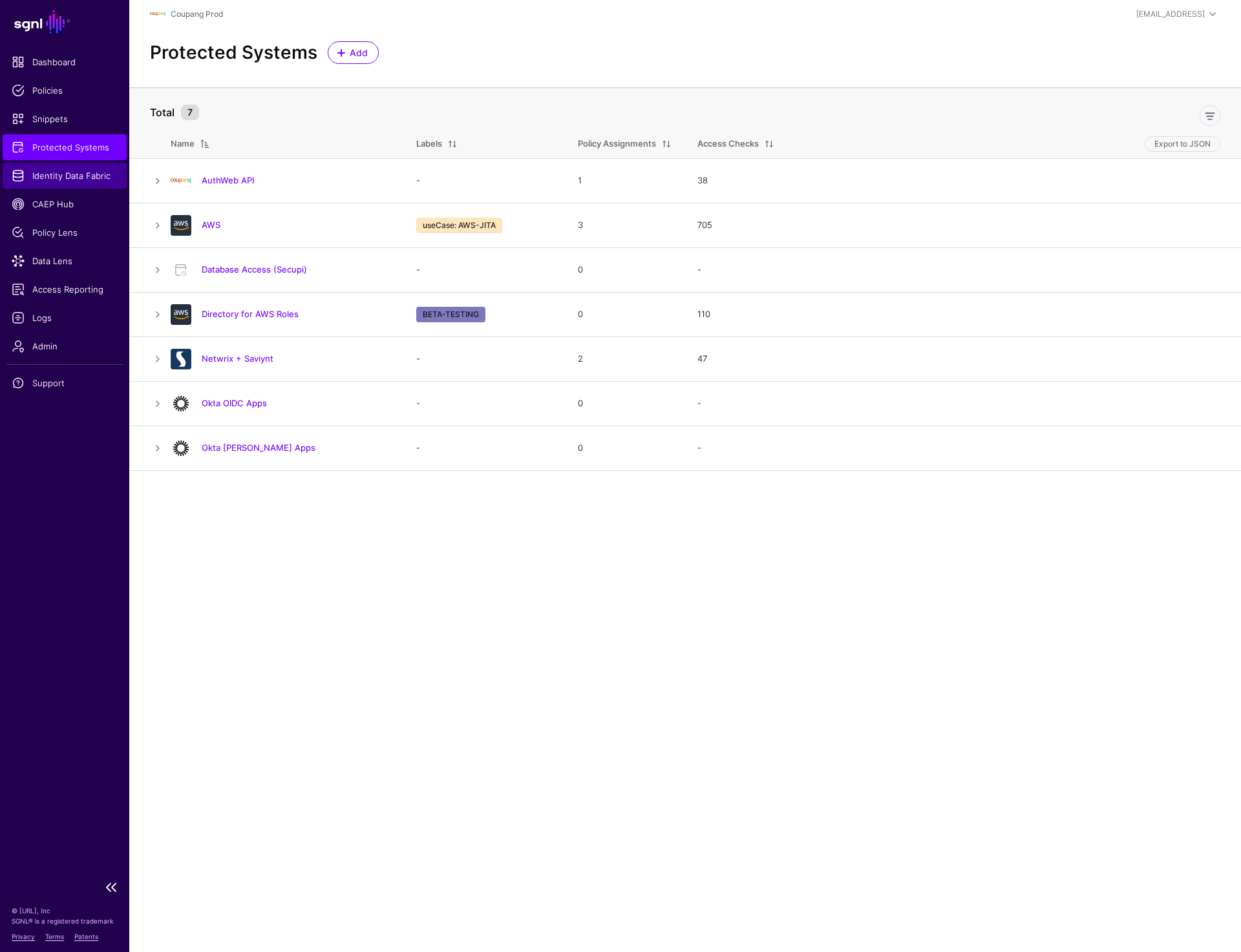
click at [51, 171] on span "Identity Data Fabric" at bounding box center [64, 175] width 106 height 13
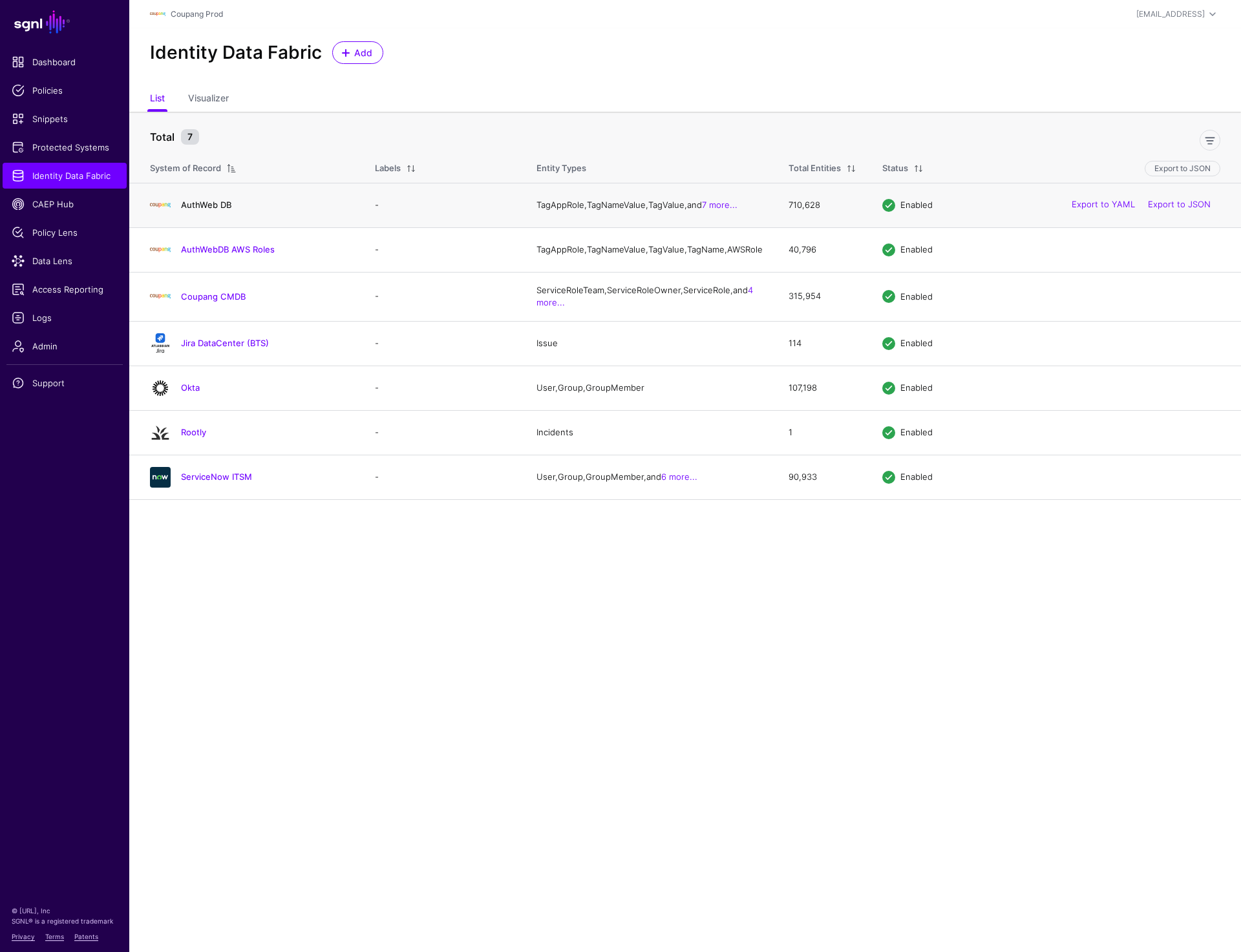
click at [208, 210] on link "AuthWeb DB" at bounding box center [206, 204] width 51 height 10
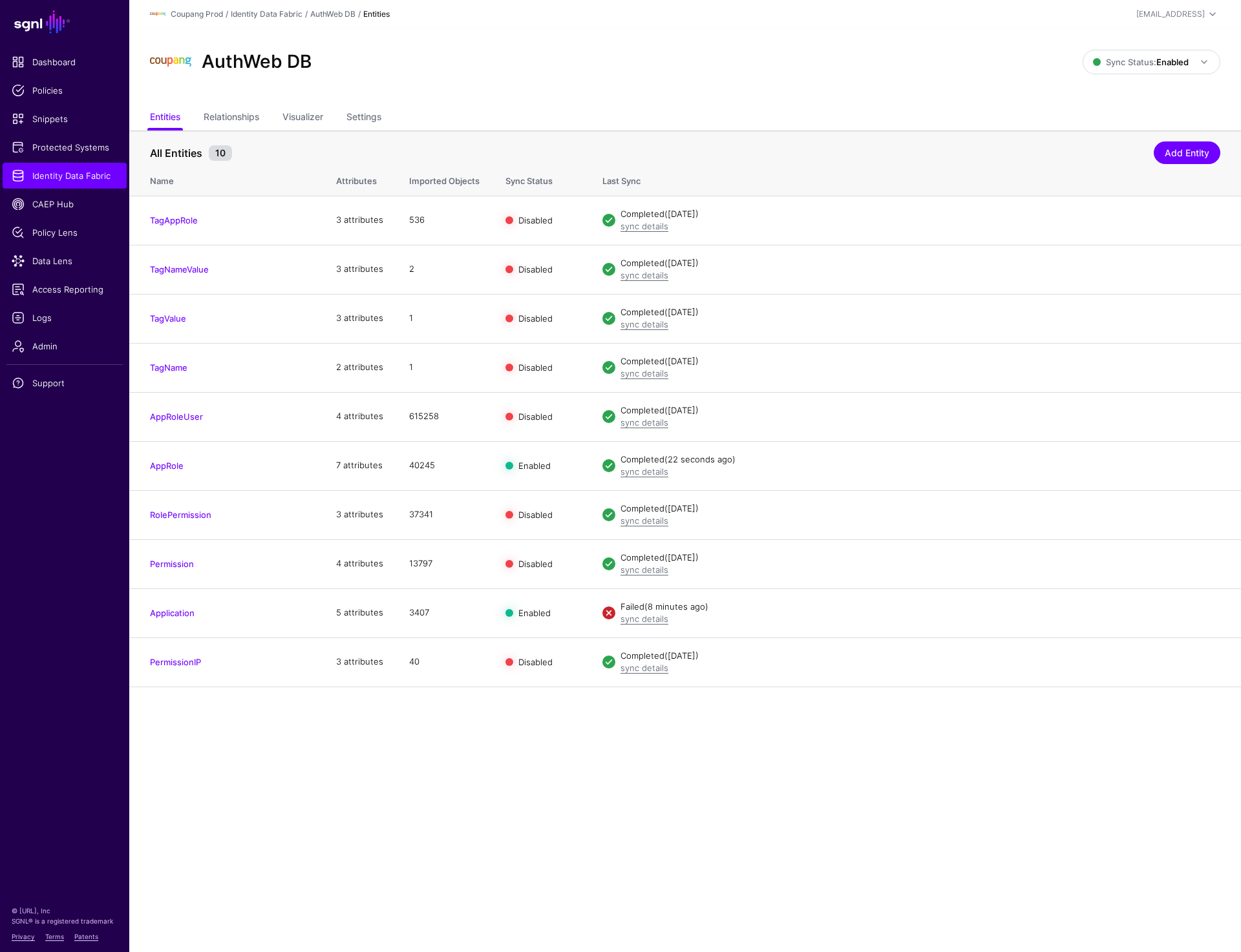
click at [524, 778] on main "SGNL Dashboard Policies Snippets Protected Systems Identity Data Fabric CAEP Hu…" at bounding box center [620, 476] width 1241 height 952
click at [57, 165] on link "Identity Data Fabric" at bounding box center [65, 176] width 124 height 26
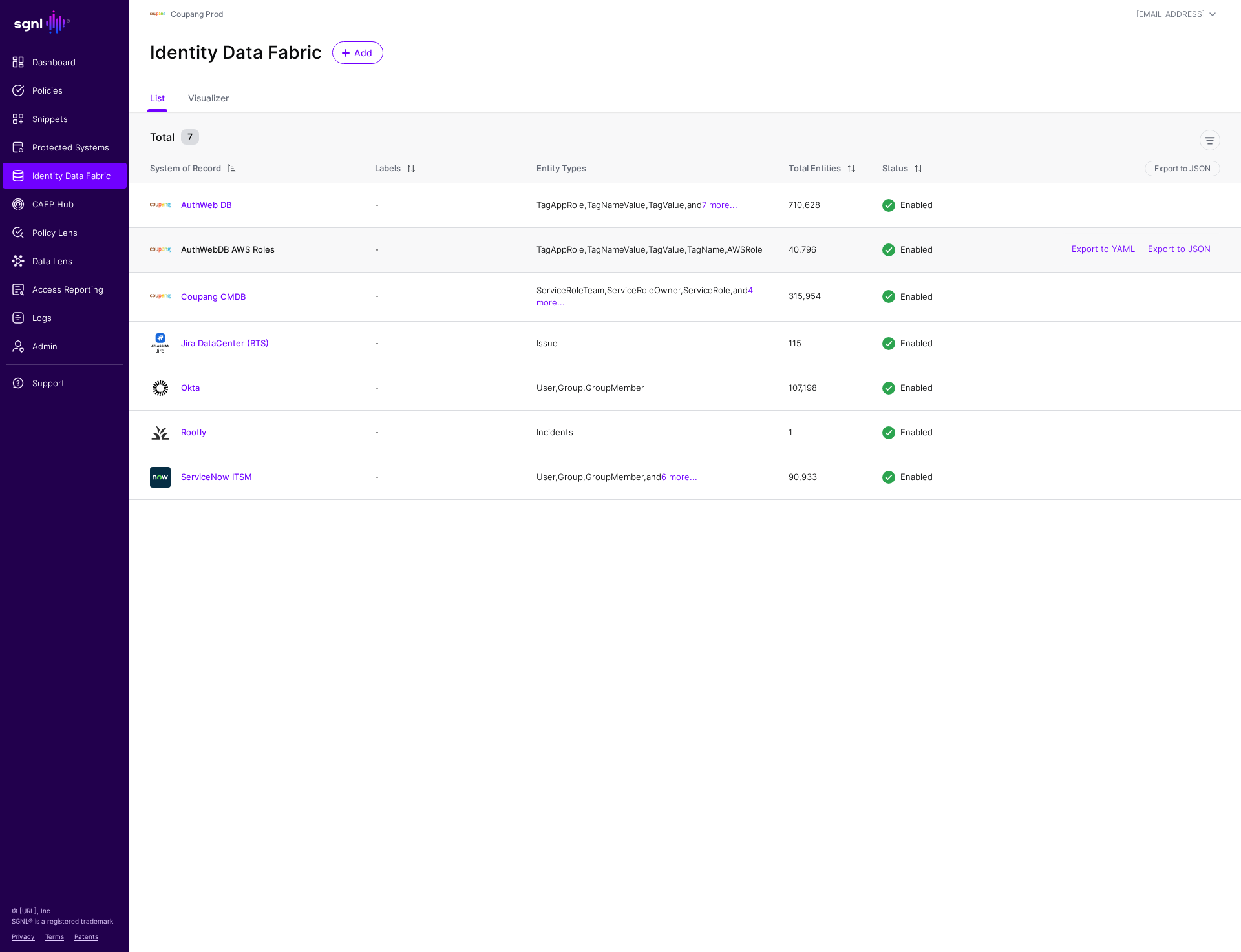
click at [206, 254] on link "AuthWebDB AWS Roles" at bounding box center [228, 249] width 94 height 10
